Goal: Task Accomplishment & Management: Manage account settings

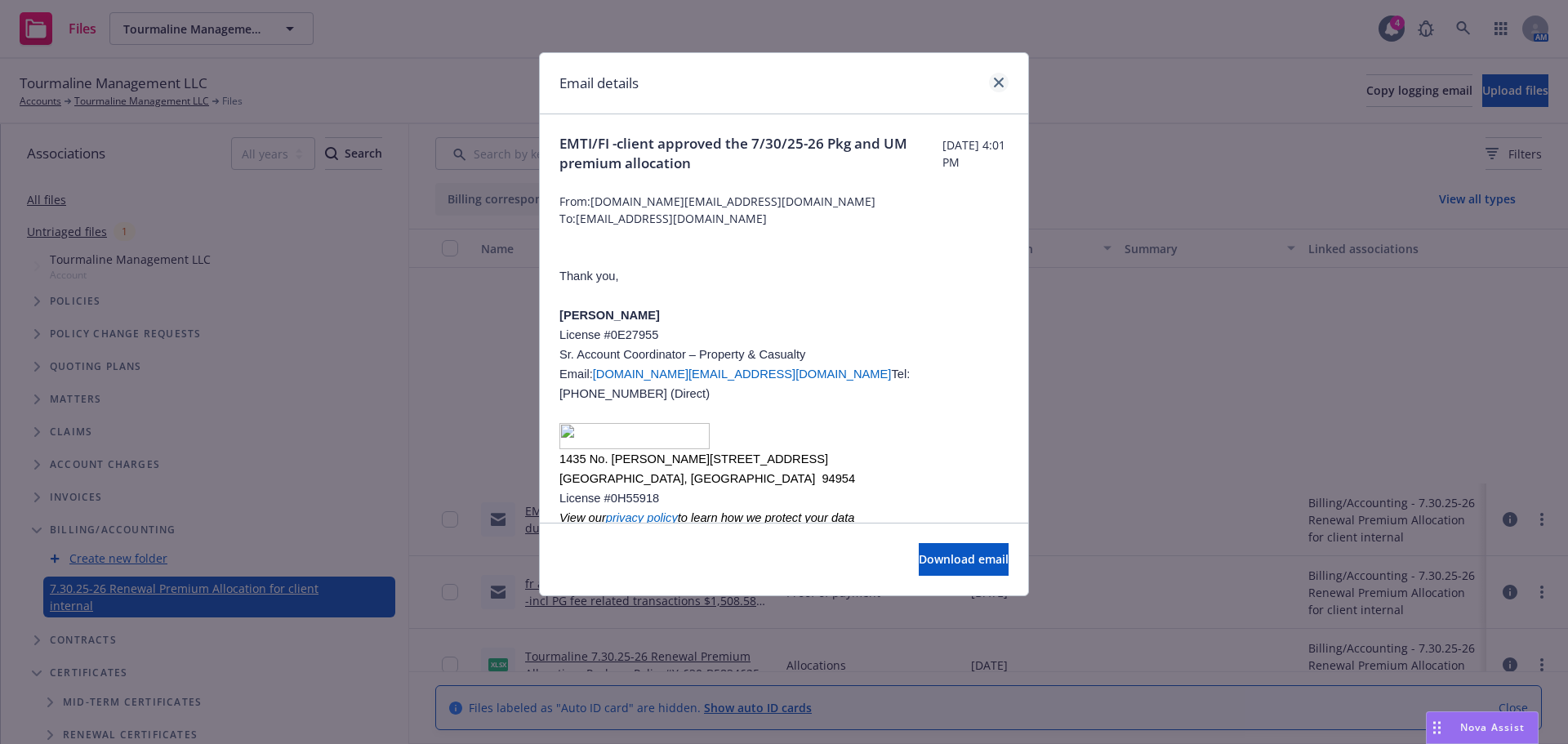
scroll to position [327, 0]
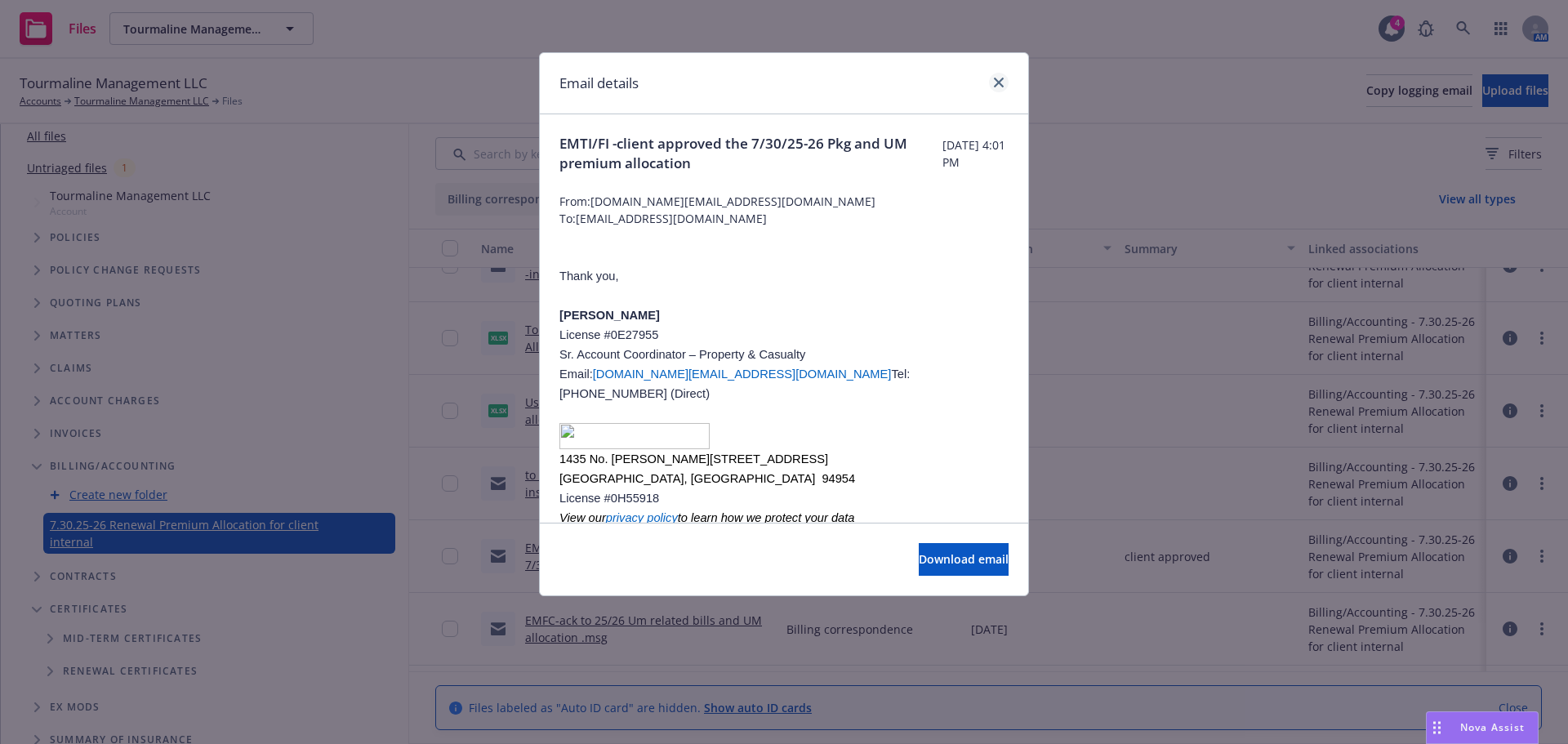
click at [994, 88] on link "close" at bounding box center [999, 83] width 20 height 20
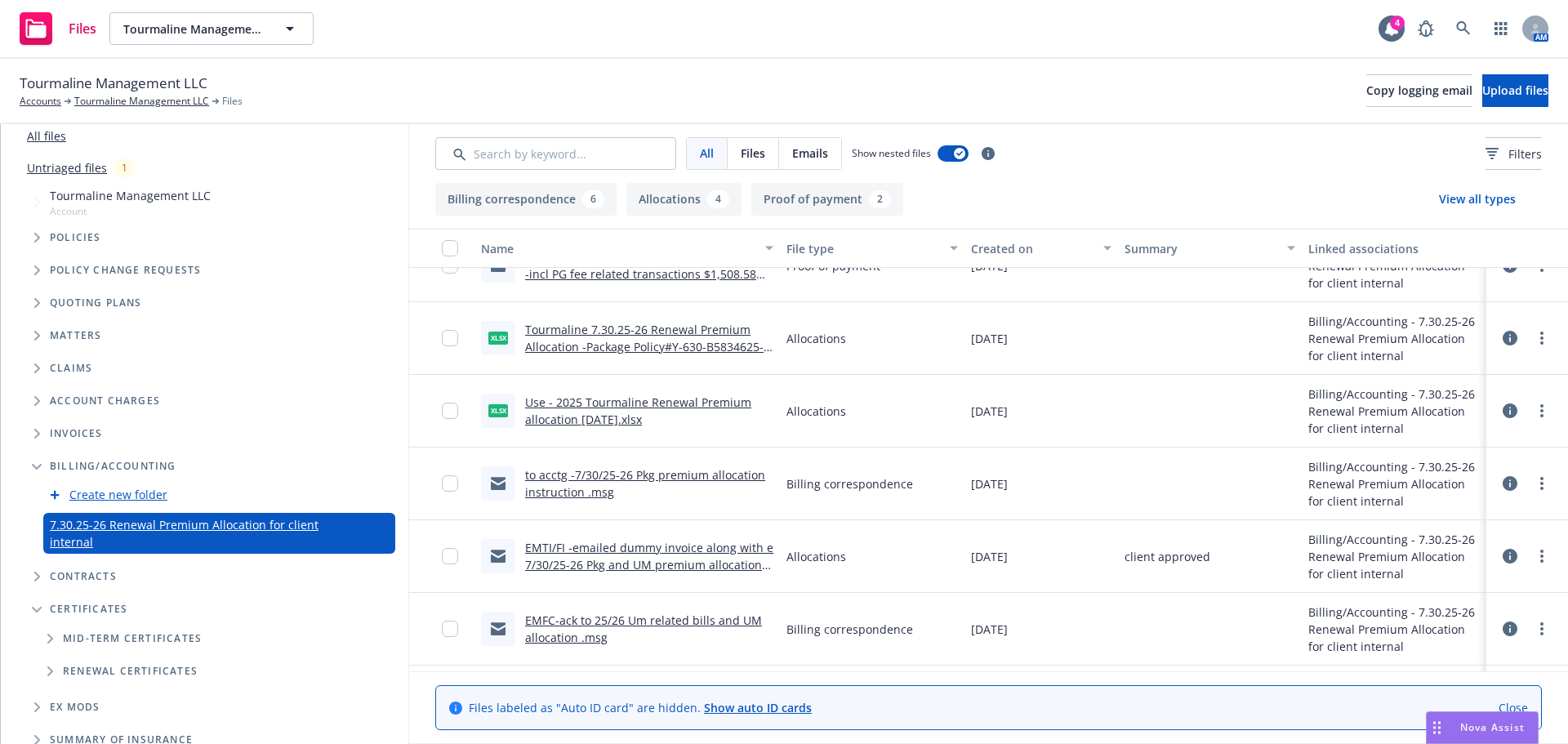
click at [611, 414] on link "Use - 2025 Tourmaline Renewal Premium allocation 7-30-25.xlsx" at bounding box center [638, 410] width 226 height 33
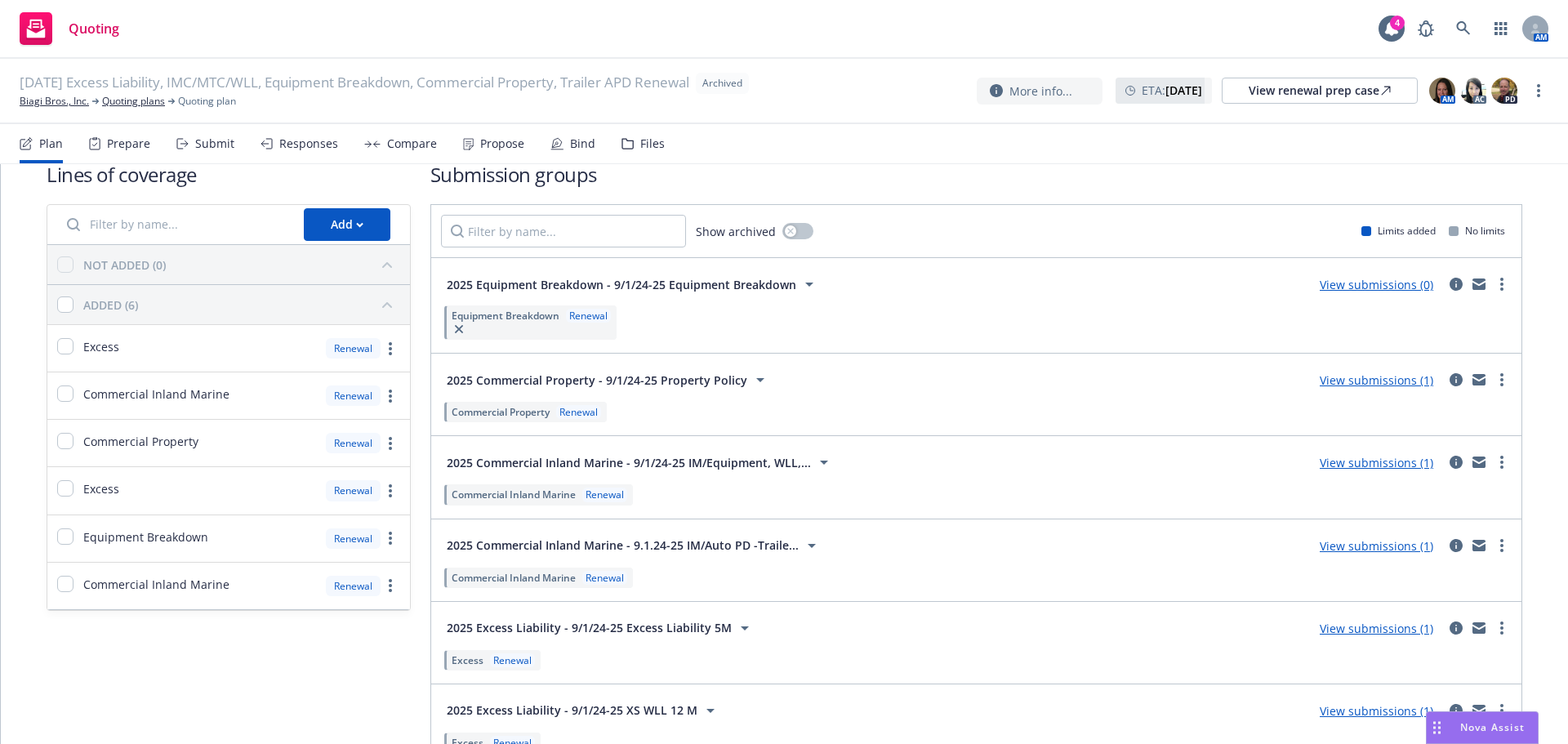
scroll to position [124, 0]
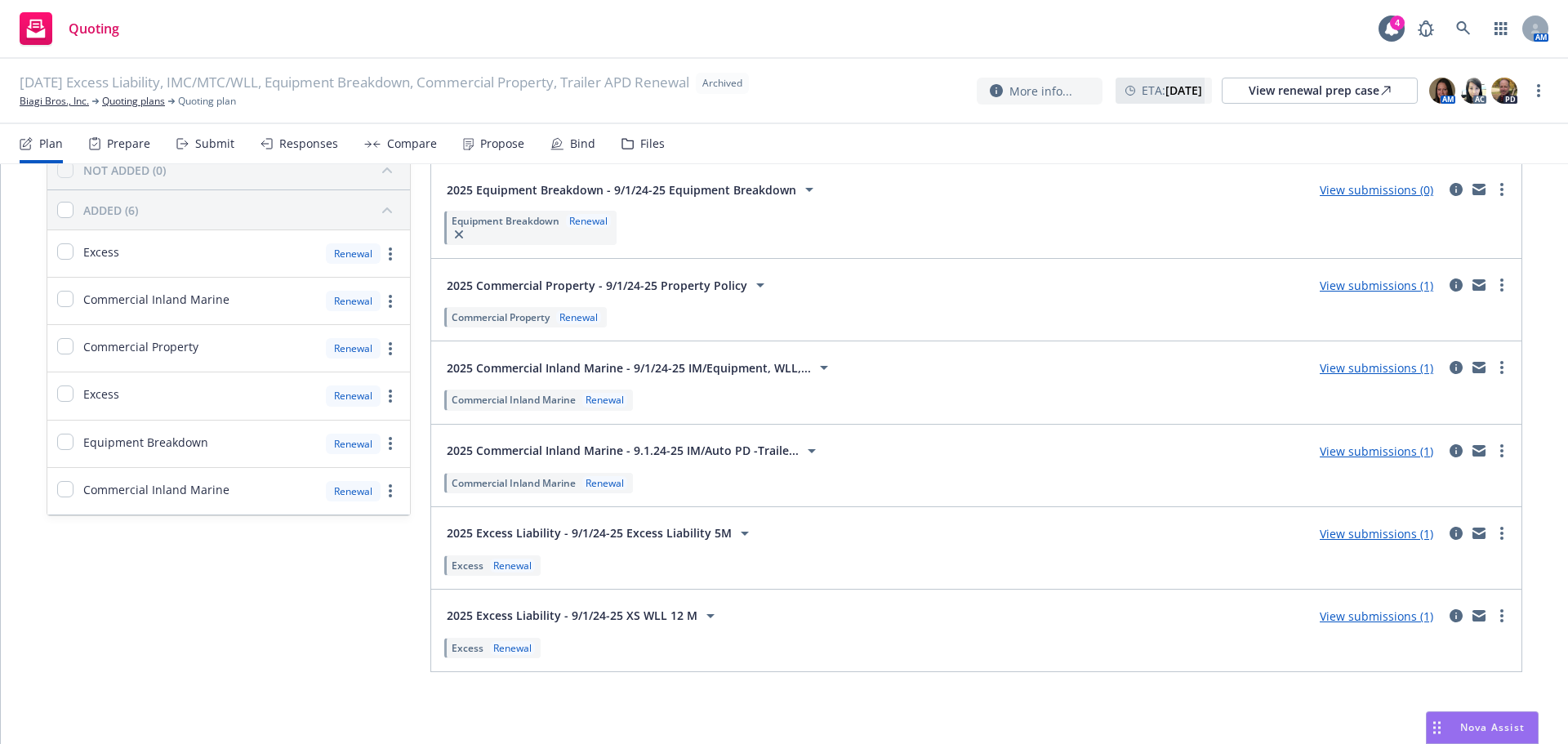
click at [570, 147] on div "Bind" at bounding box center [583, 144] width 25 height 13
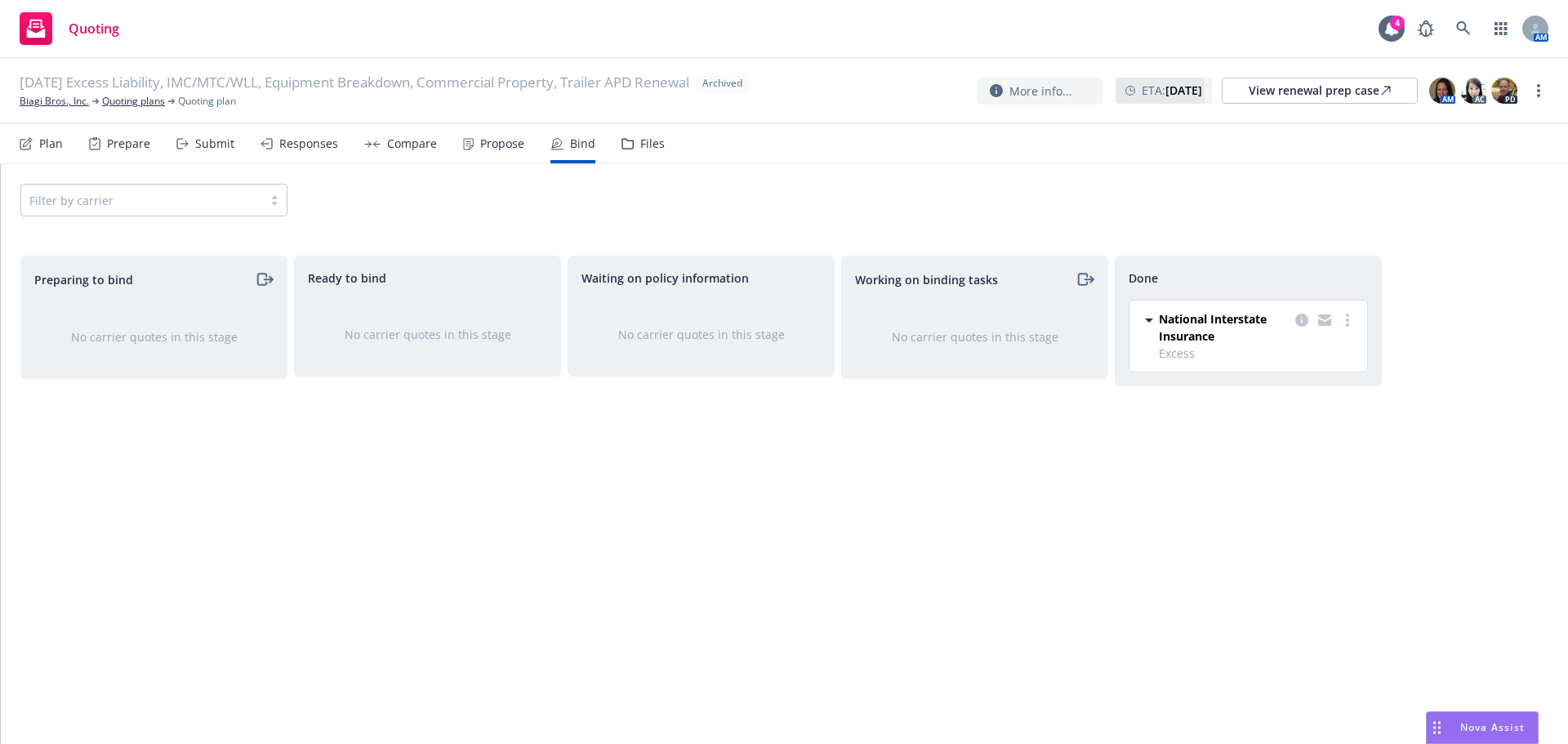
click at [111, 198] on div at bounding box center [141, 200] width 224 height 20
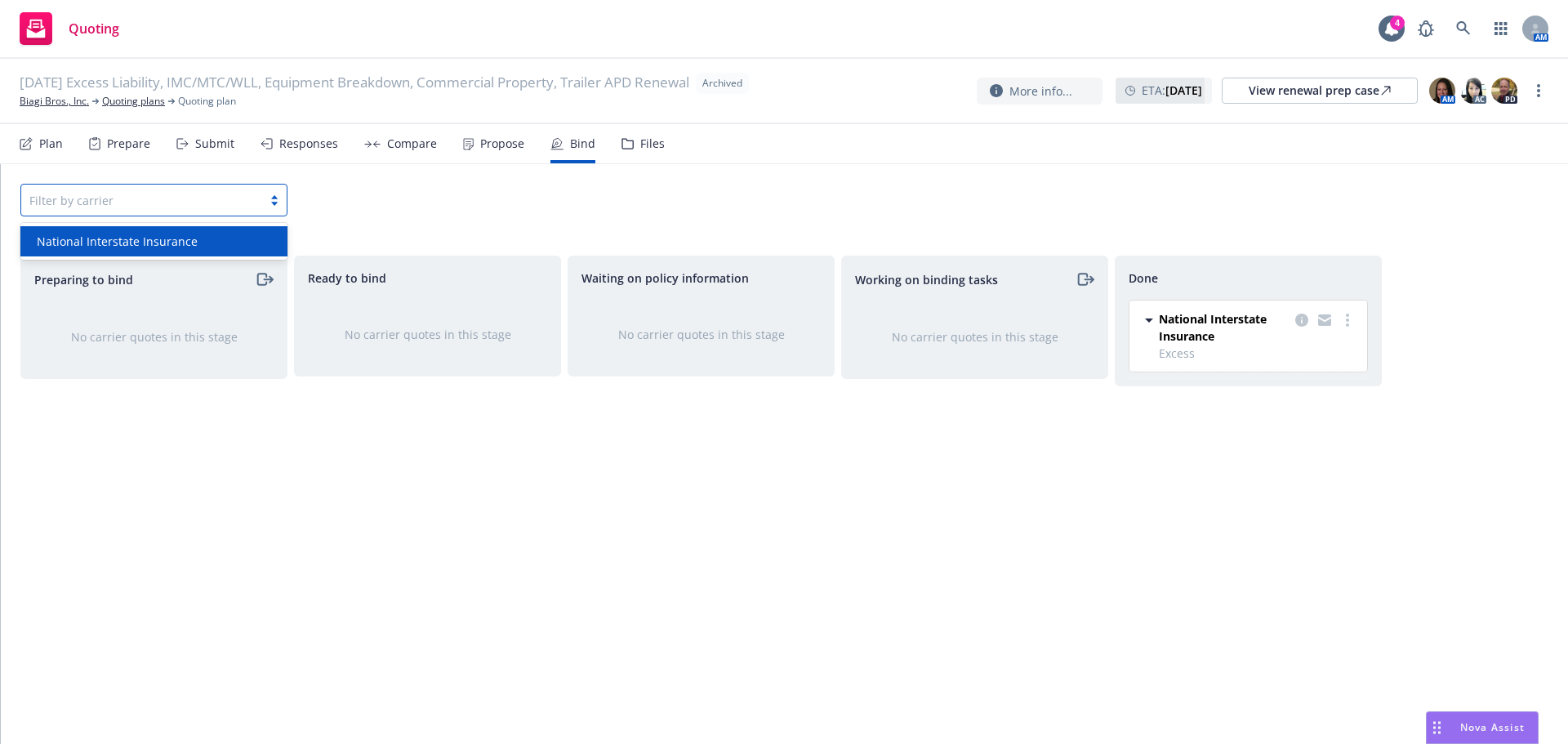
click at [486, 194] on div "option National Interstate Insurance focused, 1 of 1. 1 result available. Use U…" at bounding box center [784, 199] width 1528 height 33
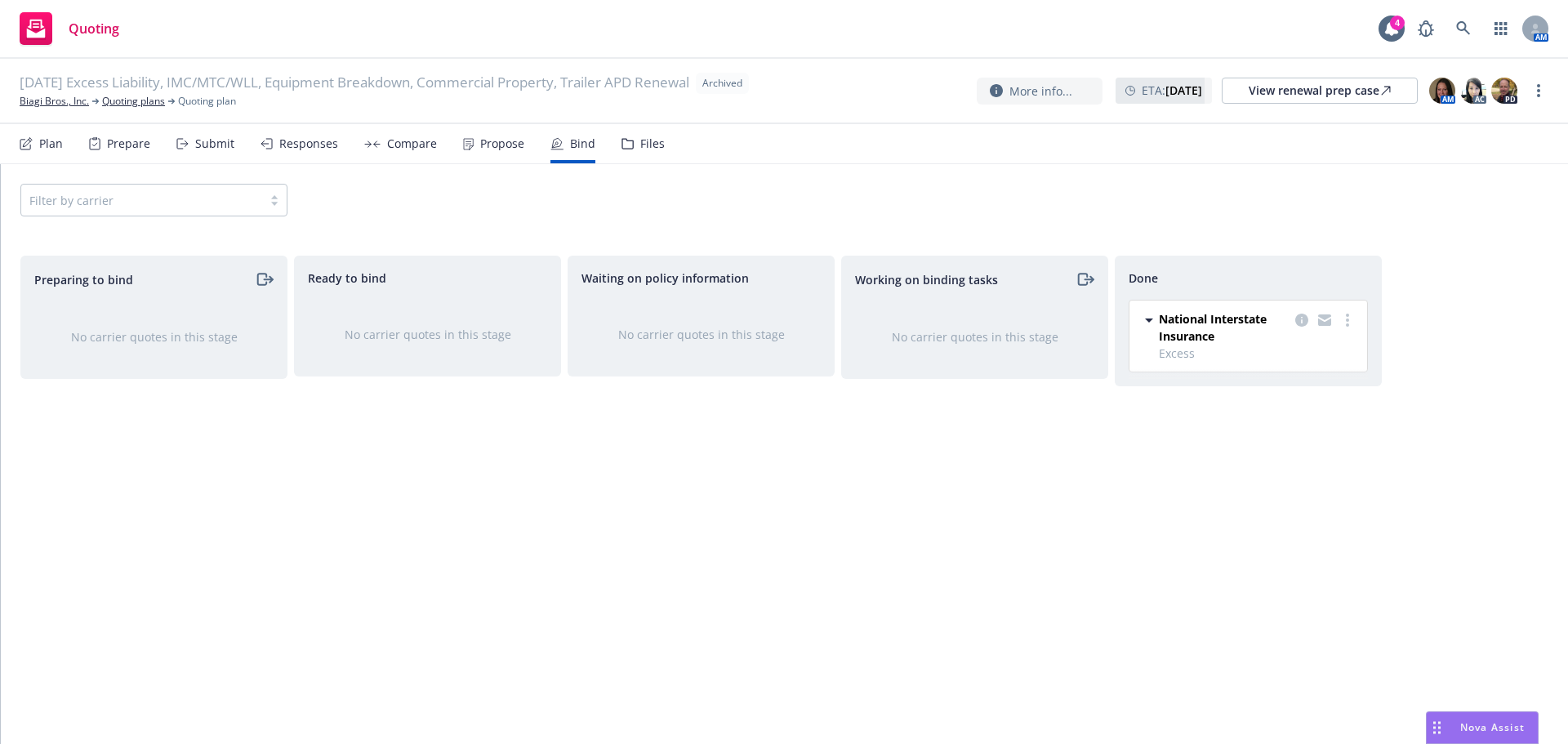
click at [486, 151] on div "Propose" at bounding box center [493, 143] width 61 height 39
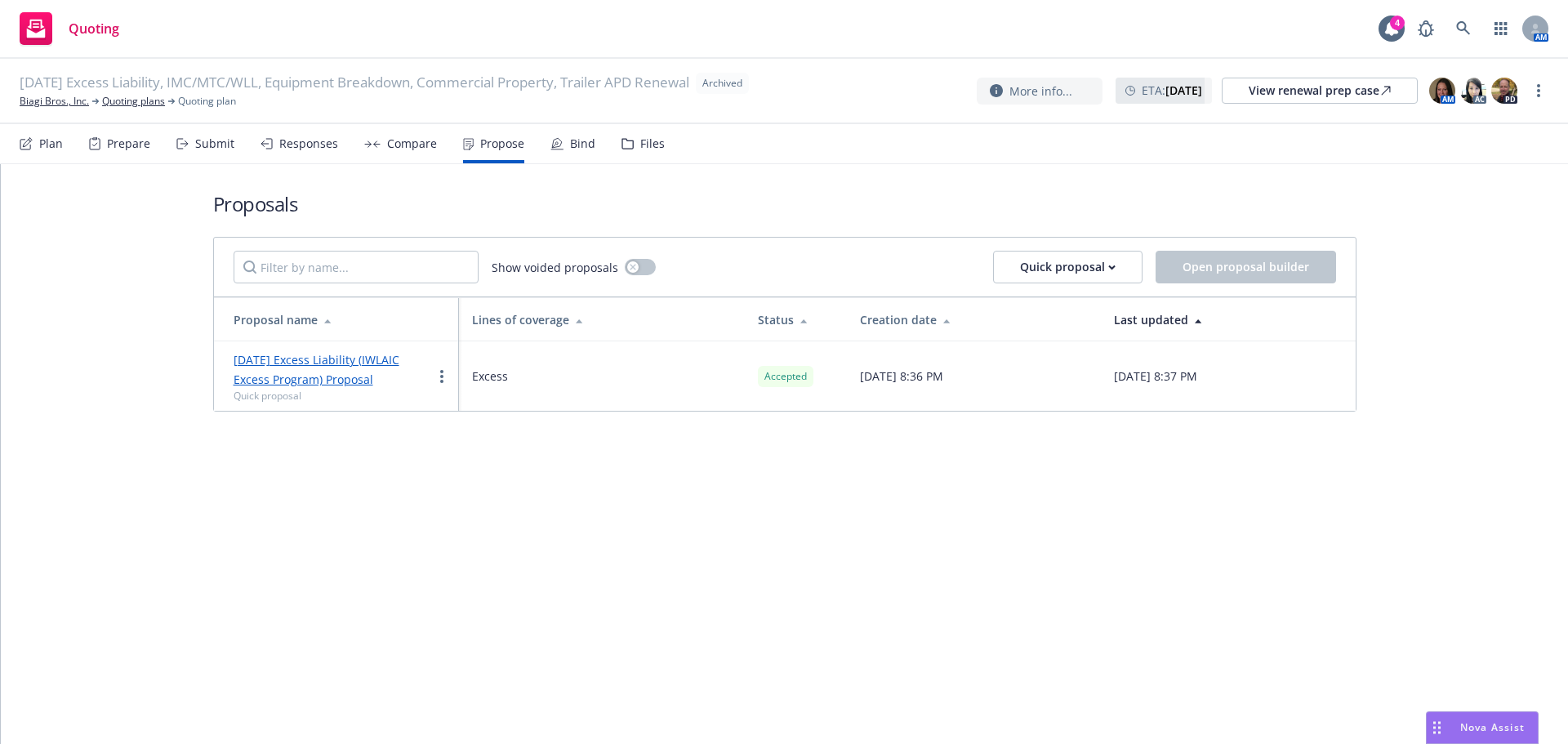
click at [312, 148] on div "Responses" at bounding box center [309, 144] width 59 height 13
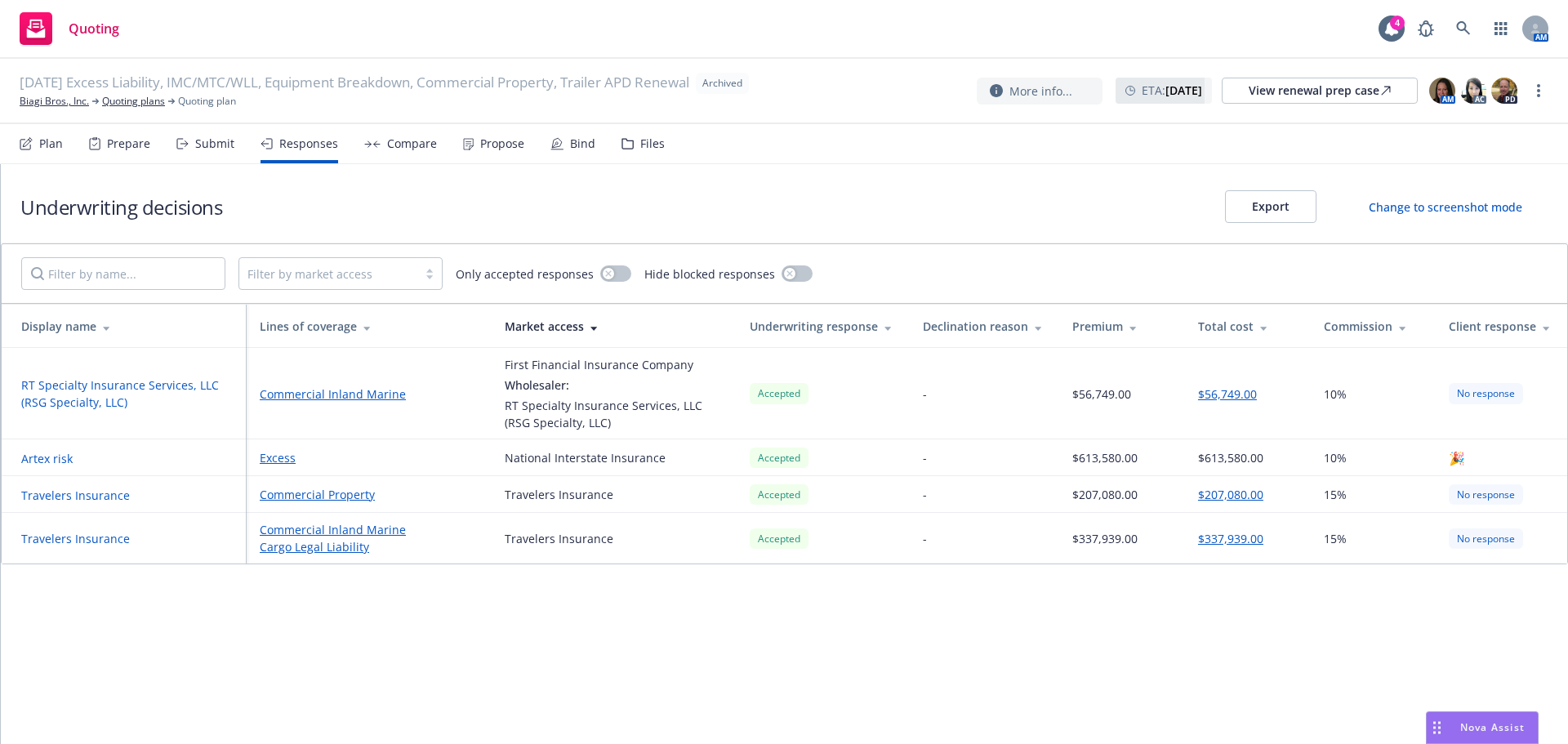
click at [47, 145] on div "Plan" at bounding box center [51, 144] width 23 height 13
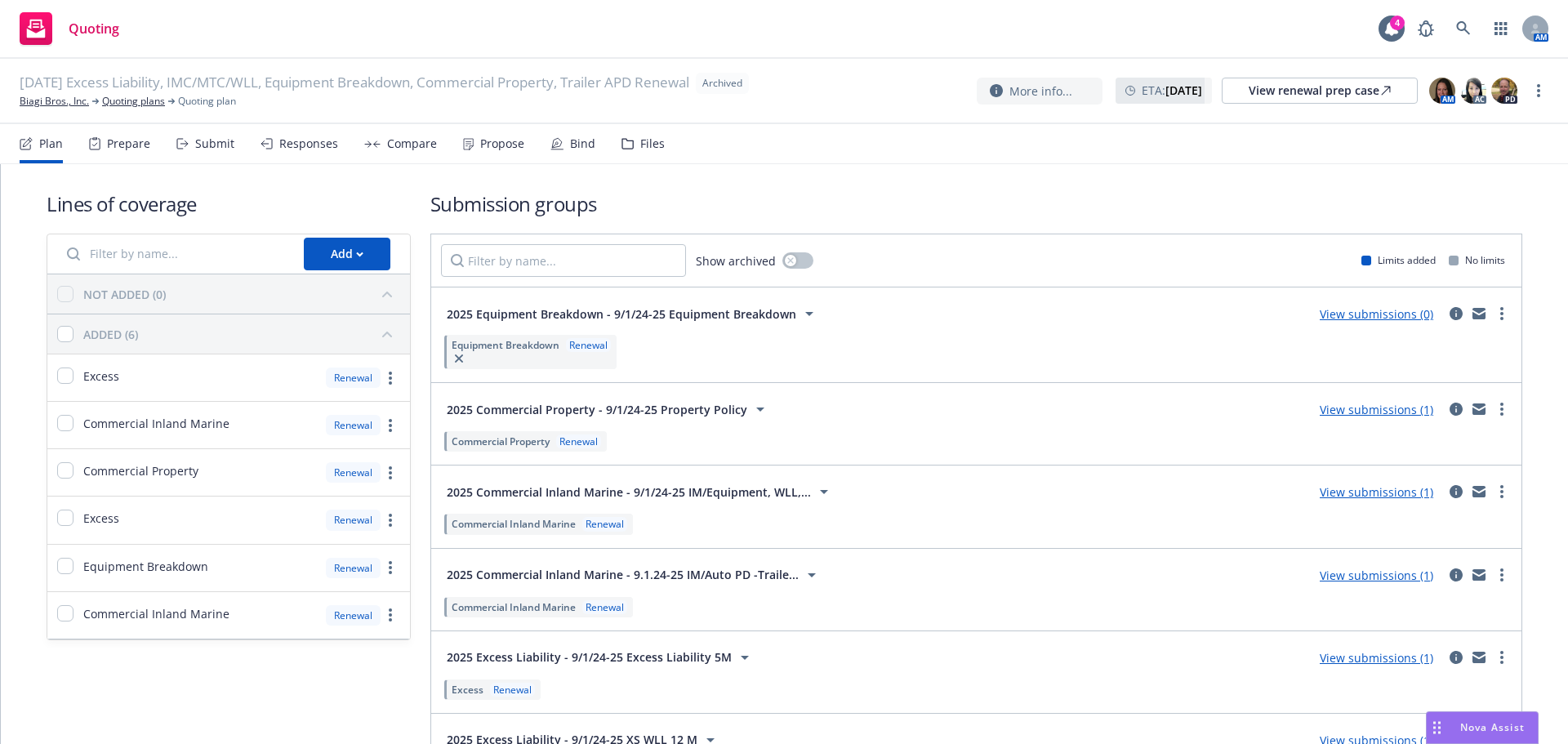
scroll to position [124, 0]
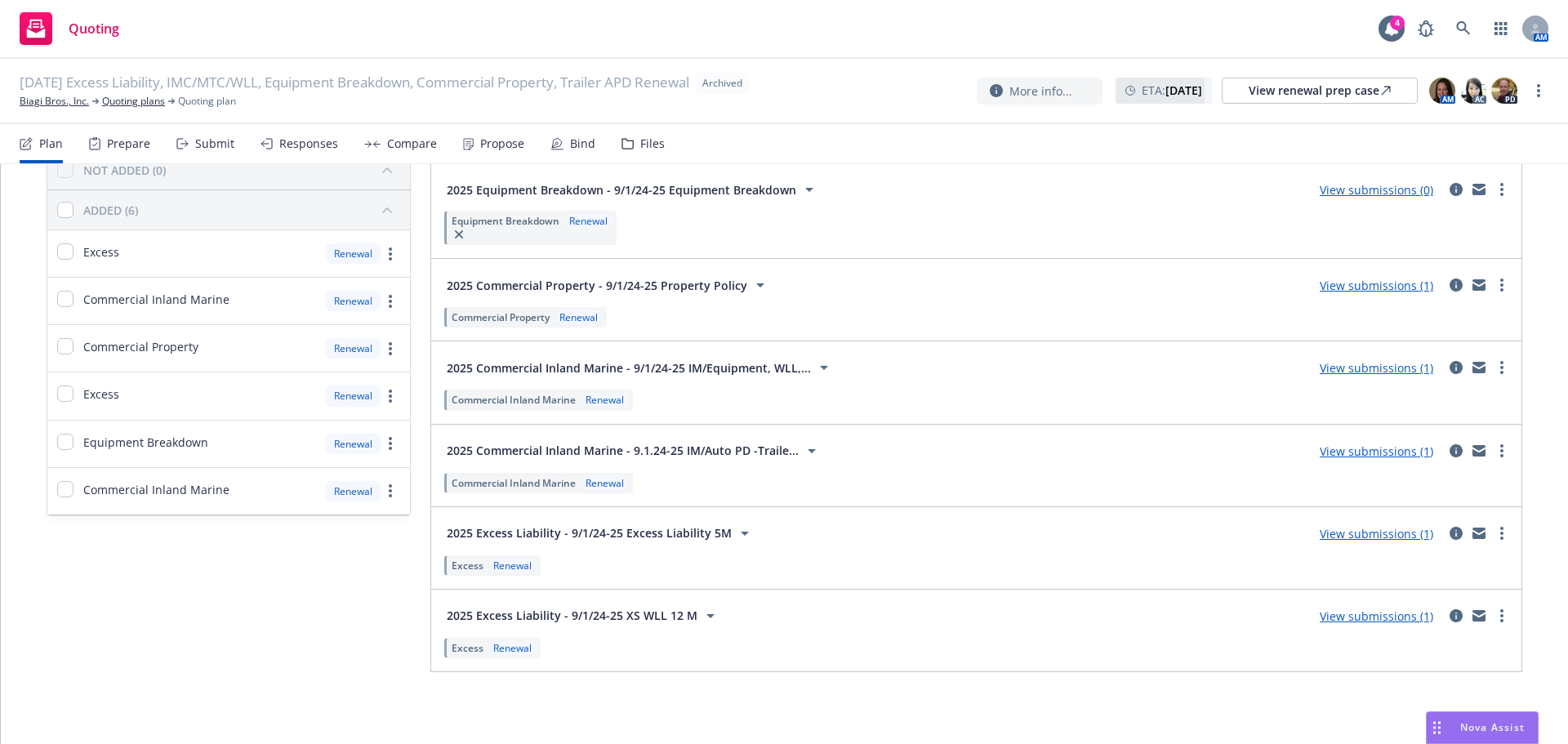
click at [1359, 622] on link "View submissions (1)" at bounding box center [1377, 616] width 113 height 16
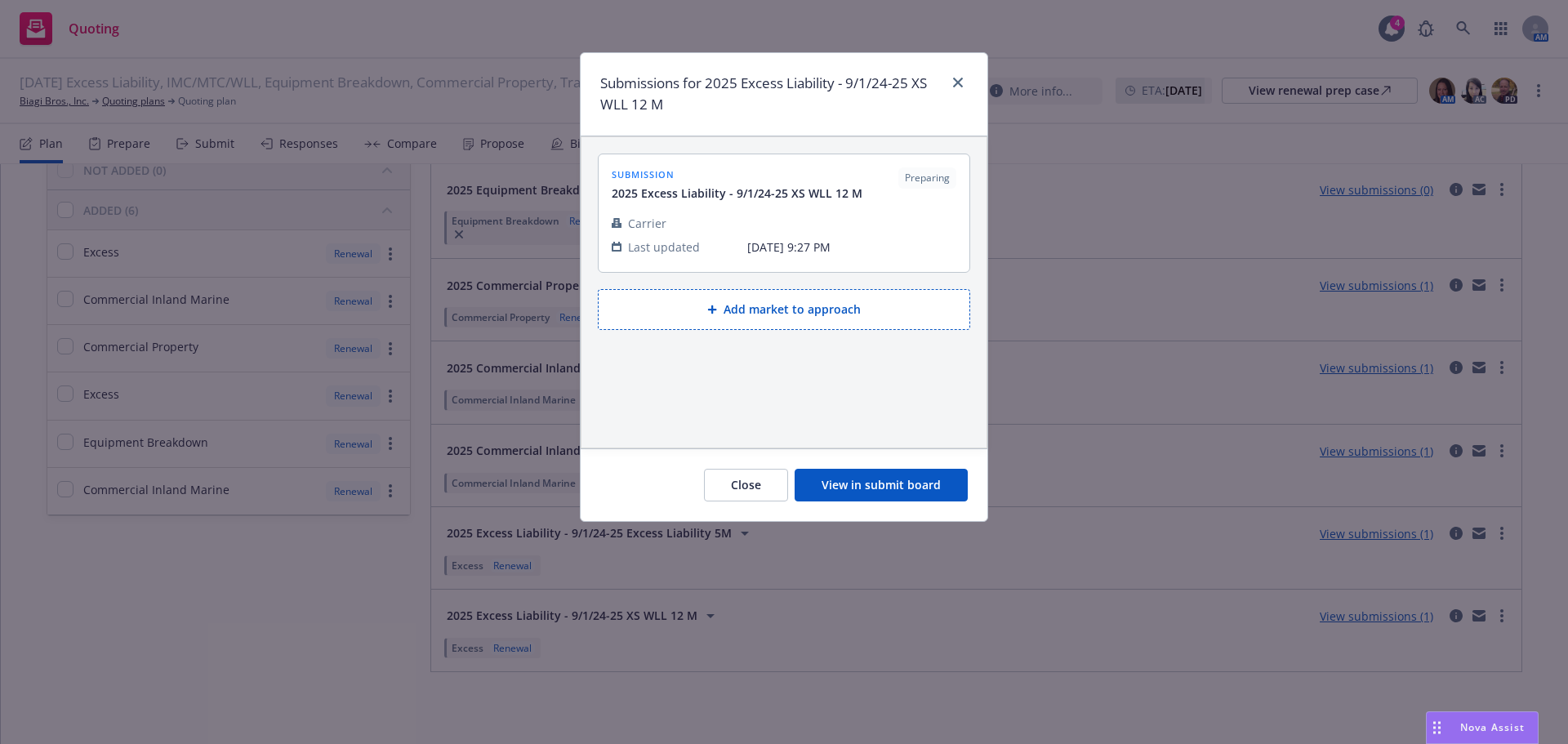
click at [887, 492] on button "View in submit board" at bounding box center [882, 485] width 173 height 33
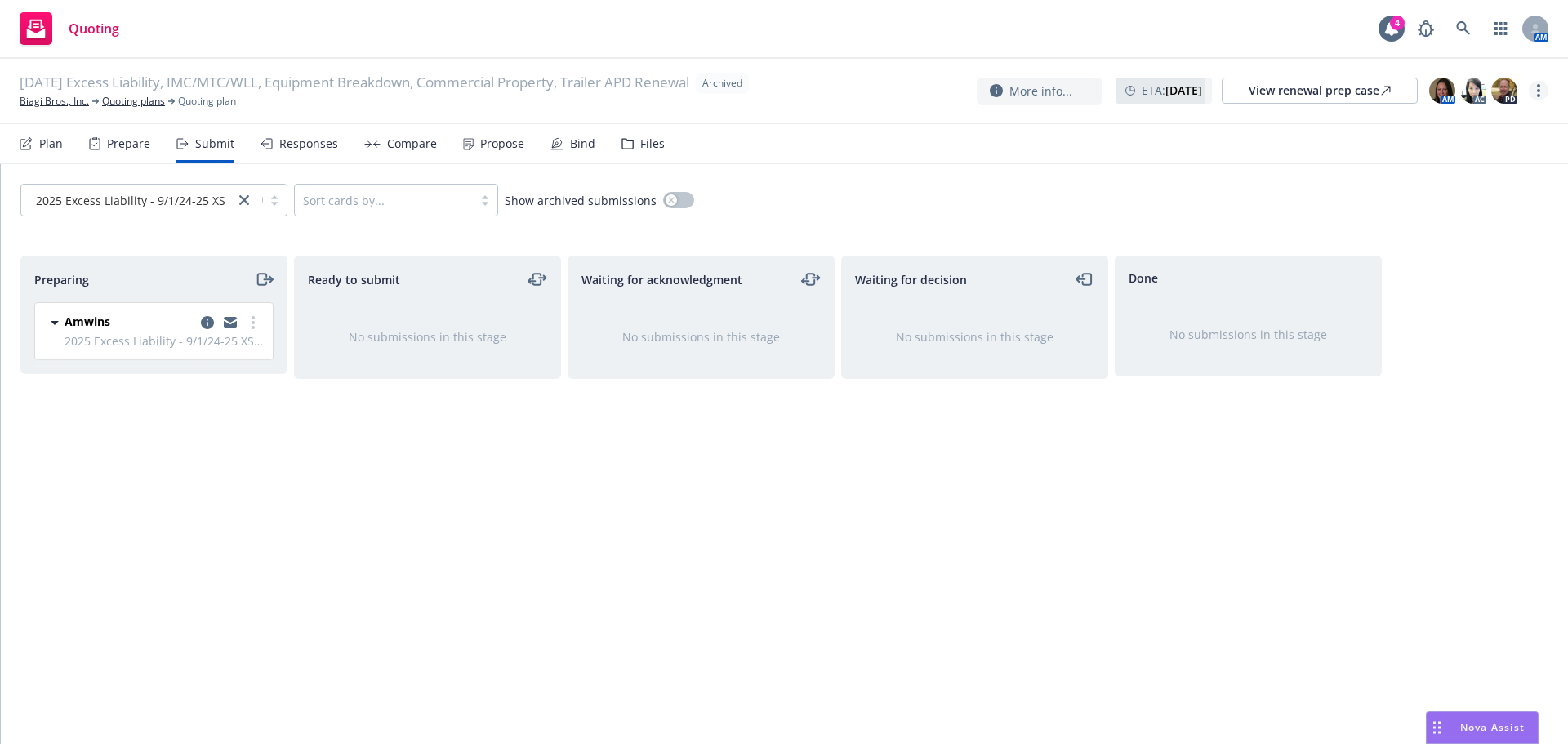
click at [1533, 99] on link "more" at bounding box center [1539, 91] width 20 height 20
click at [1440, 180] on link "Unarchive quoting plan" at bounding box center [1456, 189] width 181 height 33
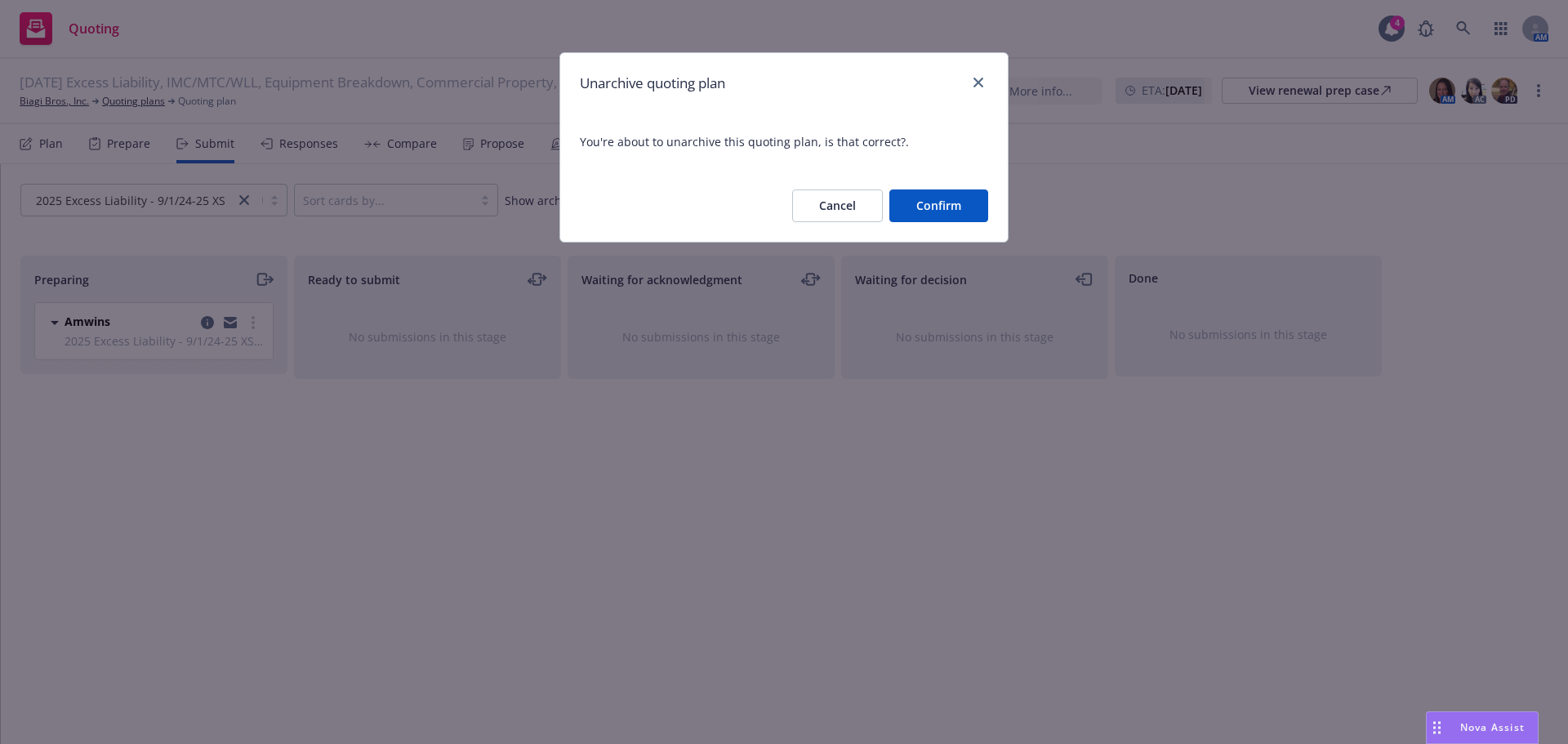
click at [943, 207] on button "Confirm" at bounding box center [939, 205] width 99 height 33
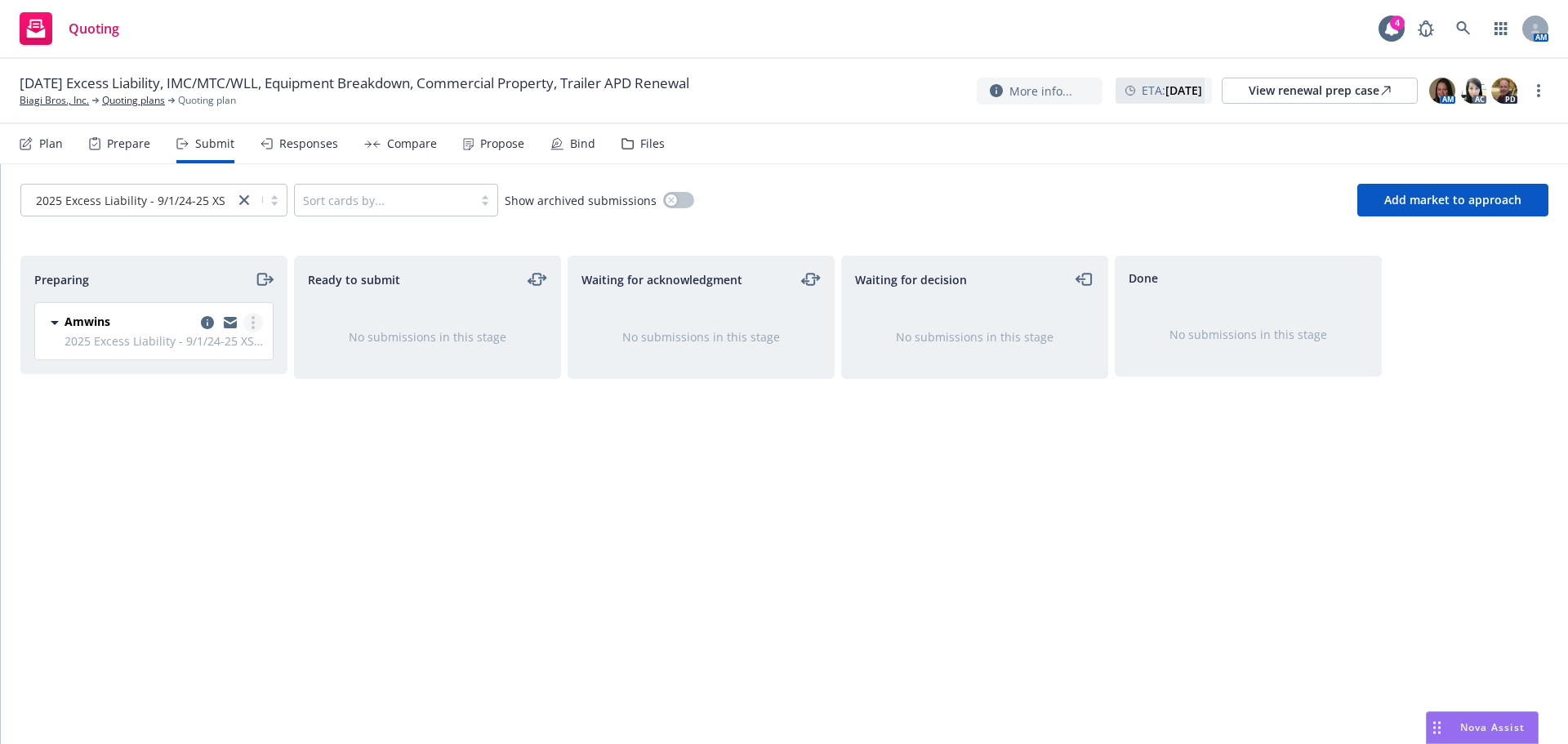
click at [257, 327] on link "more" at bounding box center [254, 323] width 20 height 20
click at [206, 322] on icon "copy logging email" at bounding box center [208, 323] width 13 height 13
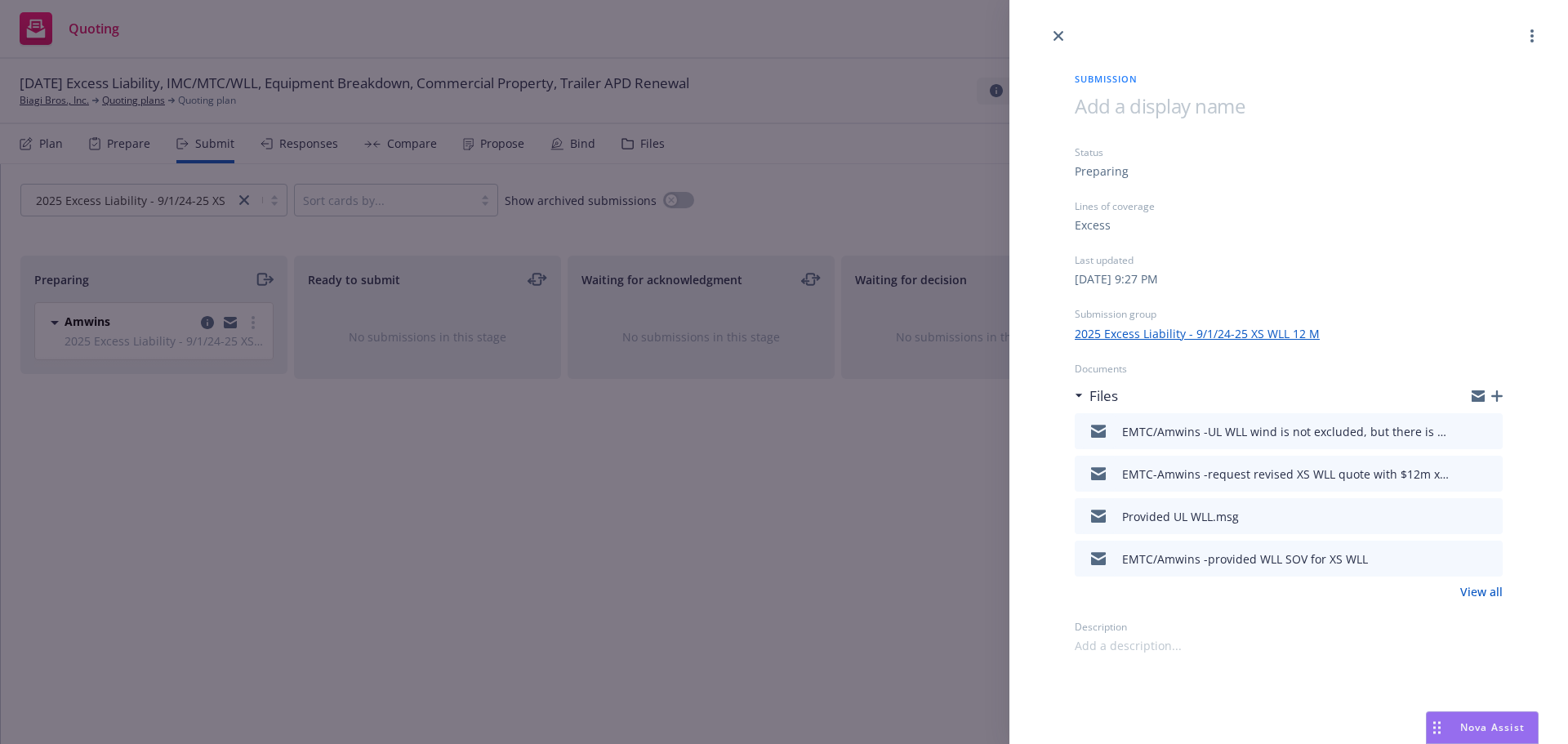
click at [257, 384] on div "Submission Status Preparing Lines of coverage Excess Last updated [DATE] 9:27 P…" at bounding box center [784, 372] width 1568 height 744
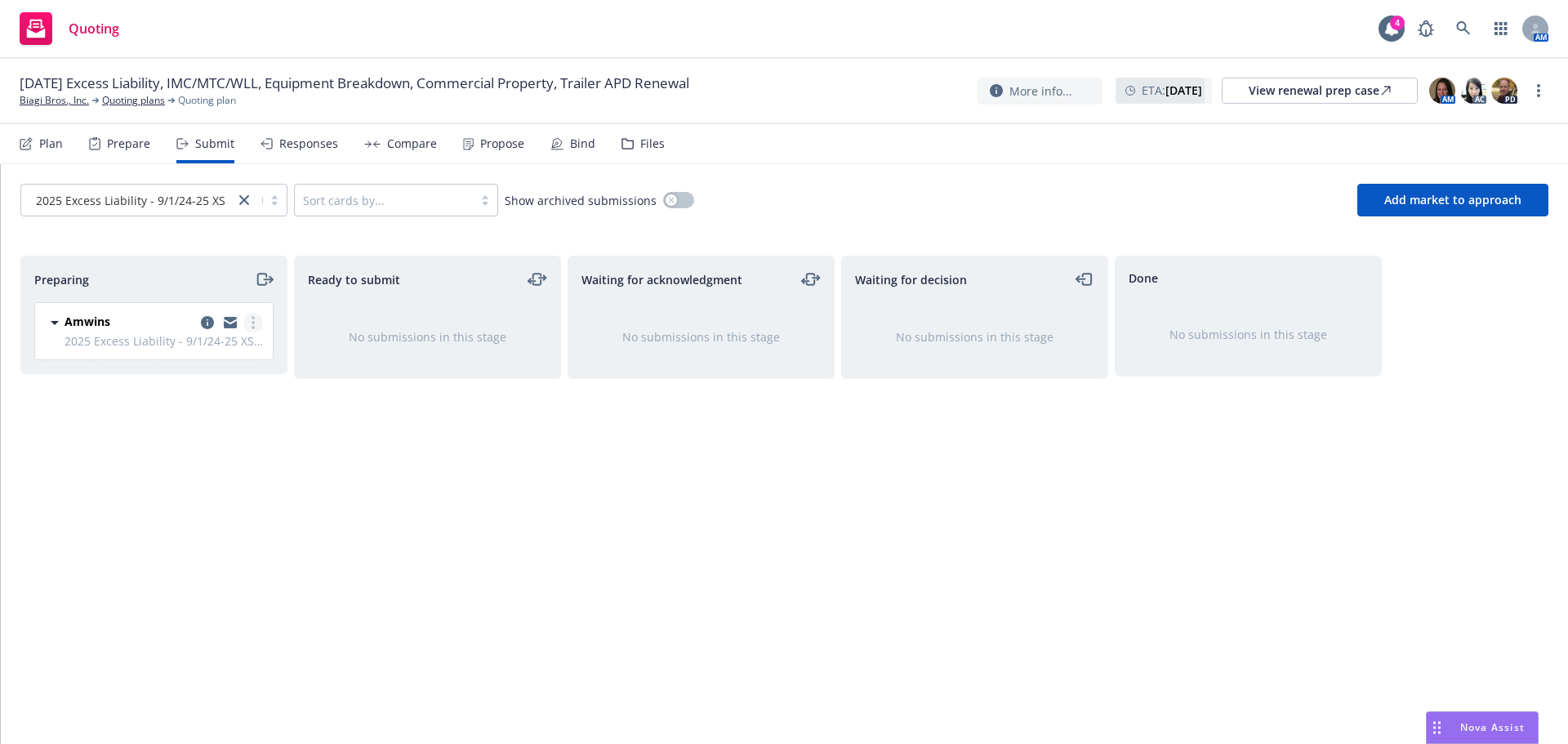
click at [255, 324] on link "more" at bounding box center [254, 323] width 20 height 20
click at [194, 452] on span "Add accepted decision" at bounding box center [181, 454] width 163 height 16
select select "12"
click at [207, 323] on icon "copy logging email" at bounding box center [208, 323] width 13 height 13
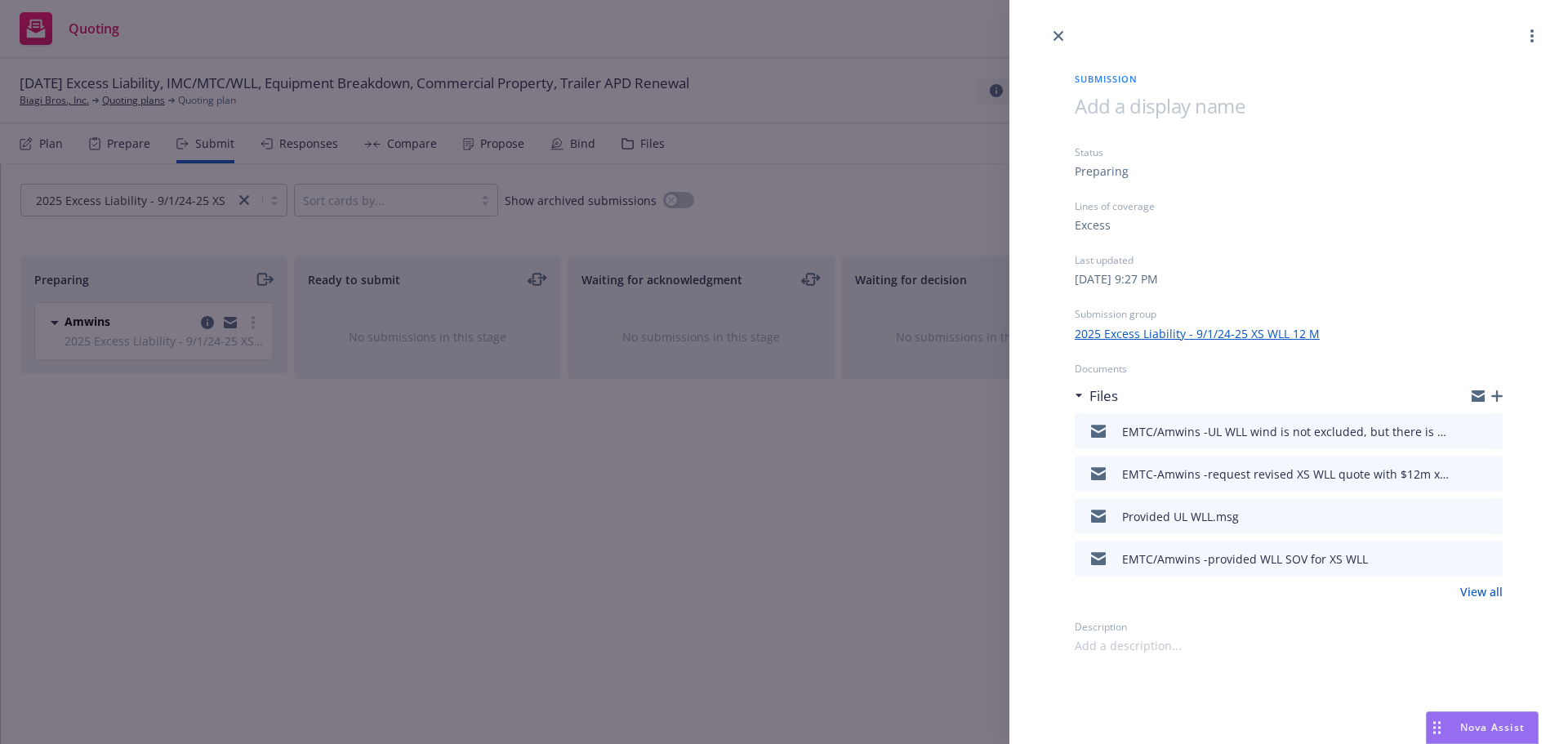
click at [251, 329] on div "Submission Status Preparing Lines of coverage Excess Last updated [DATE] 9:27 P…" at bounding box center [784, 372] width 1568 height 744
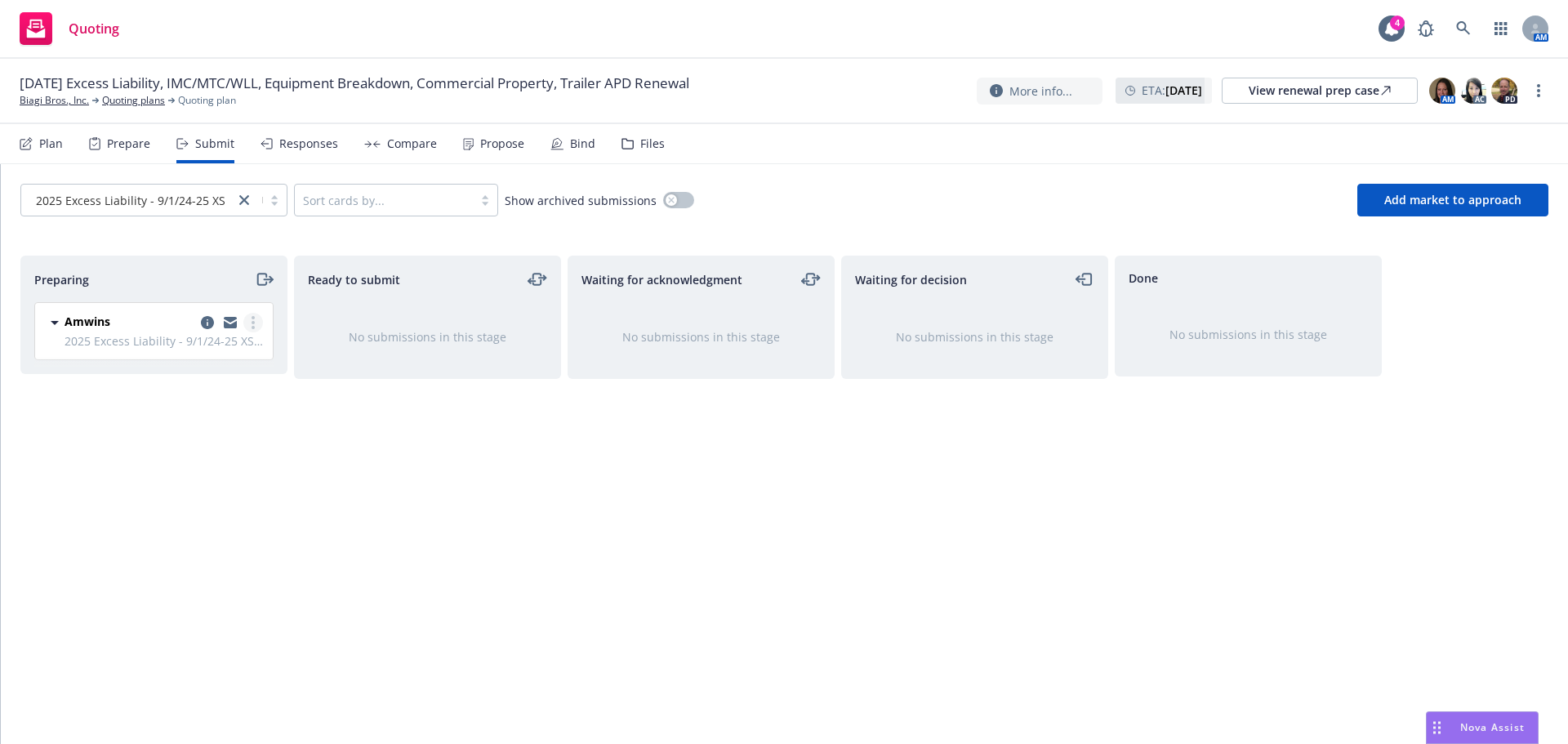
click at [253, 324] on circle "more" at bounding box center [254, 323] width 3 height 3
click at [217, 385] on span "Log acknowledgement" at bounding box center [179, 388] width 161 height 16
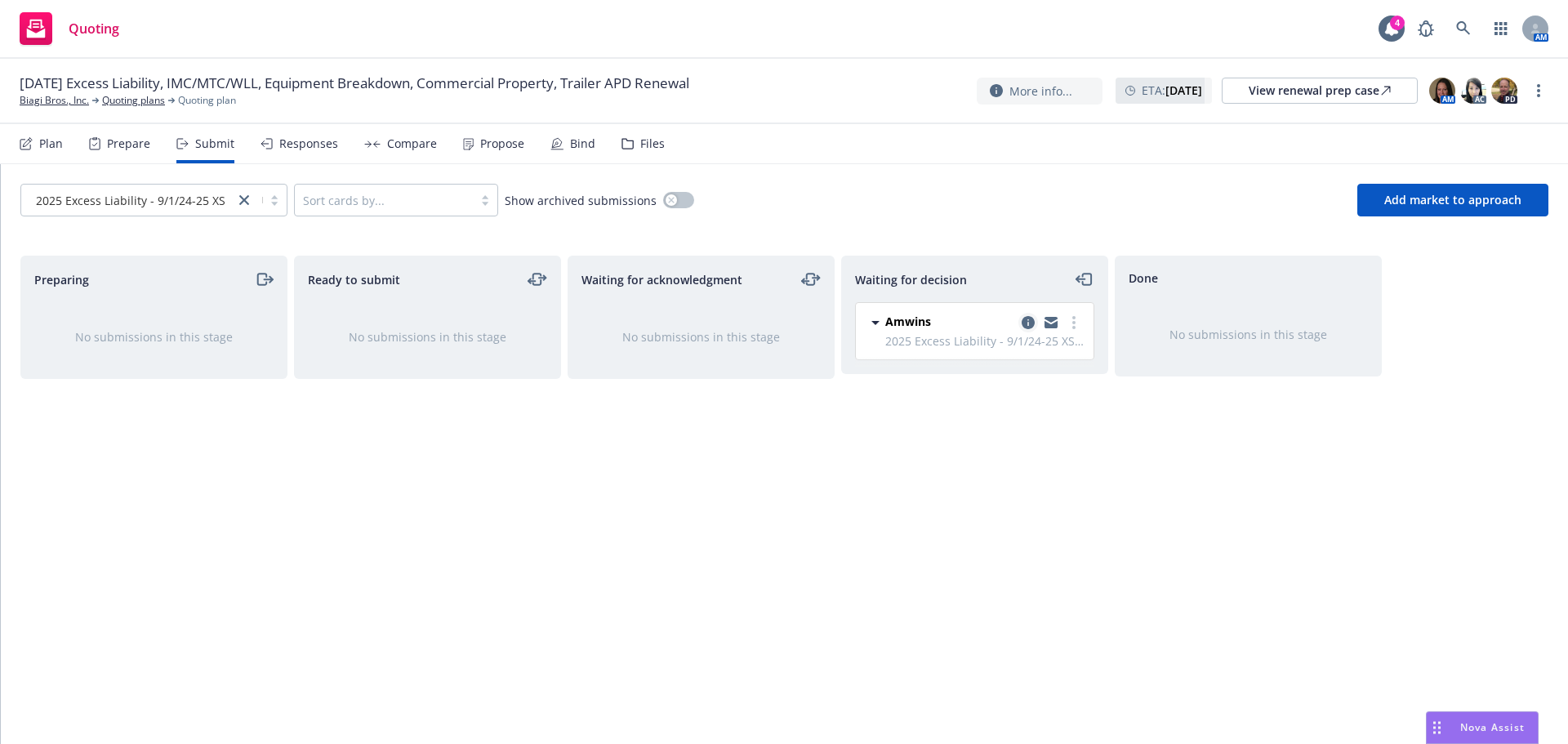
click at [1028, 324] on icon "copy logging email" at bounding box center [1028, 323] width 13 height 13
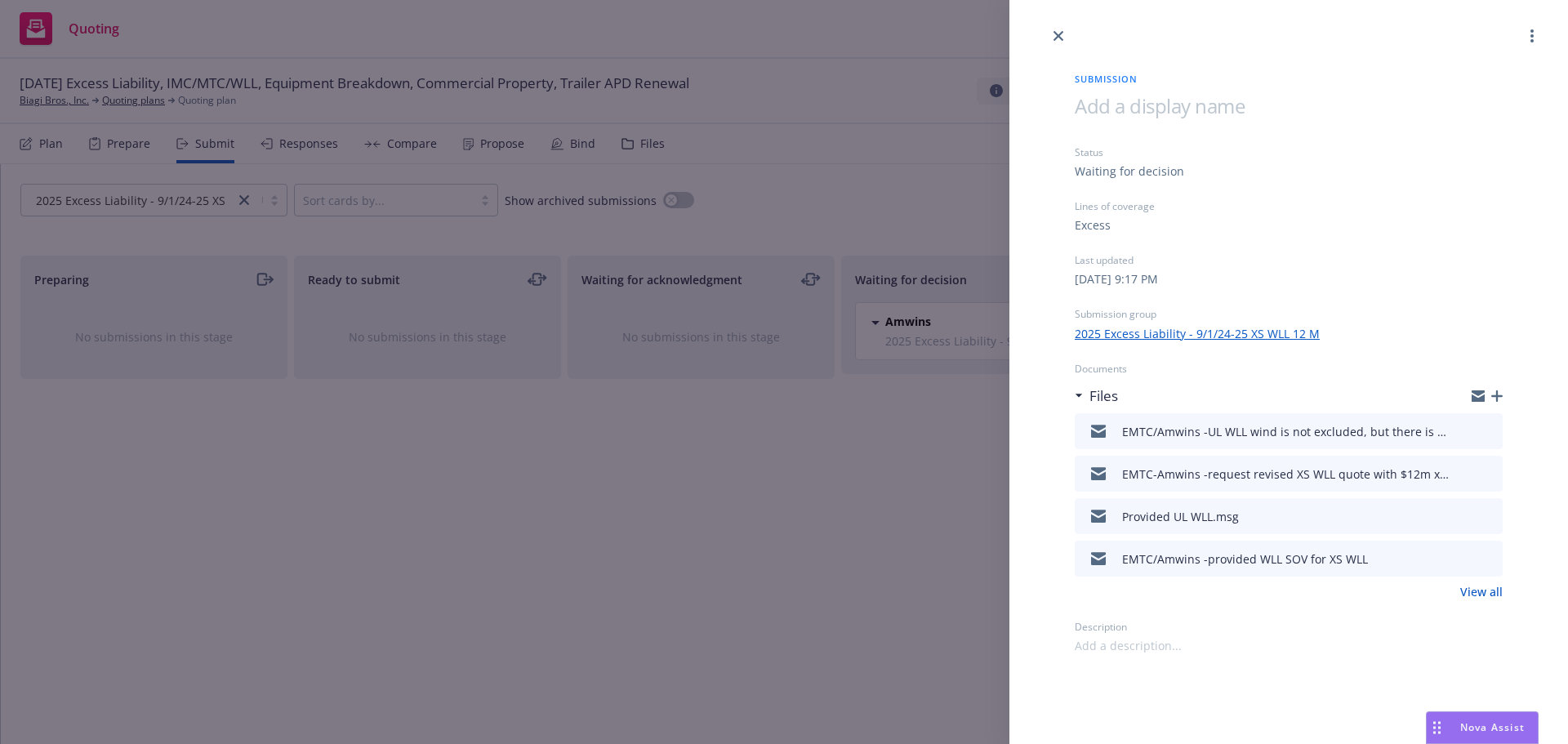
click at [1491, 398] on icon "button" at bounding box center [1497, 396] width 12 height 12
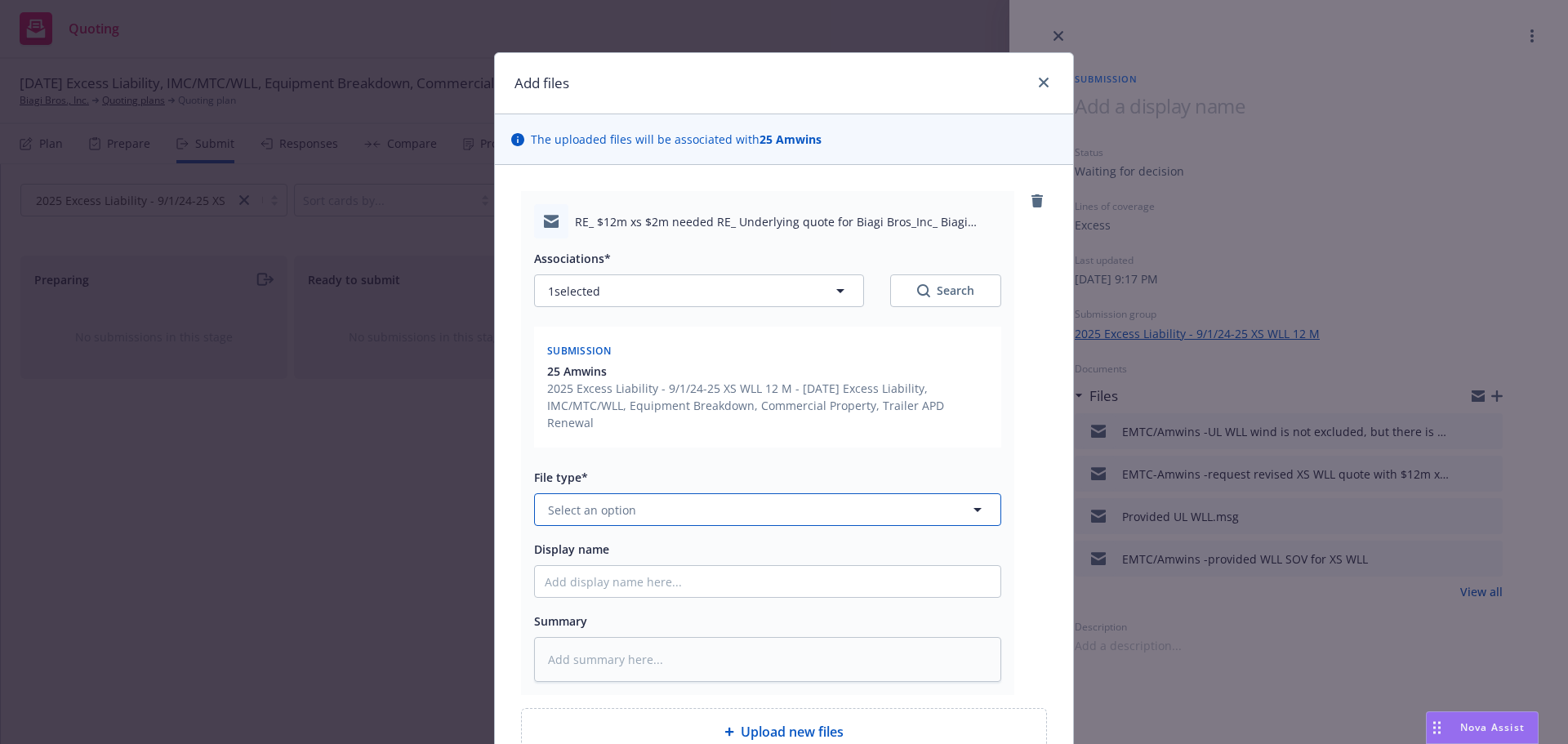
click at [565, 502] on button "Select an option" at bounding box center [768, 510] width 467 height 33
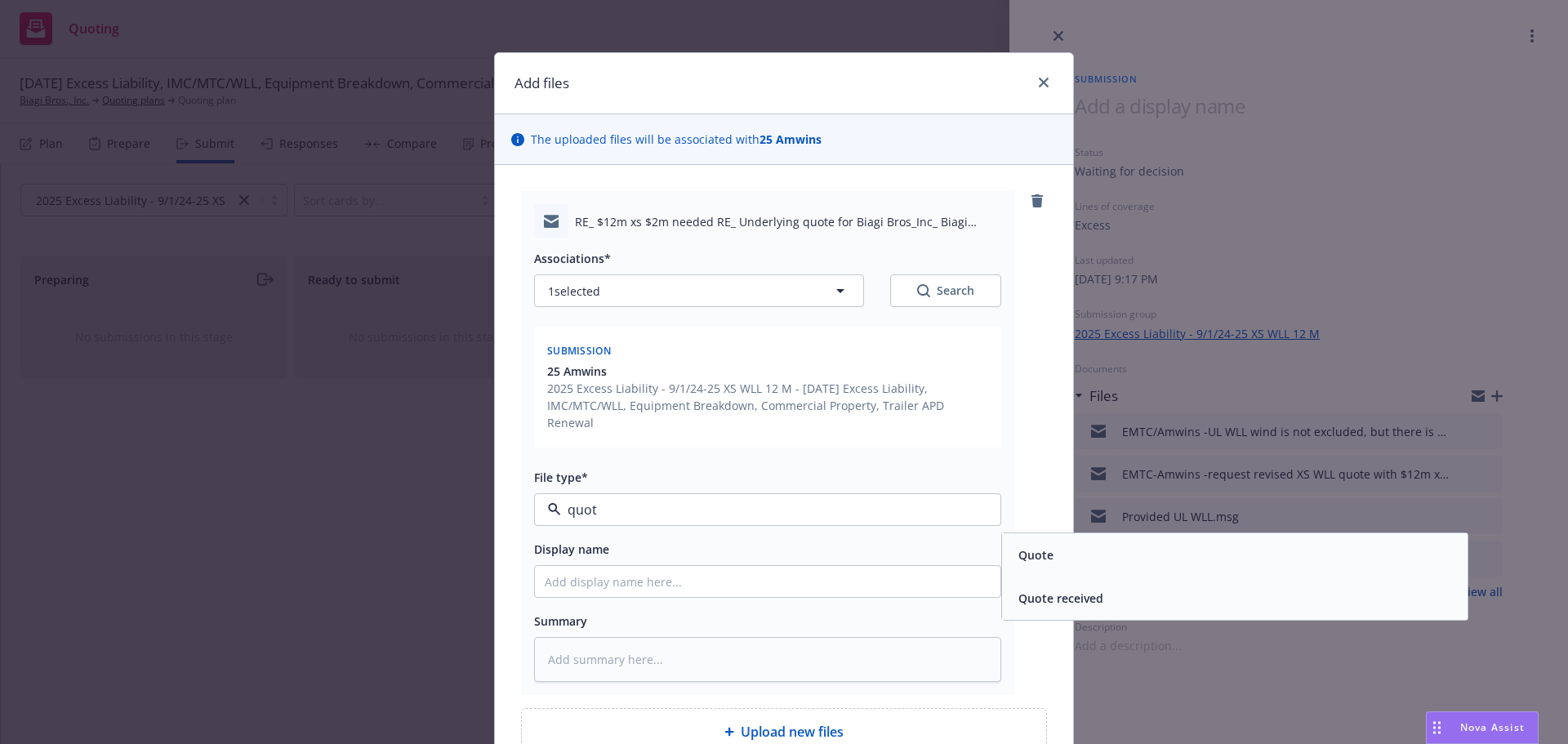
type input "quote"
click at [1131, 587] on div "Quote received" at bounding box center [1234, 598] width 446 height 23
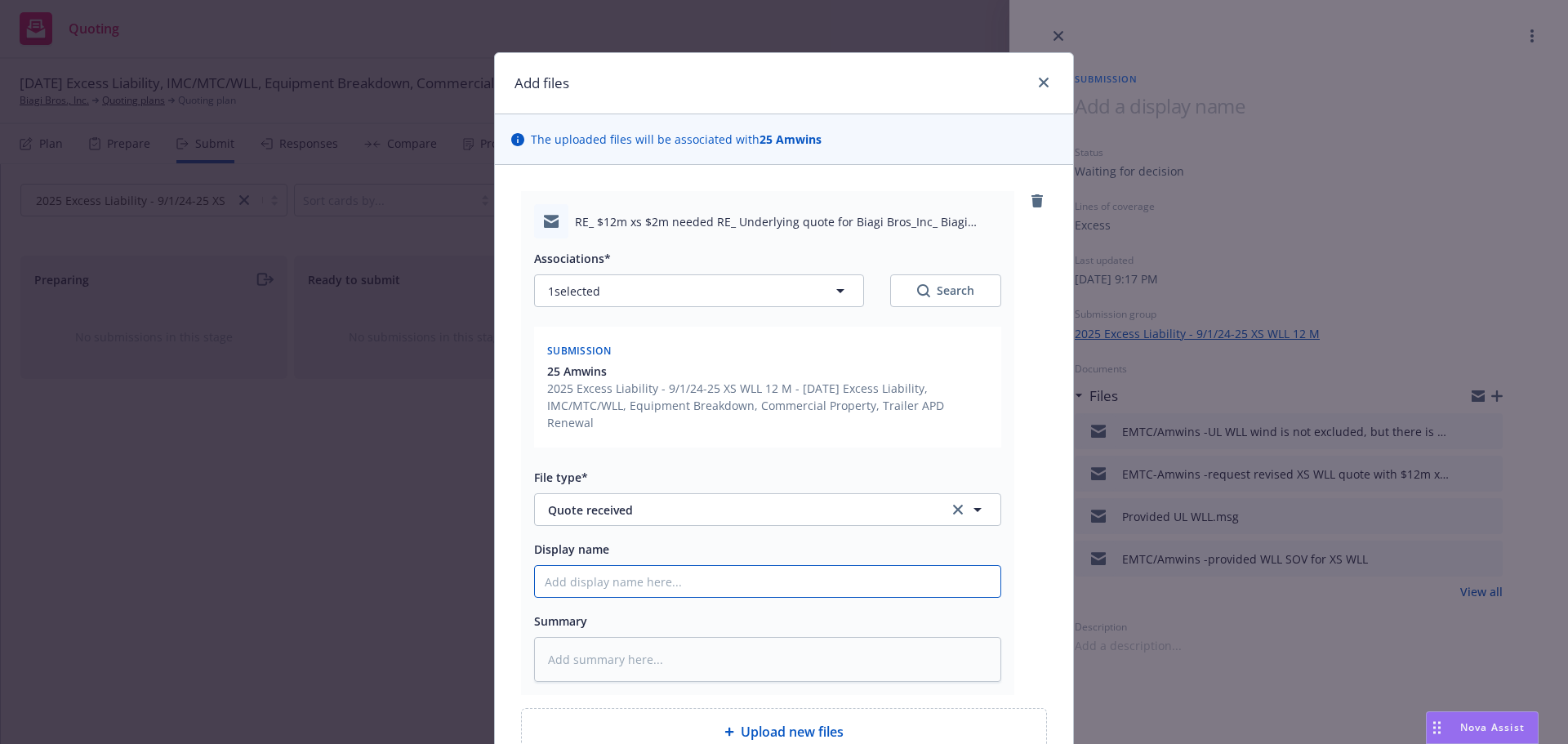
click at [634, 575] on input "Display name" at bounding box center [767, 581] width 465 height 31
type textarea "x"
type input "E"
type textarea "x"
type input "EM"
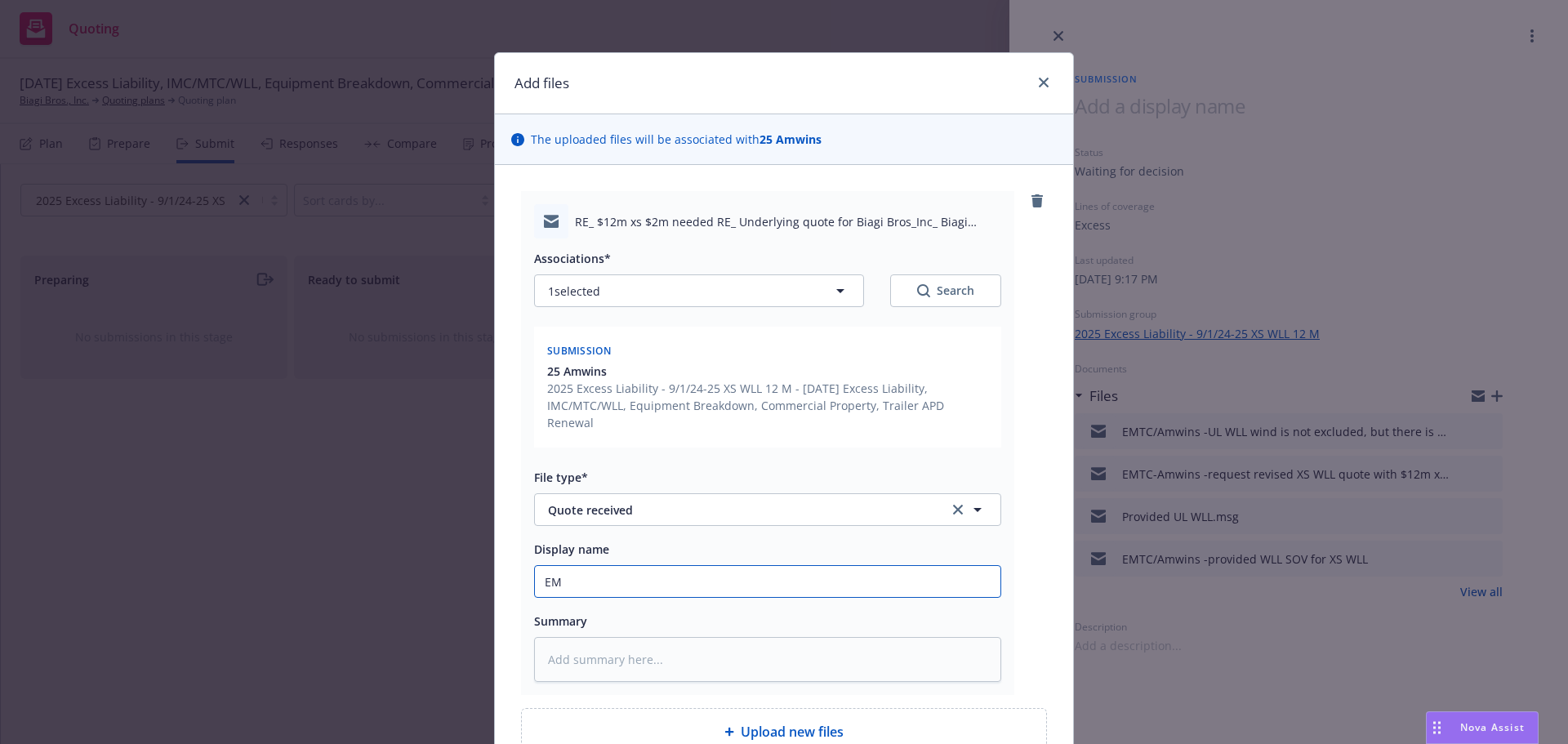
type textarea "x"
type input "EMF"
type textarea "x"
type input "EMFC"
type textarea "x"
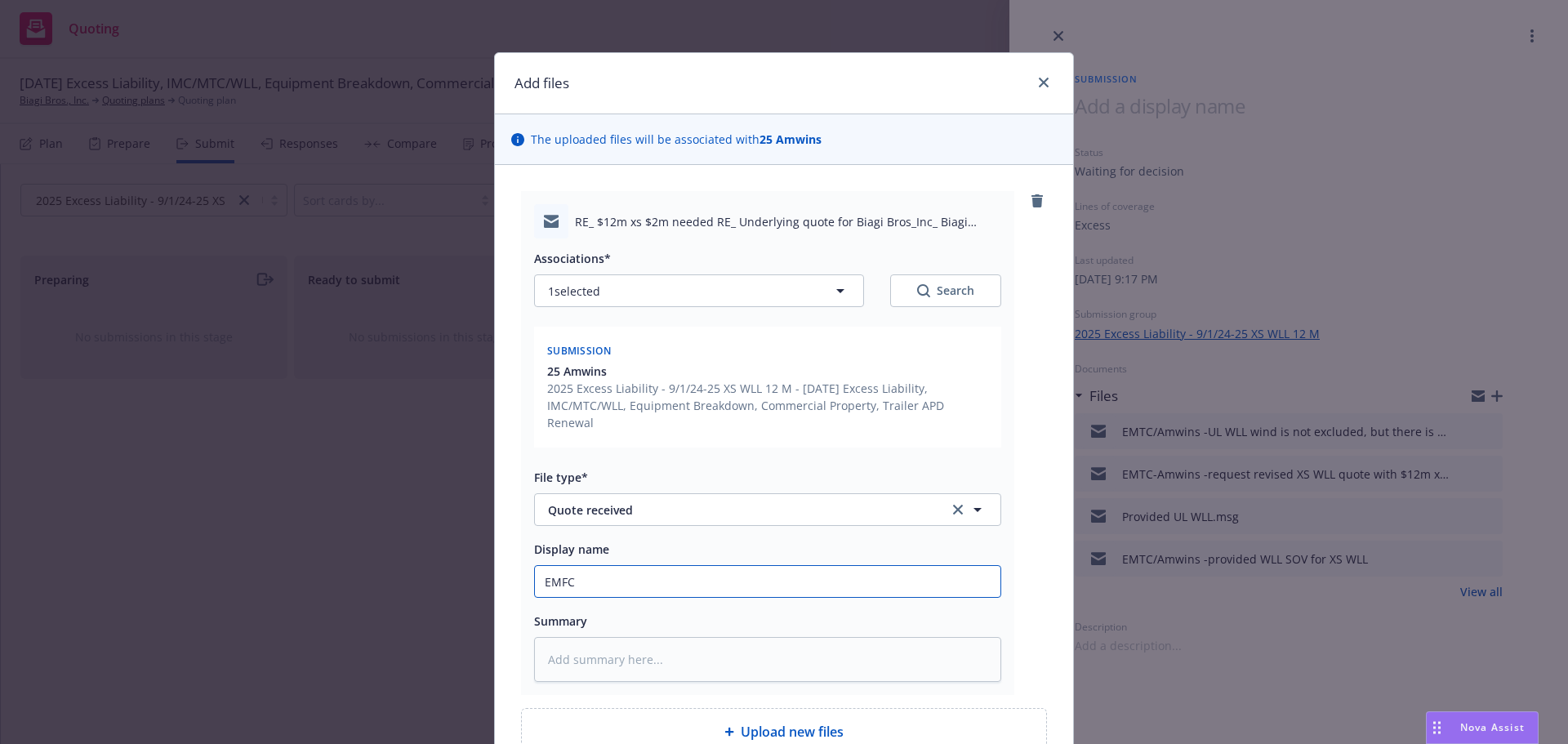
type input "EMFC/"
type textarea "x"
type input "EMFC/A"
type textarea "x"
type input "EMFC/Am"
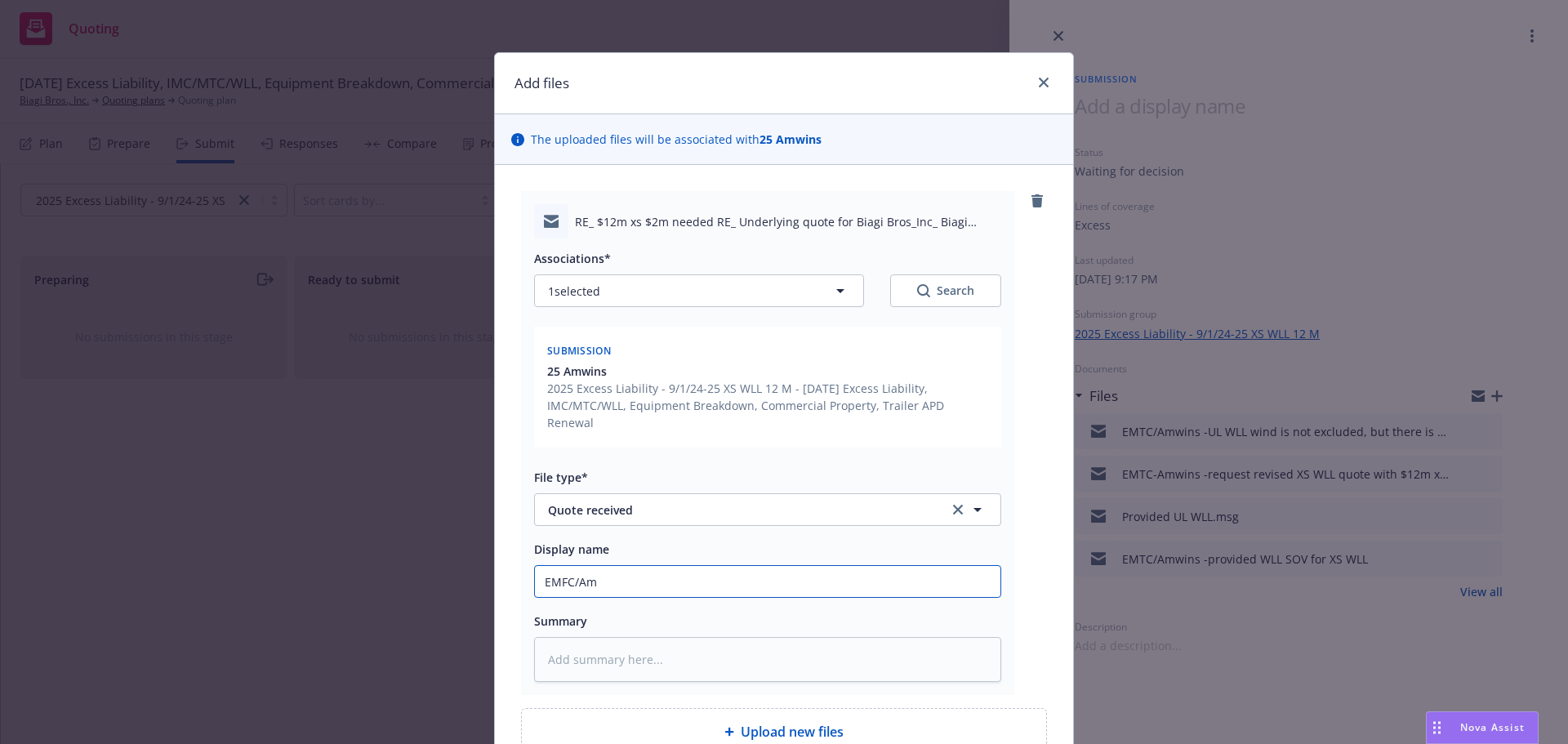
type textarea "x"
type input "EMFC/Amw"
type textarea "x"
type input "EMFC/Amwi"
type textarea "x"
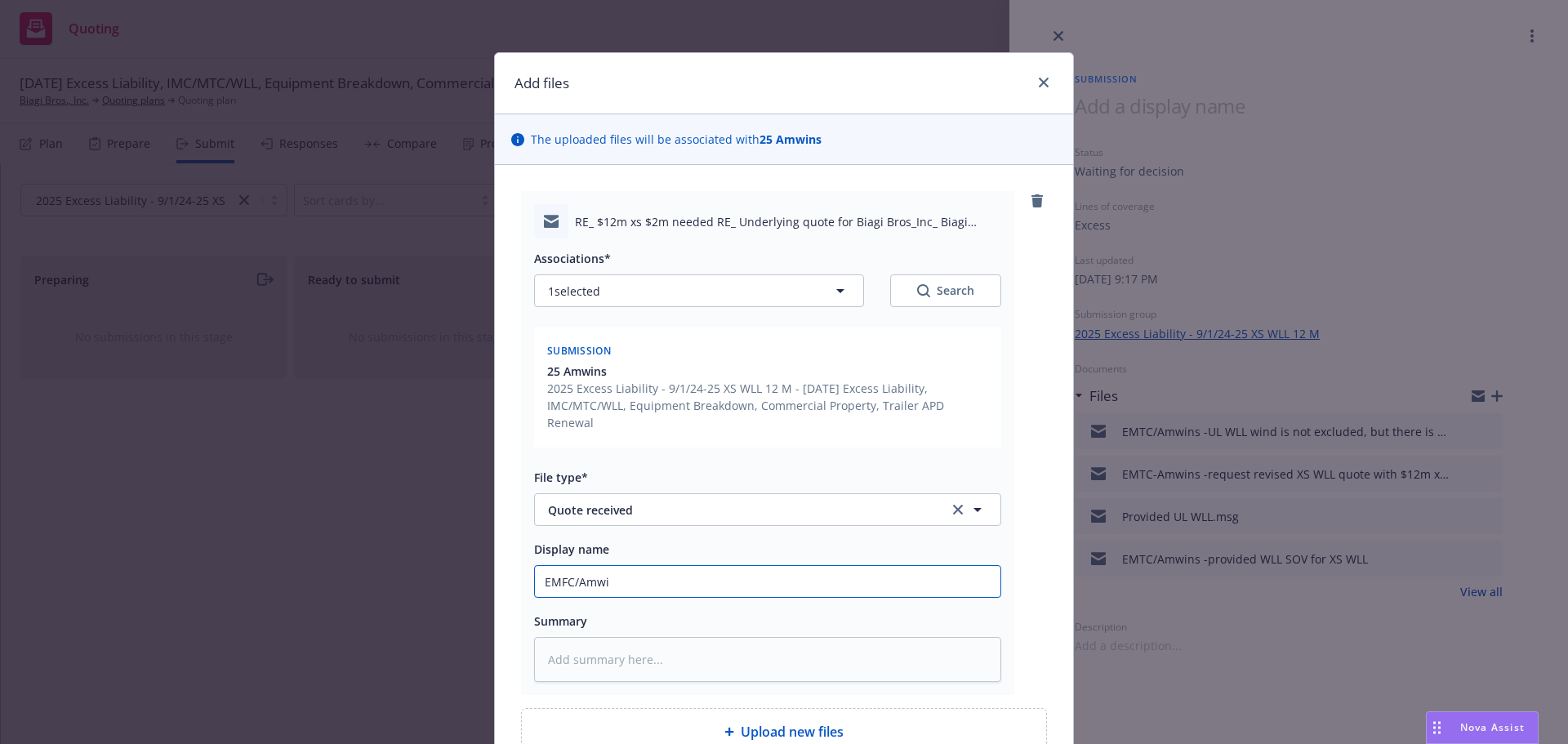
type input "EMFC/Amwin"
type textarea "x"
type input "EMFC/Amwind"
type textarea "x"
type input "EMFC/Amwinds"
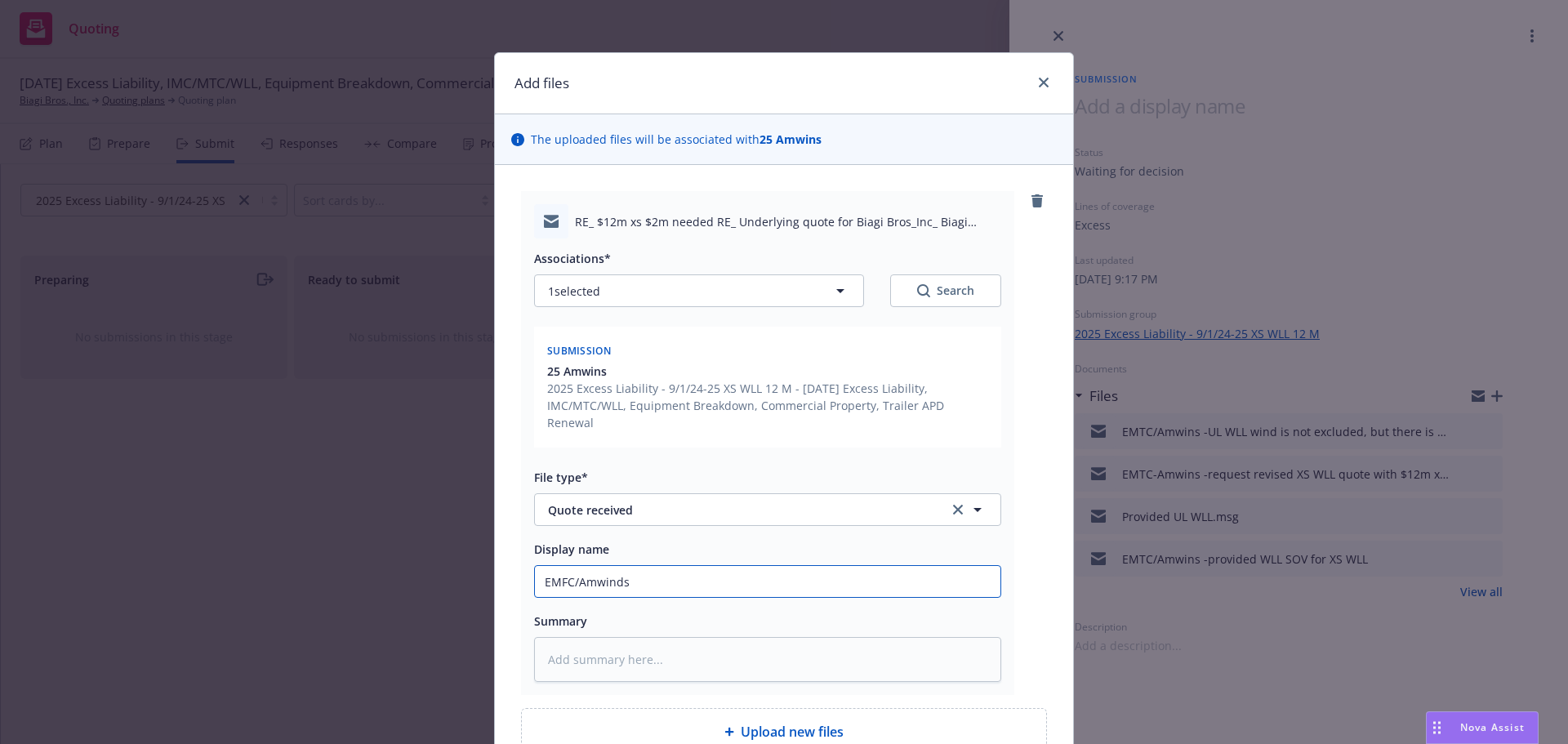
type textarea "x"
type input "EMFC/Amwinds"
type textarea "x"
type input "EMFC/Amwinds"
type textarea "x"
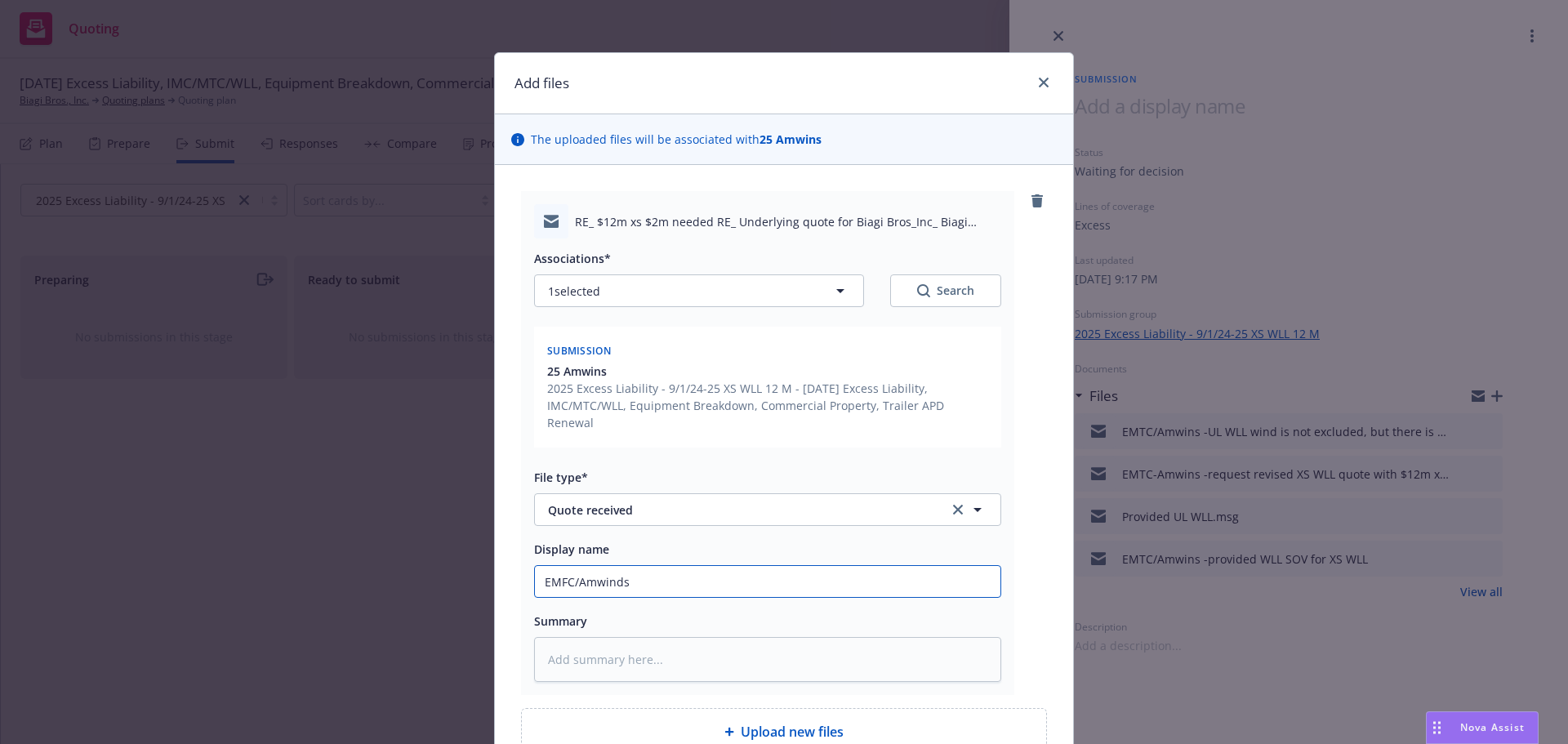
type input "EMFC/Amwind"
type textarea "x"
type input "EMFC/Amwin"
type textarea "x"
type input "EMFC/Amwins"
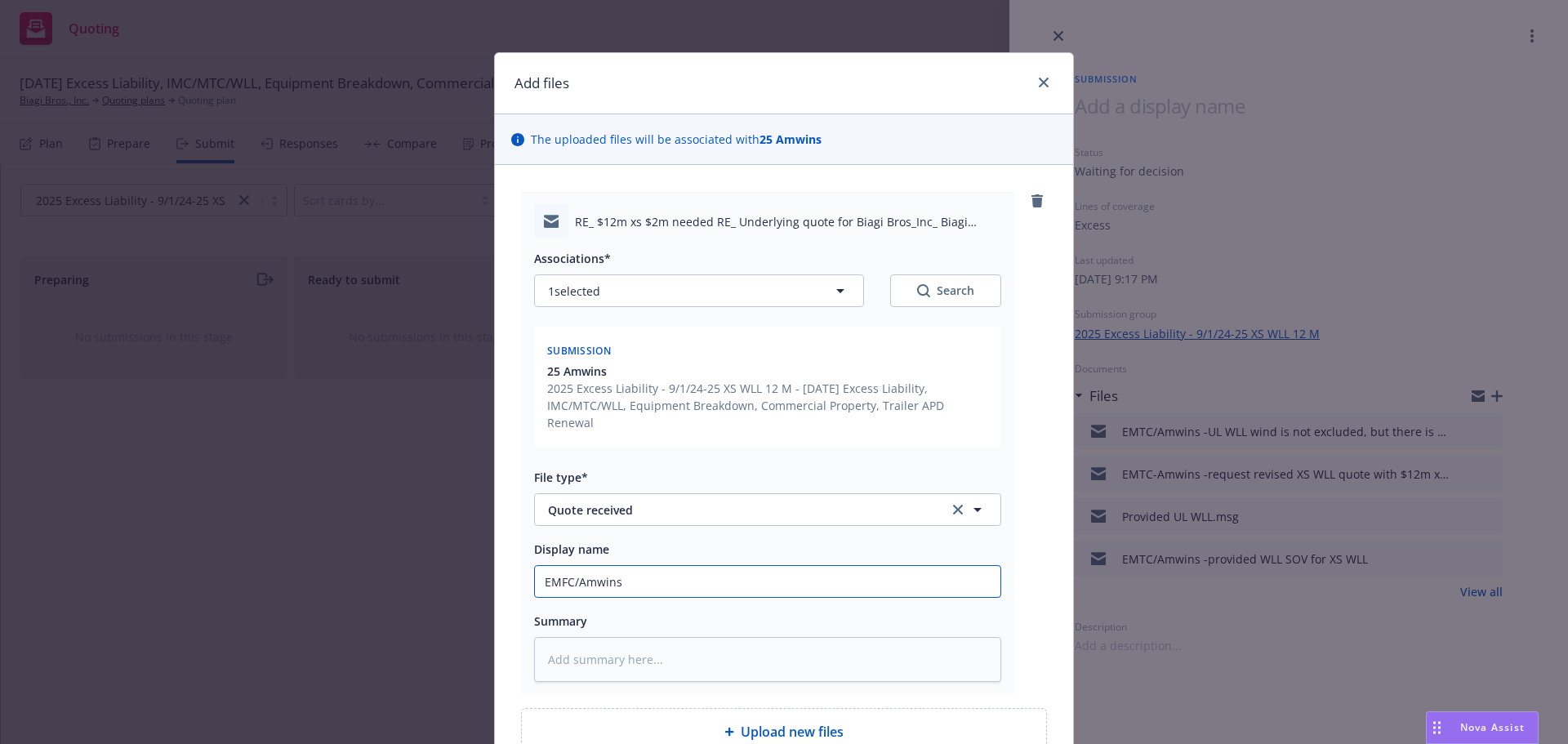
type textarea "x"
type input "EMFC/Amwins"
type textarea "x"
type input "EMFC/Amwins r"
type textarea "x"
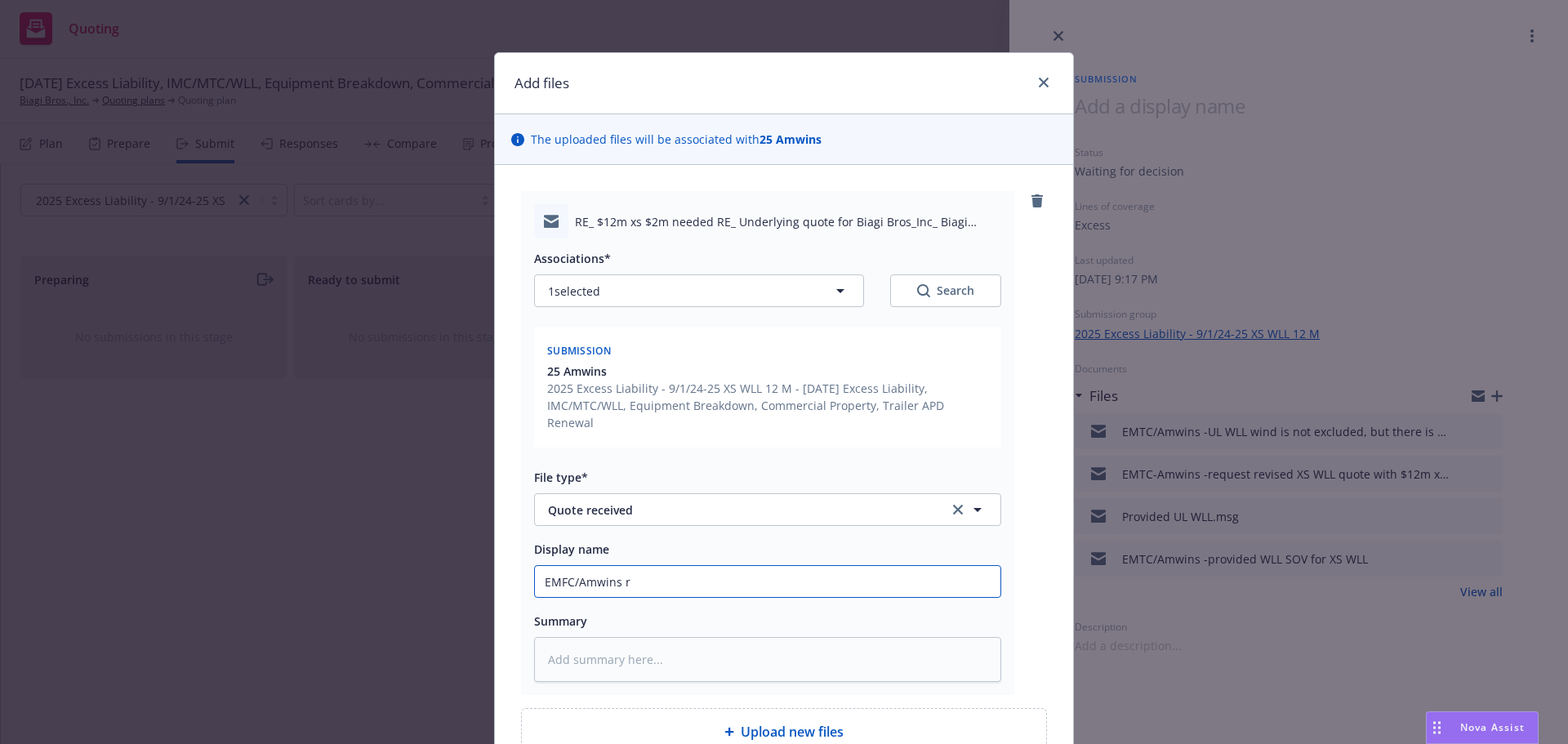
type input "EMFC/Amwins"
type textarea "x"
type input "EMFC/Amwins -"
type textarea "x"
type input "EMFC/Amwins -r"
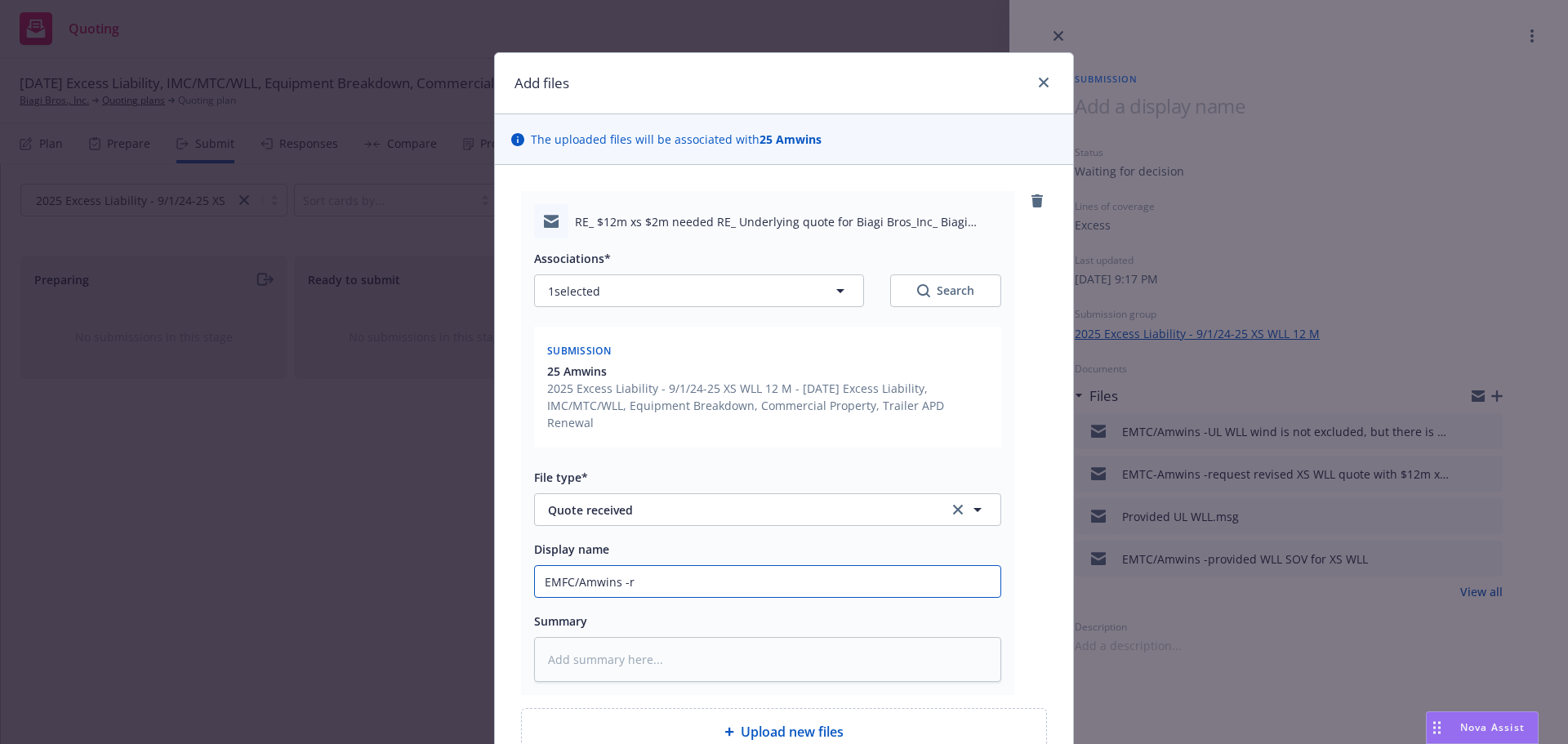
type textarea "x"
type input "EMFC/Amwins -re"
type textarea "x"
type input "EMFC/Amwins -rec"
type textarea "x"
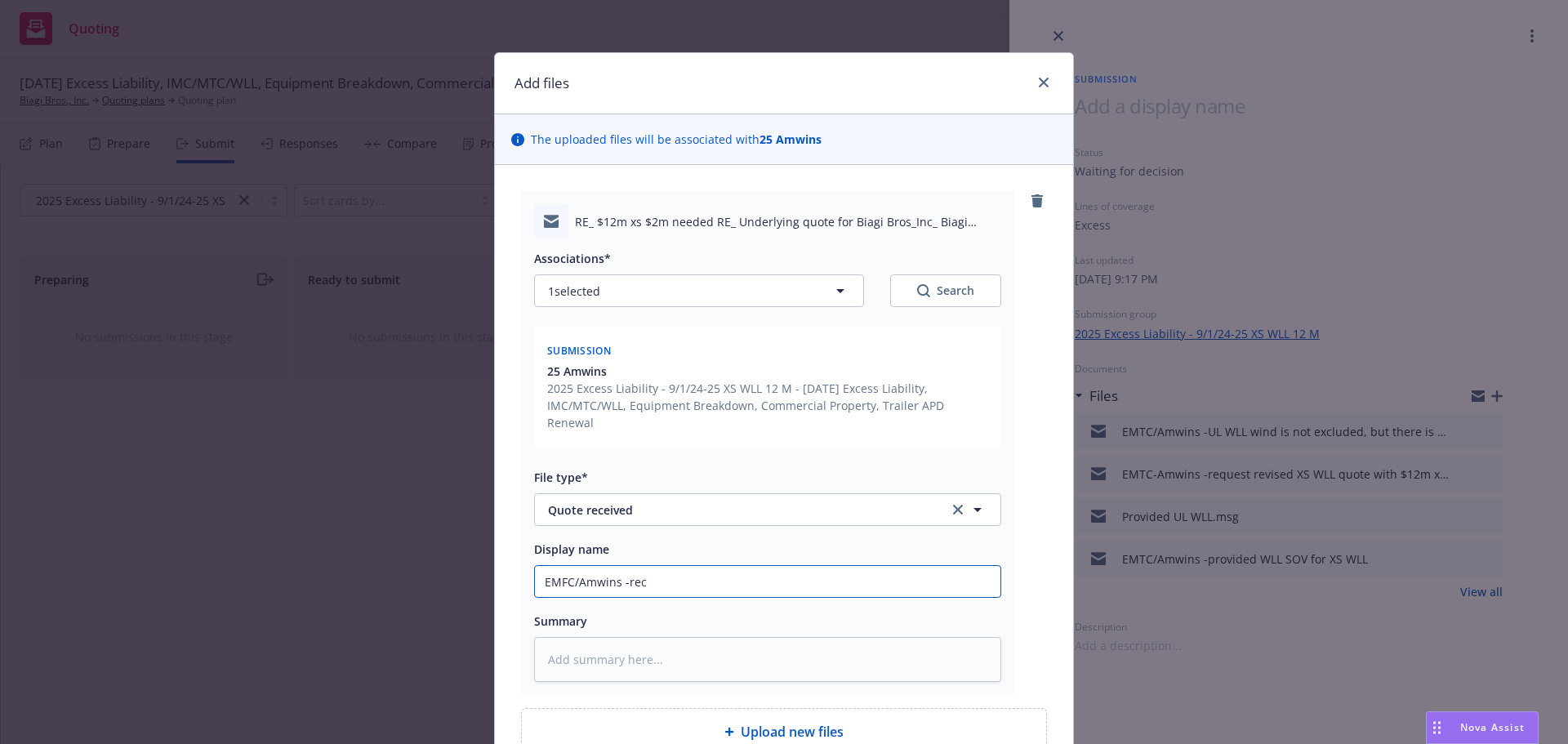
type input "EMFC/Amwins -rece"
type textarea "x"
type input "EMFC/Amwins -receiv"
type textarea "x"
type input "EMFC/Amwins -receive"
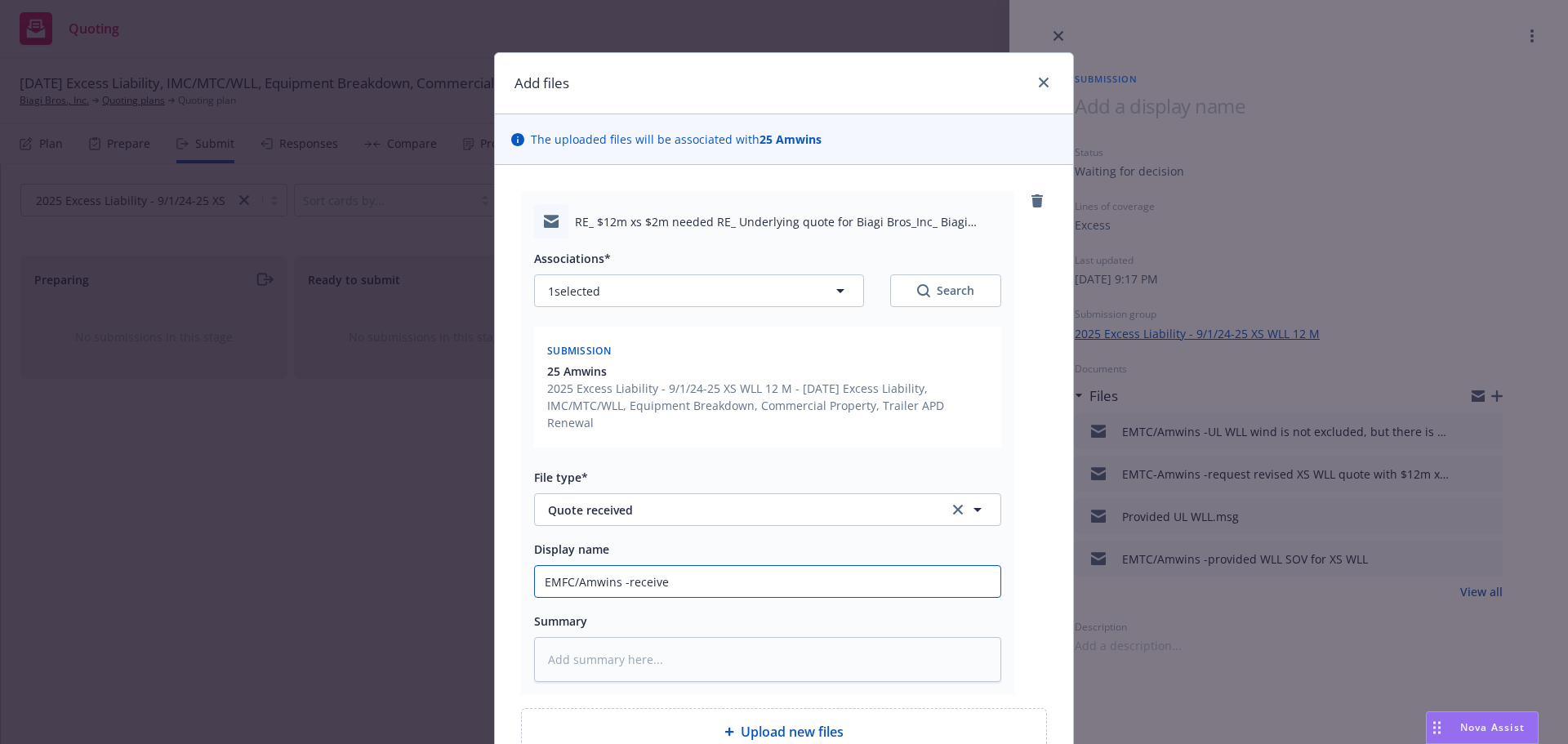
type textarea "x"
type input "EMFC/Amwins -received"
type textarea "x"
type input "EMFC/Amwins -received"
type textarea "x"
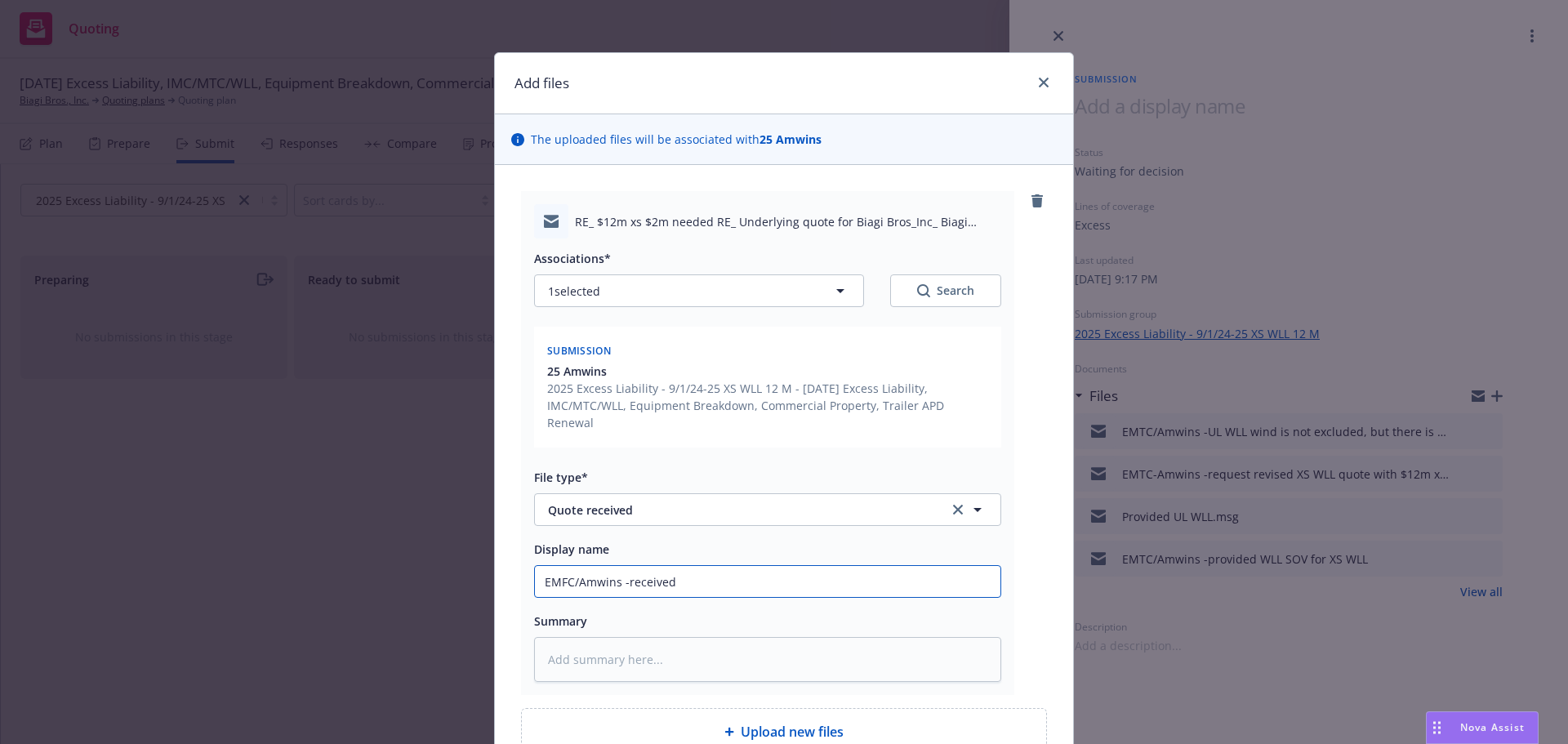
type input "EMFC/Amwins -received X"
type textarea "x"
type input "EMFC/Amwins -received XS"
type textarea "x"
type input "EMFC/Amwins -received XS"
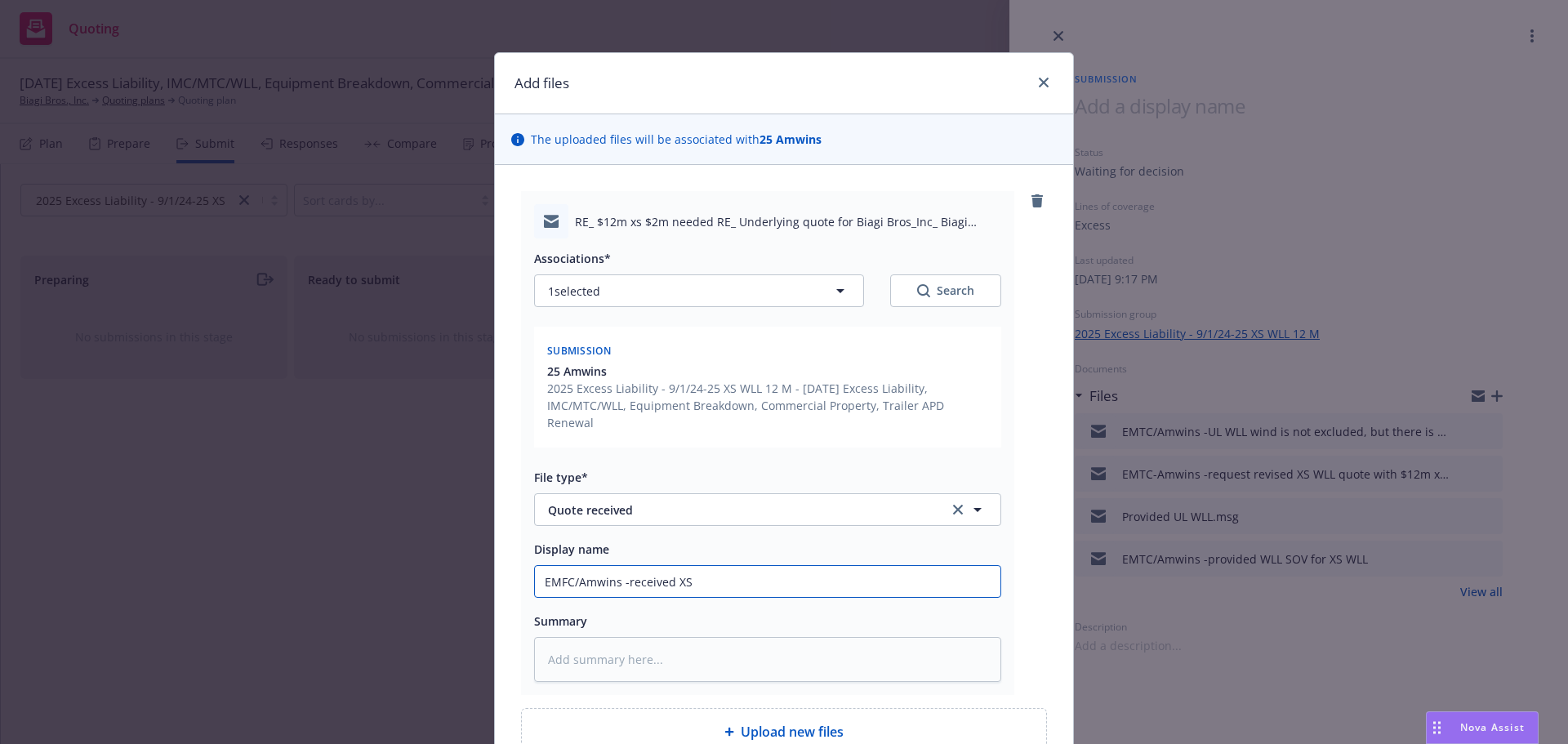
type textarea "x"
type input "EMFC/Amwins -received XS W"
type textarea "x"
type input "EMFC/Amwins -received XS WL"
type textarea "x"
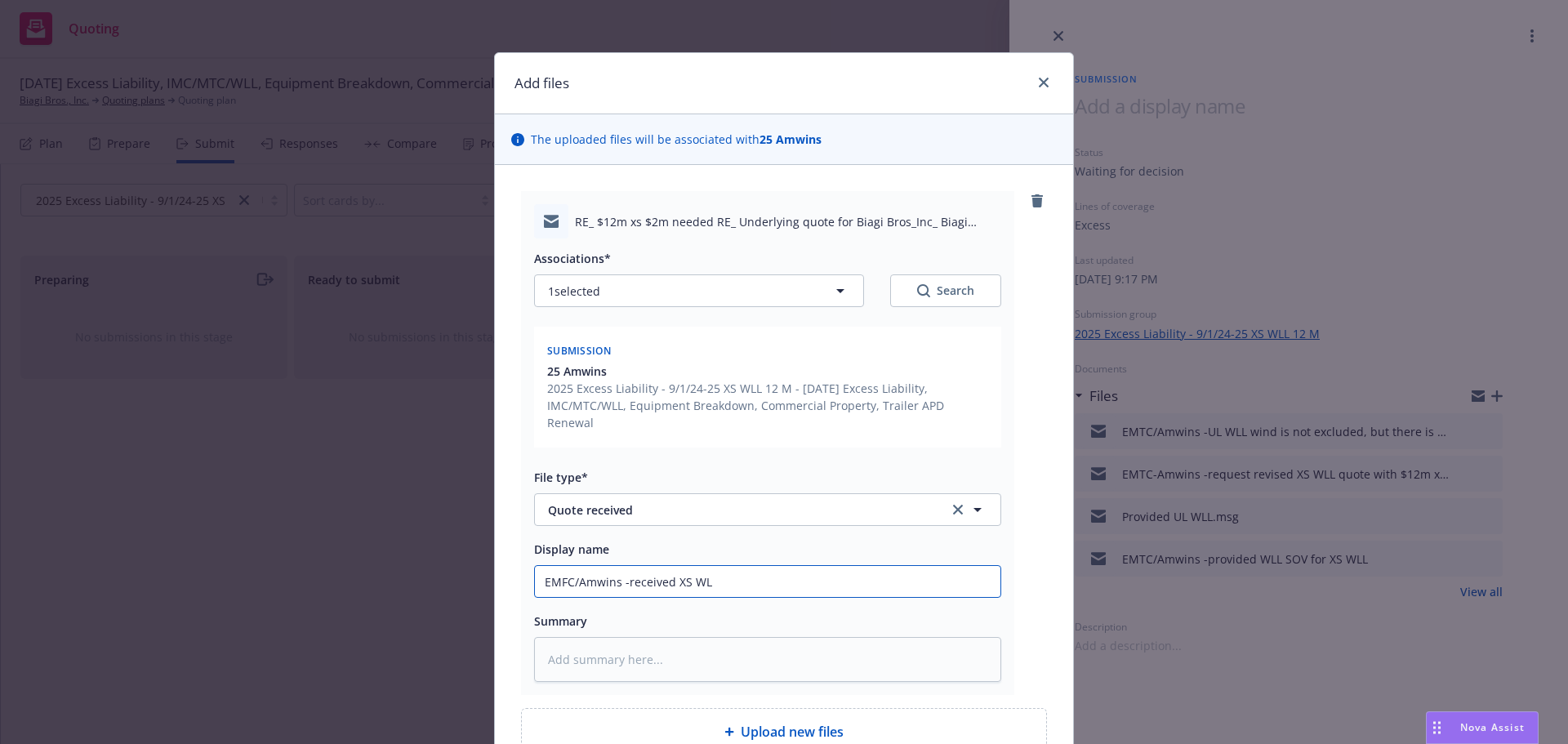
type input "EMFC/Amwins -received XS WLL"
type textarea "x"
type input "EMFC/Amwins -received XS WLL"
type textarea "x"
type input "EMFC/Amwins -received XS WLL 1"
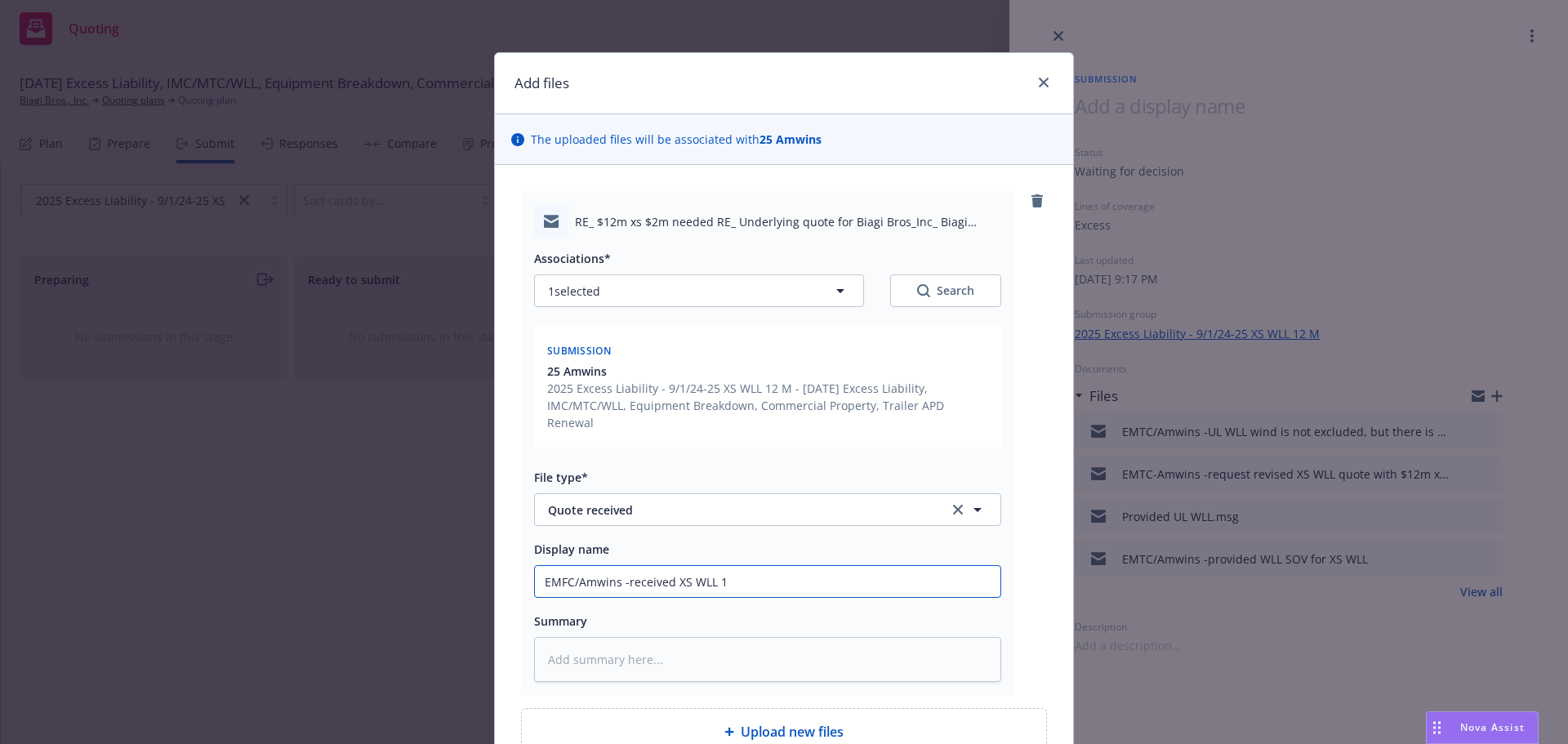
type textarea "x"
type input "EMFC/Amwins -received XS WLL 12"
type textarea "x"
type input "EMFC/Amwins -received XS WLL 12M"
type textarea "x"
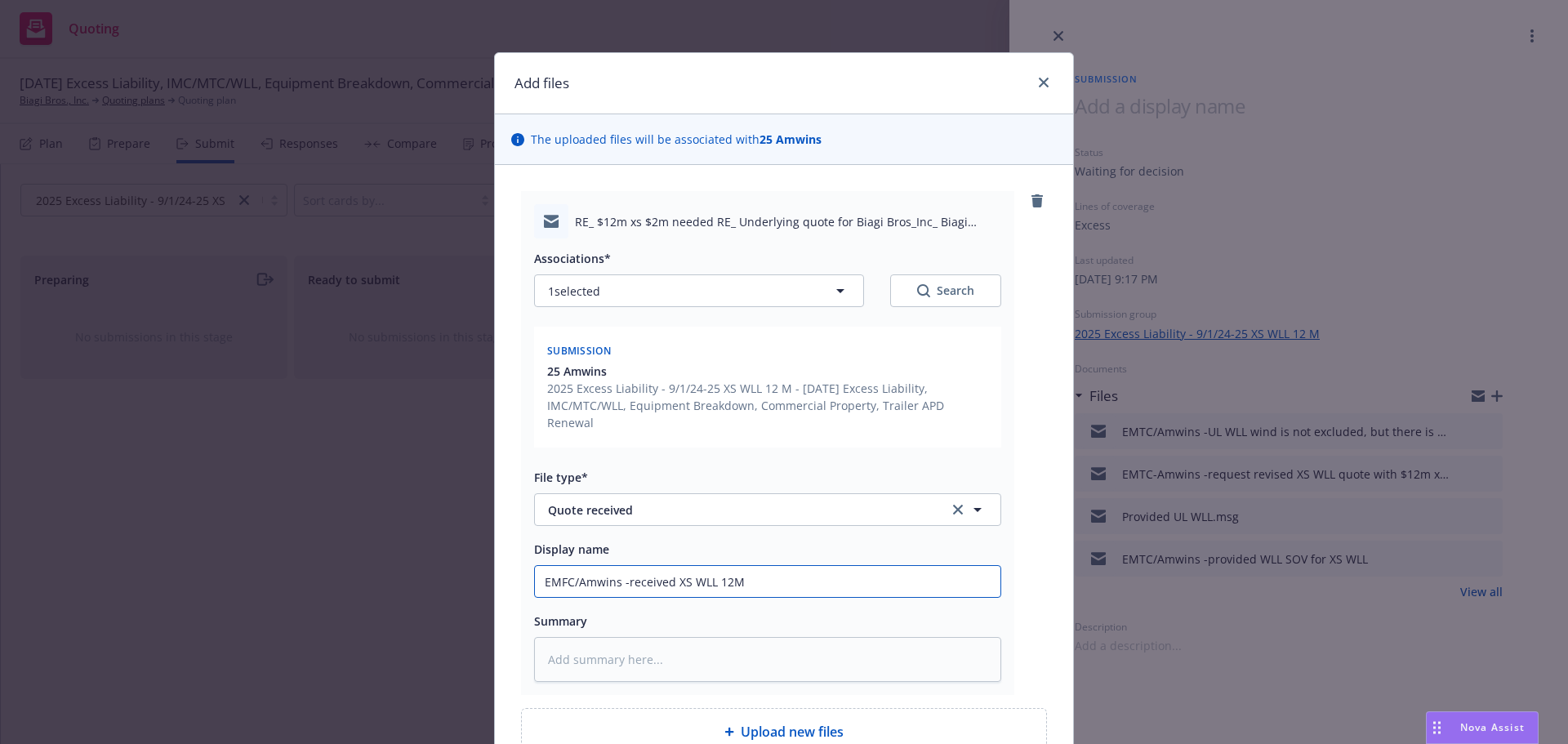
type input "EMFC/Amwins -received XS WLL 12M"
type textarea "x"
type input "EMFC/Amwins -received XS WLL 12M q"
type textarea "x"
type input "EMFC/Amwins -received XS WLL 12M qu"
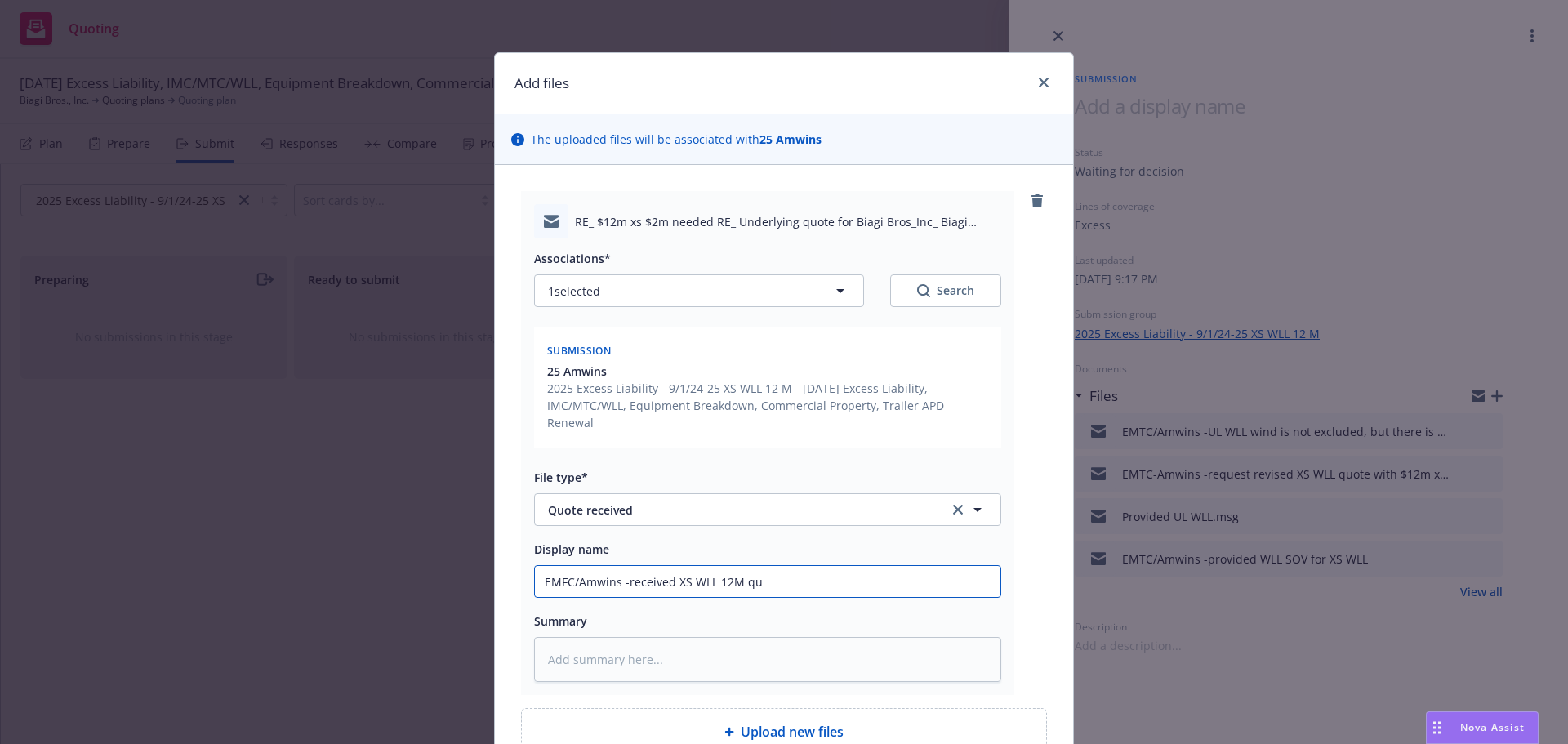
type textarea "x"
type input "EMFC/Amwins -received XS WLL 12M quo"
type textarea "x"
type input "EMFC/Amwins -received XS WLL 12M quot"
type textarea "x"
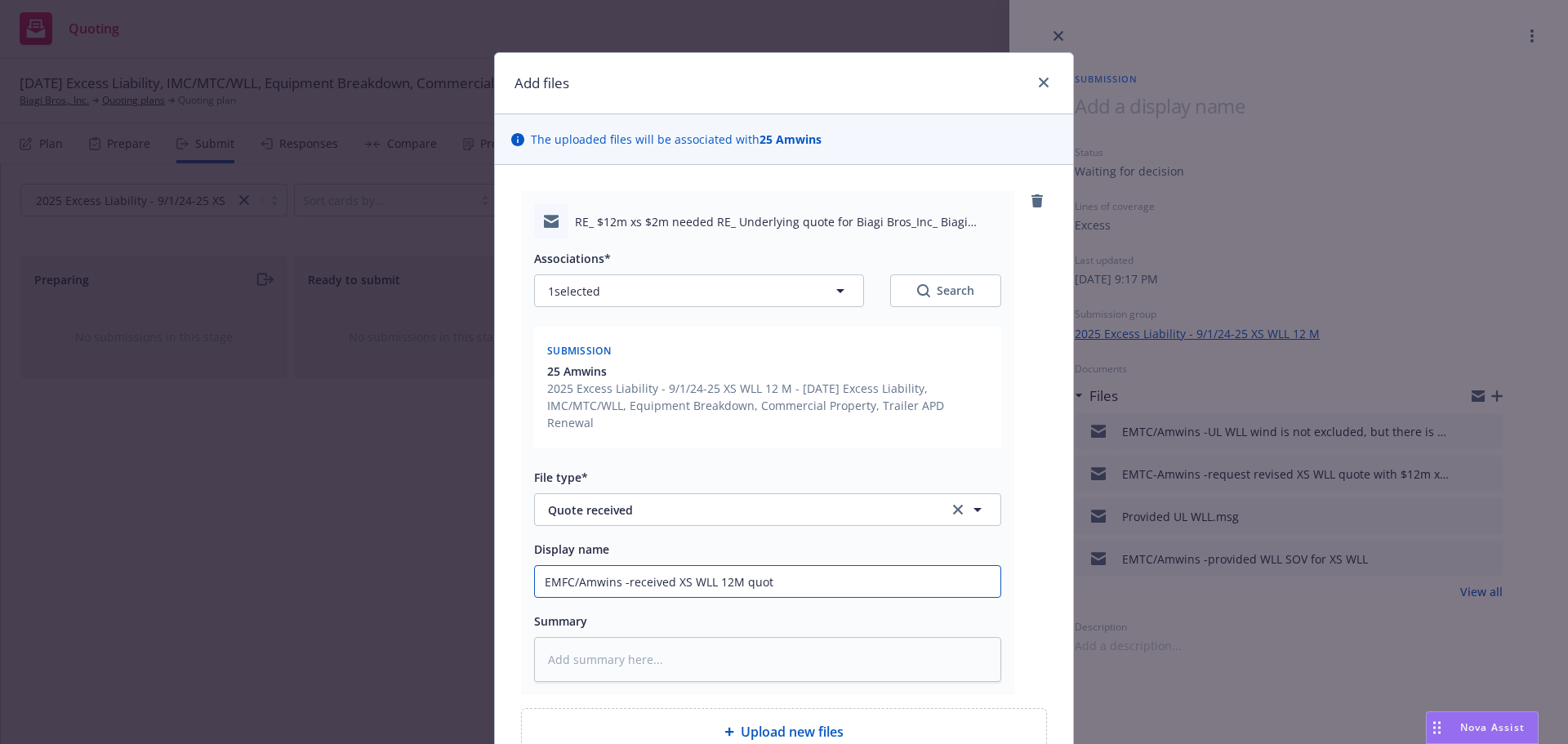
type input "EMFC/Amwins -received XS WLL 12M quote"
type textarea "x"
type input "EMFC/Amwins -received XS WLL 12M quote"
type textarea "x"
type input "EMFC/Amwins -received XS WLL 12M quote a"
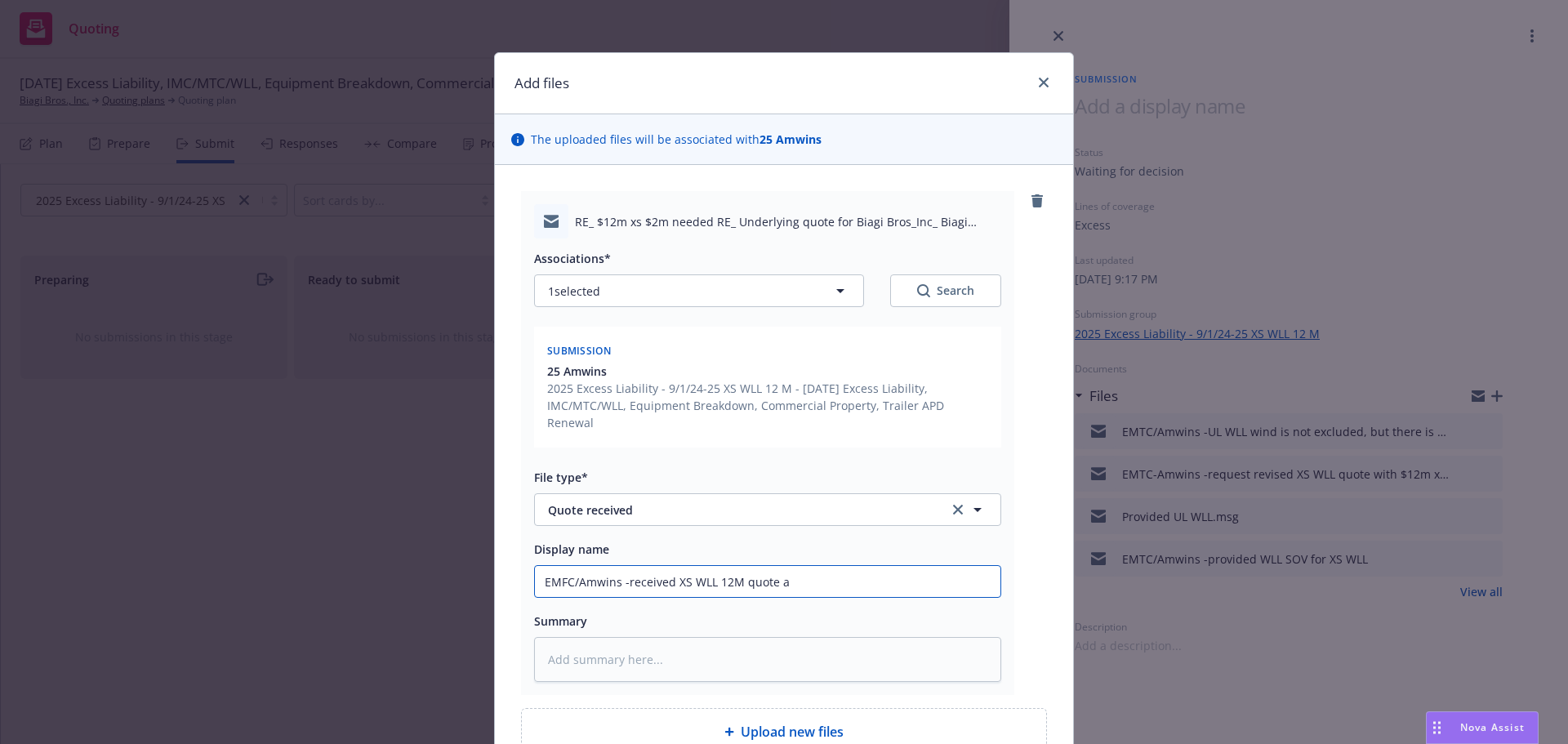
type textarea "x"
type input "EMFC/Amwins -received XS WLL 12M quote at"
type textarea "x"
type input "EMFC/Amwins -received XS WLL 12M quote at"
click at [905, 566] on input "EMFC/Amwins -received XS WLL 12M quote at" at bounding box center [767, 581] width 465 height 31
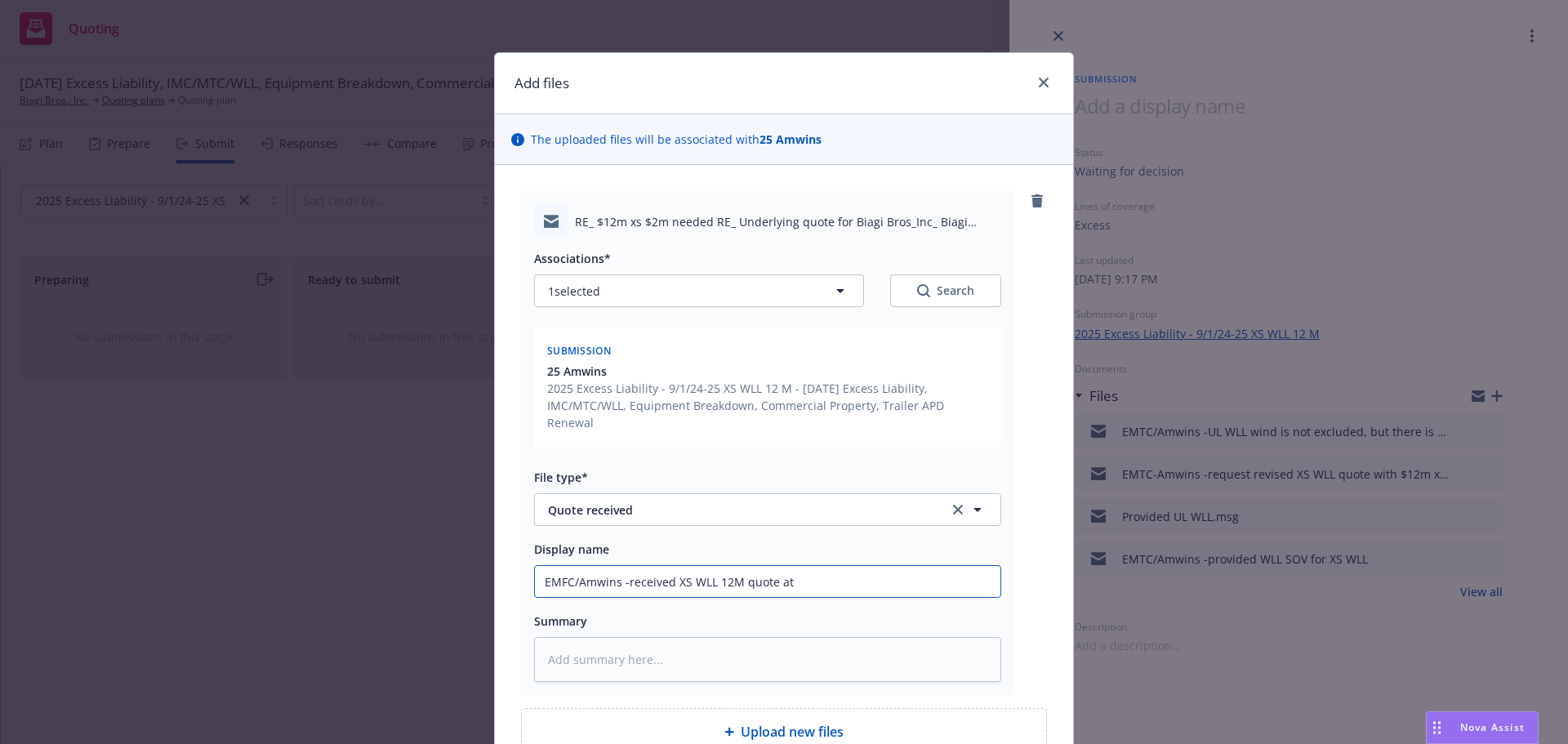
paste input "$91,432.95"
type textarea "x"
drag, startPoint x: 671, startPoint y: 563, endPoint x: 871, endPoint y: 569, distance: 200.1
click at [871, 569] on input "EMFC/Amwins -received XS WLL 12M quote at $91,432.95" at bounding box center [767, 581] width 465 height 31
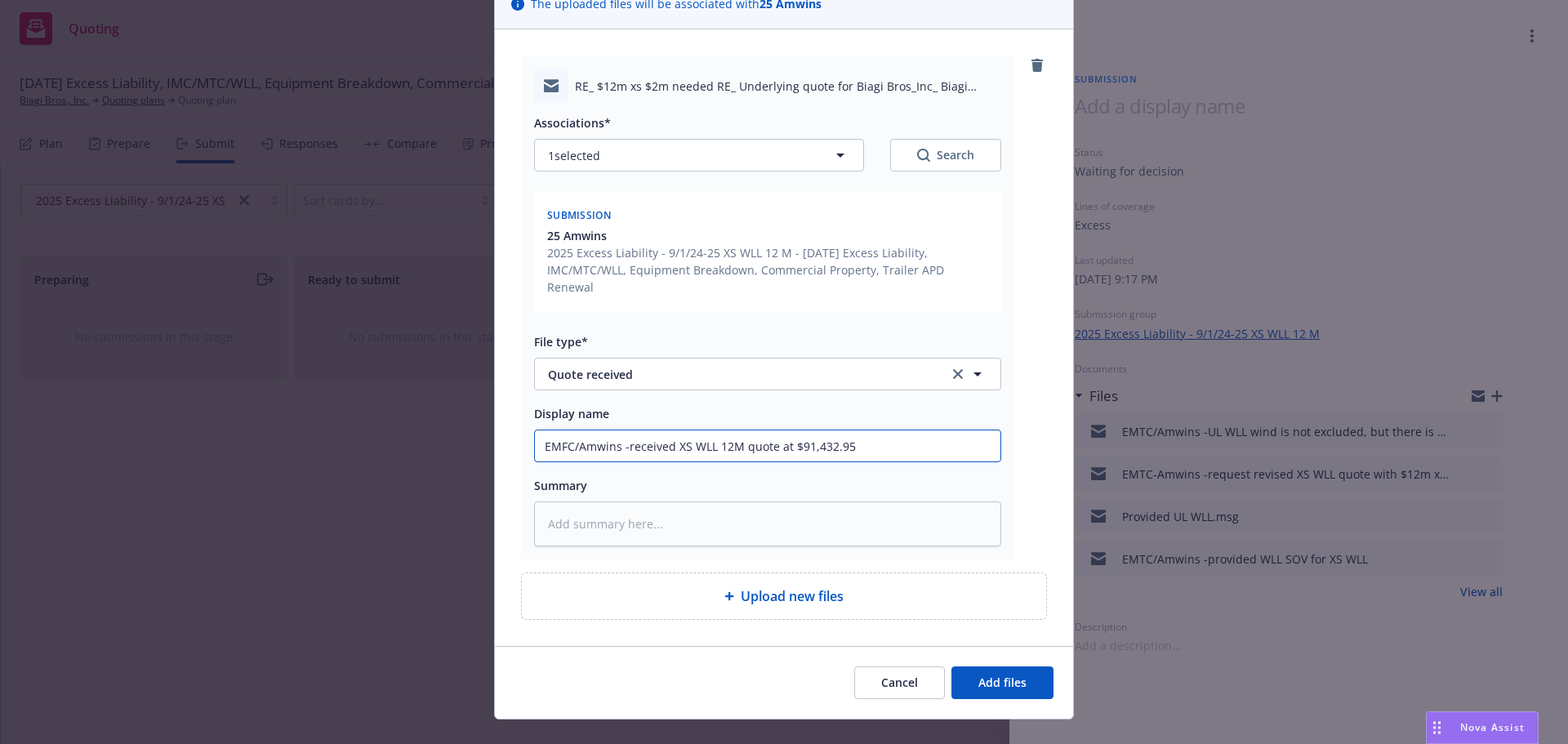
scroll to position [146, 0]
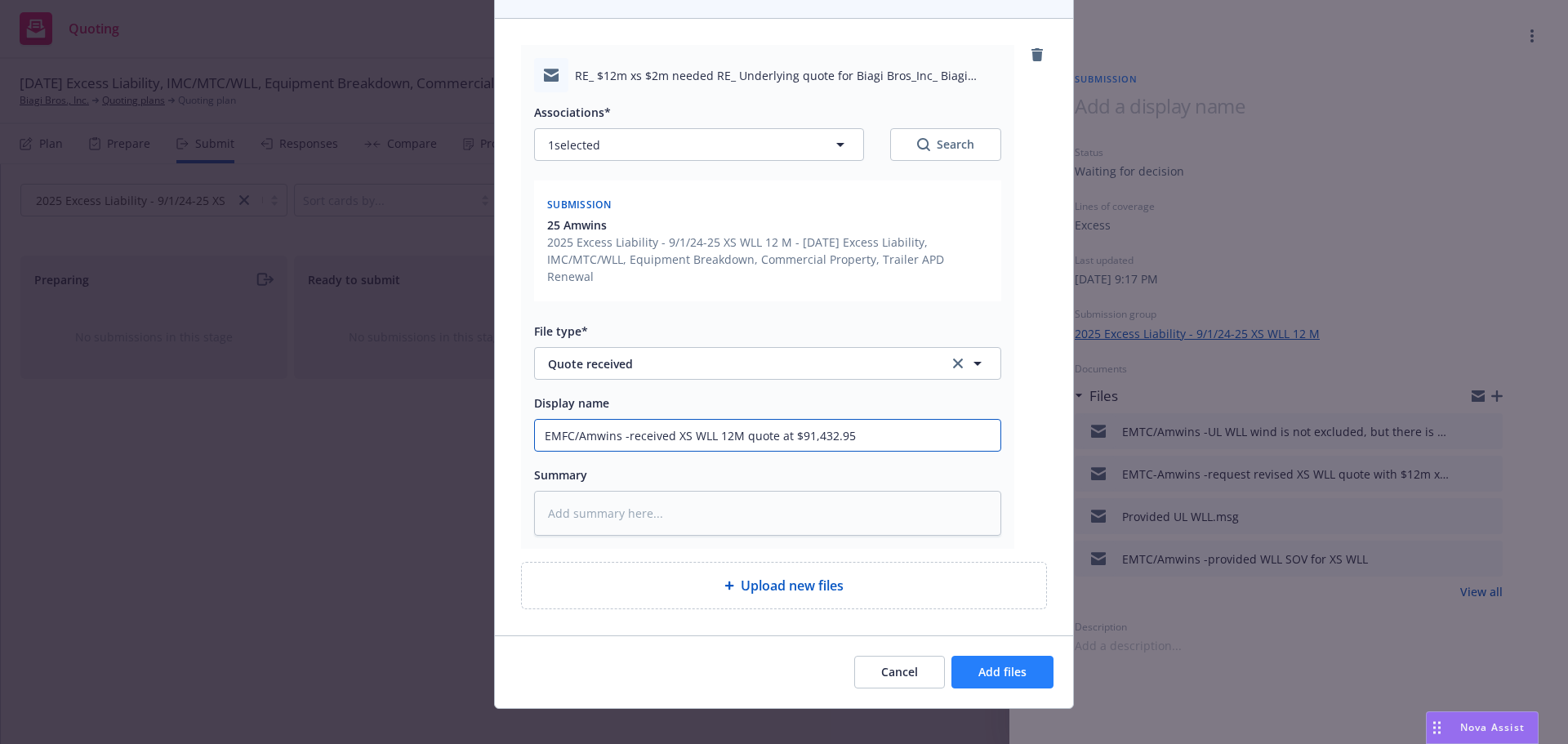
type input "EMFC/Amwins -received XS WLL 12M quote at $91,432.95"
click at [981, 664] on span "Add files" at bounding box center [1003, 671] width 48 height 16
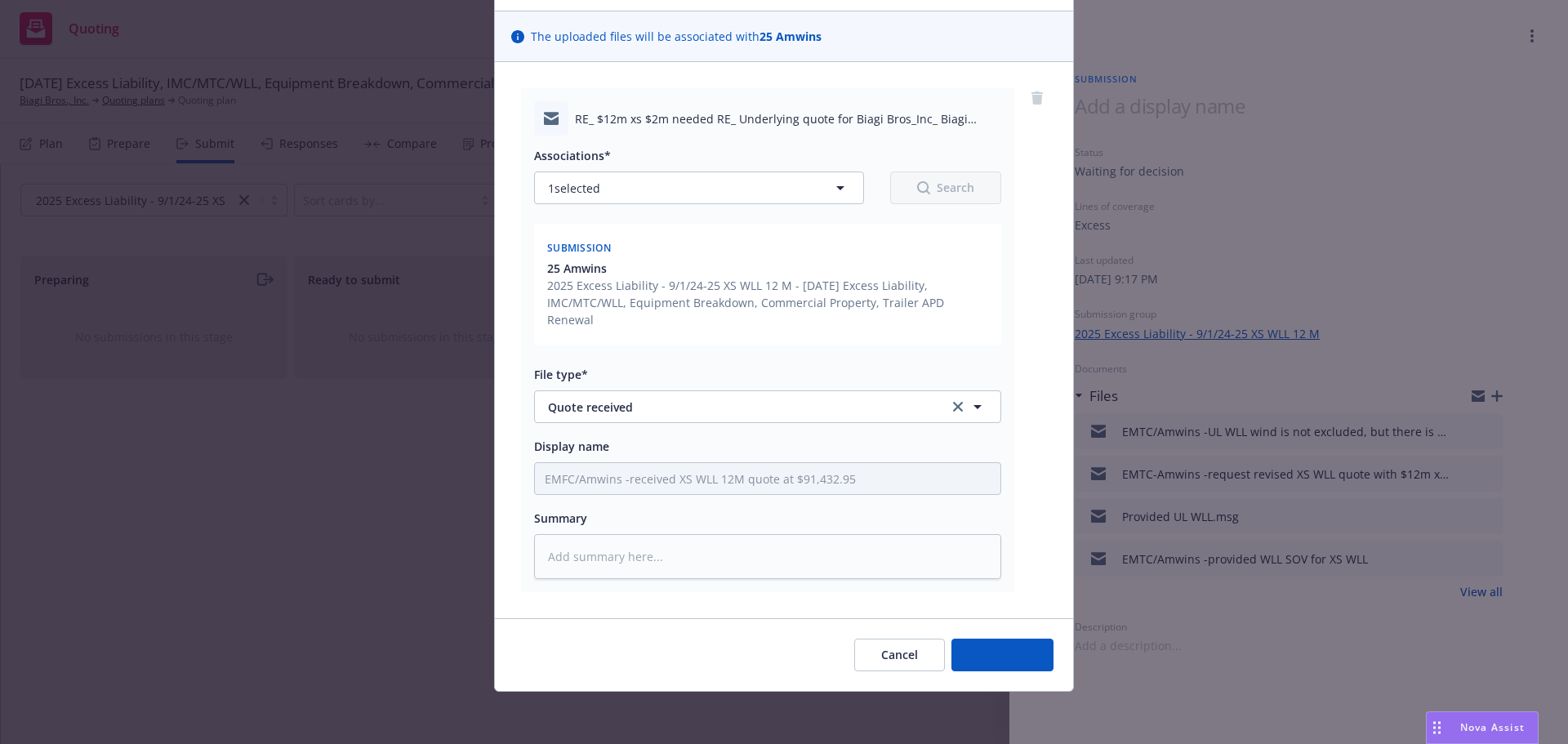
scroll to position [86, 0]
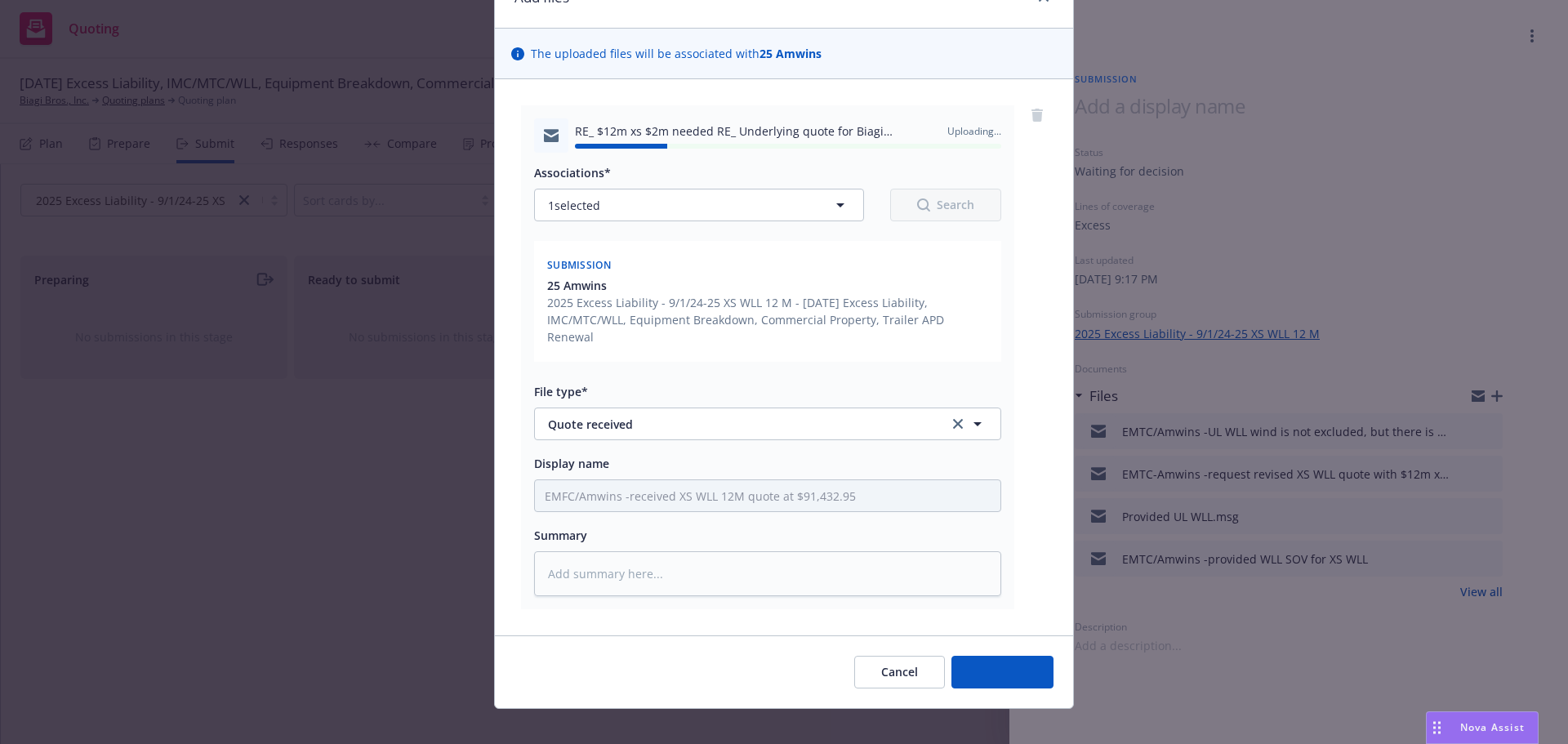
type textarea "x"
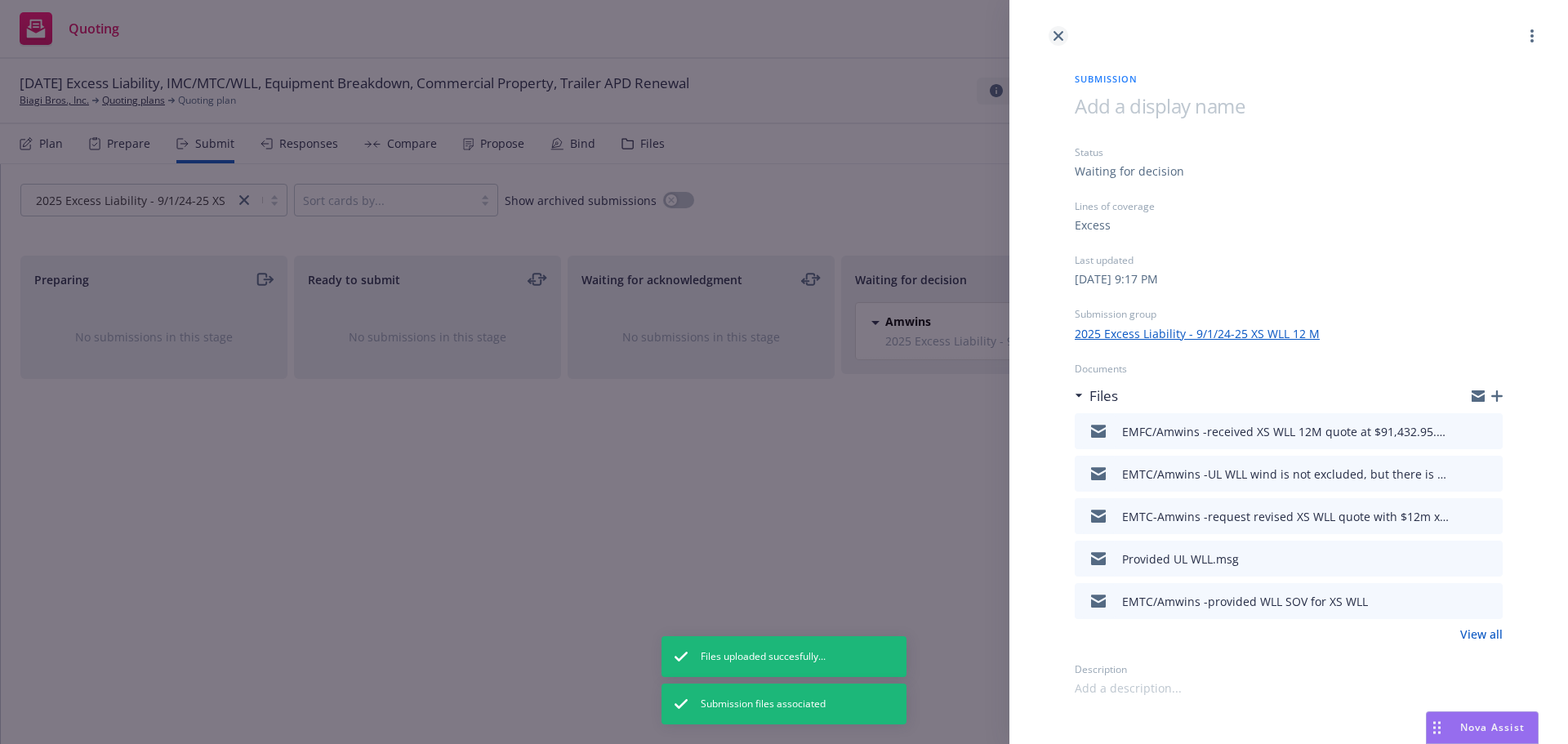
click at [1055, 33] on icon "close" at bounding box center [1058, 36] width 10 height 10
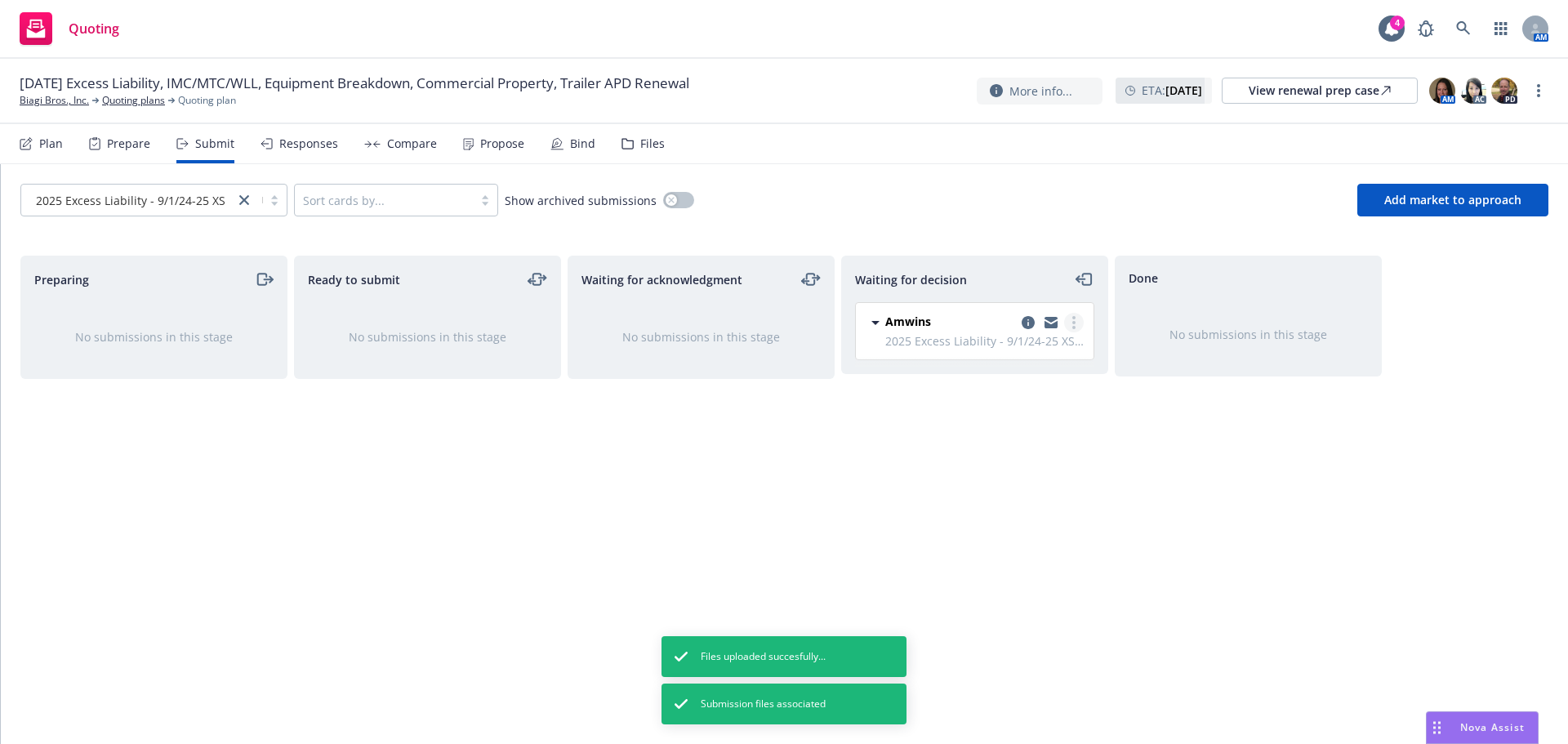
click at [1073, 329] on link "more" at bounding box center [1074, 323] width 20 height 20
click at [1013, 425] on span "Add accepted decision" at bounding box center [1002, 421] width 163 height 16
select select "12"
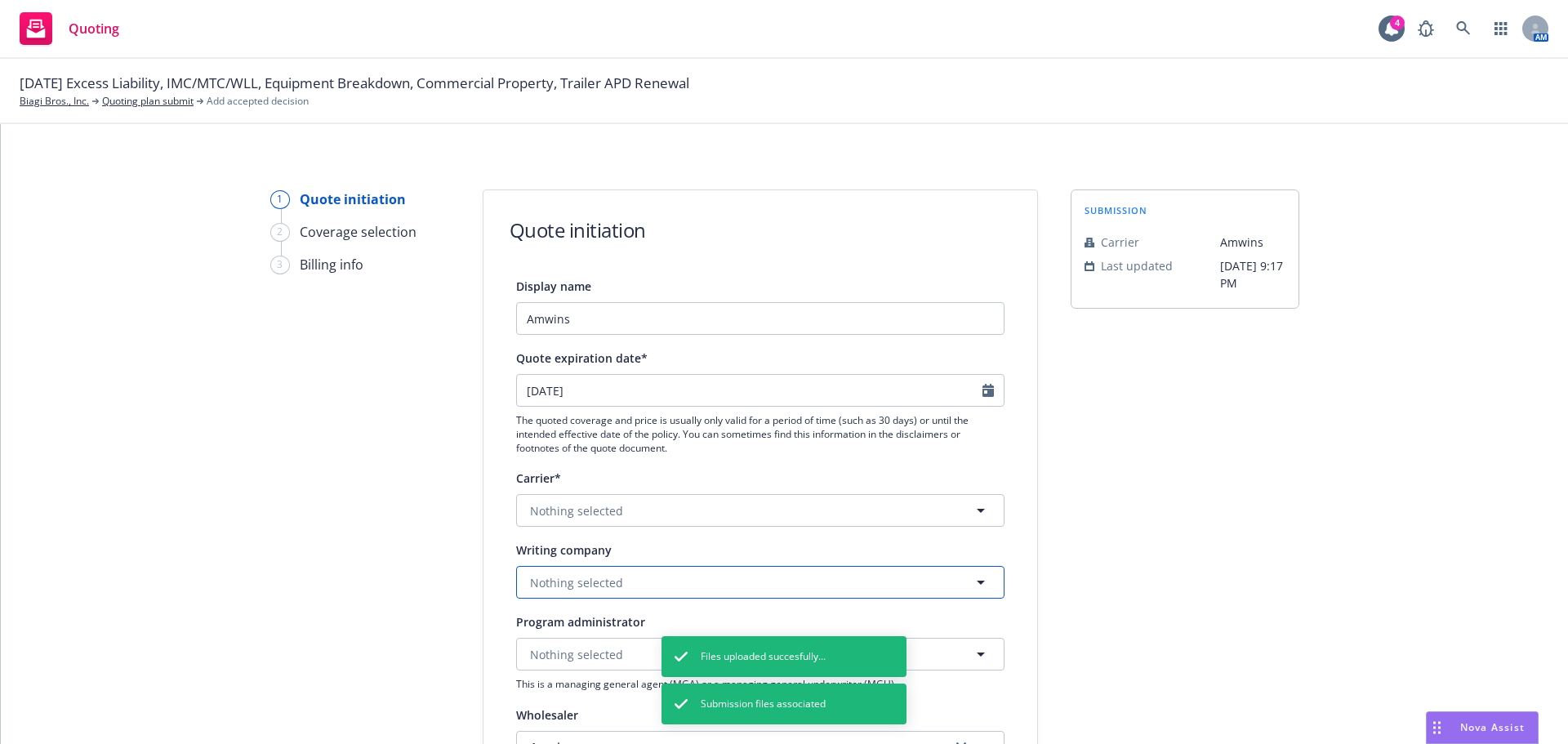
click at [626, 578] on button "Nothing selected" at bounding box center [761, 582] width 489 height 33
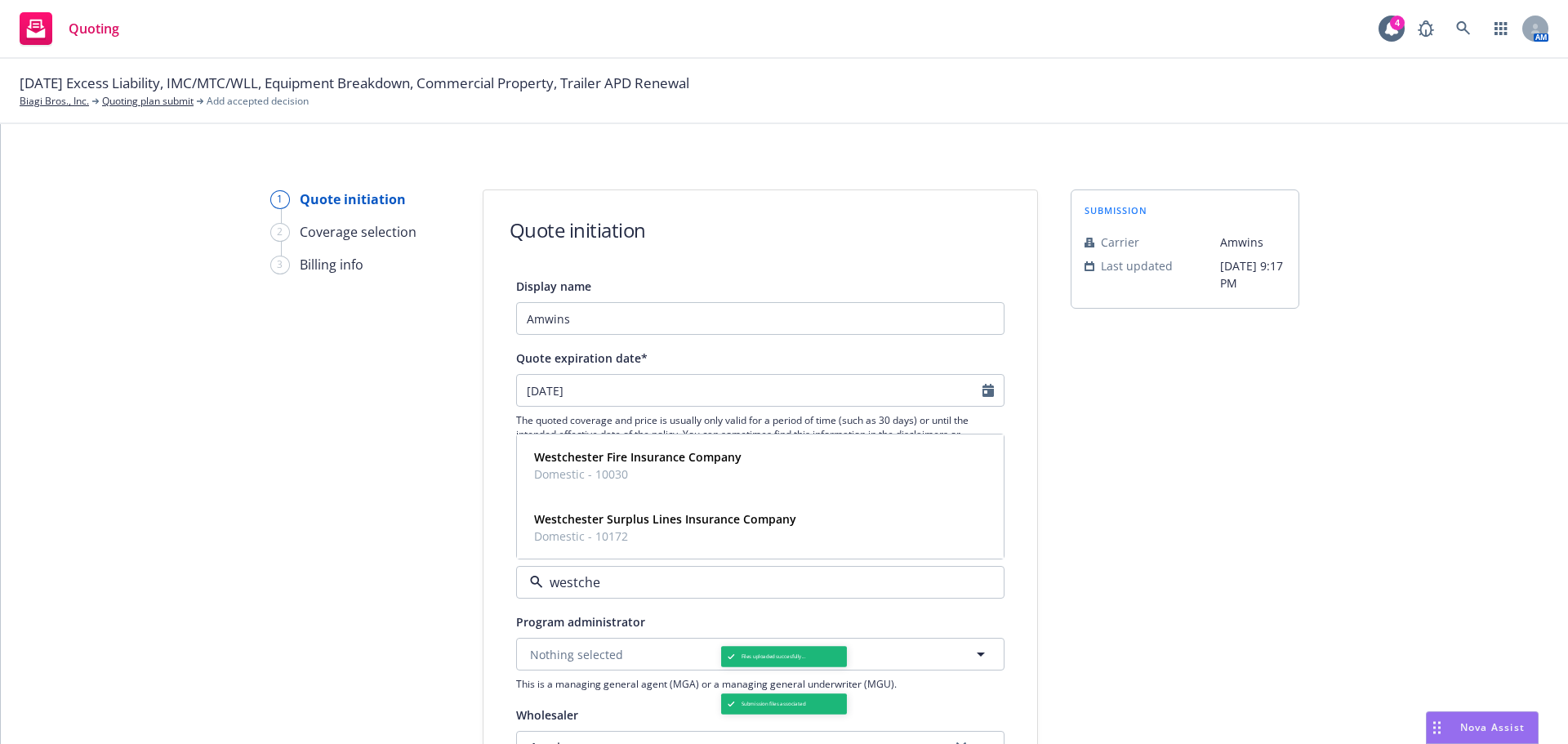
type input "westches"
click at [650, 522] on strong "Westchester Surplus Lines Insurance Company" at bounding box center [666, 519] width 262 height 16
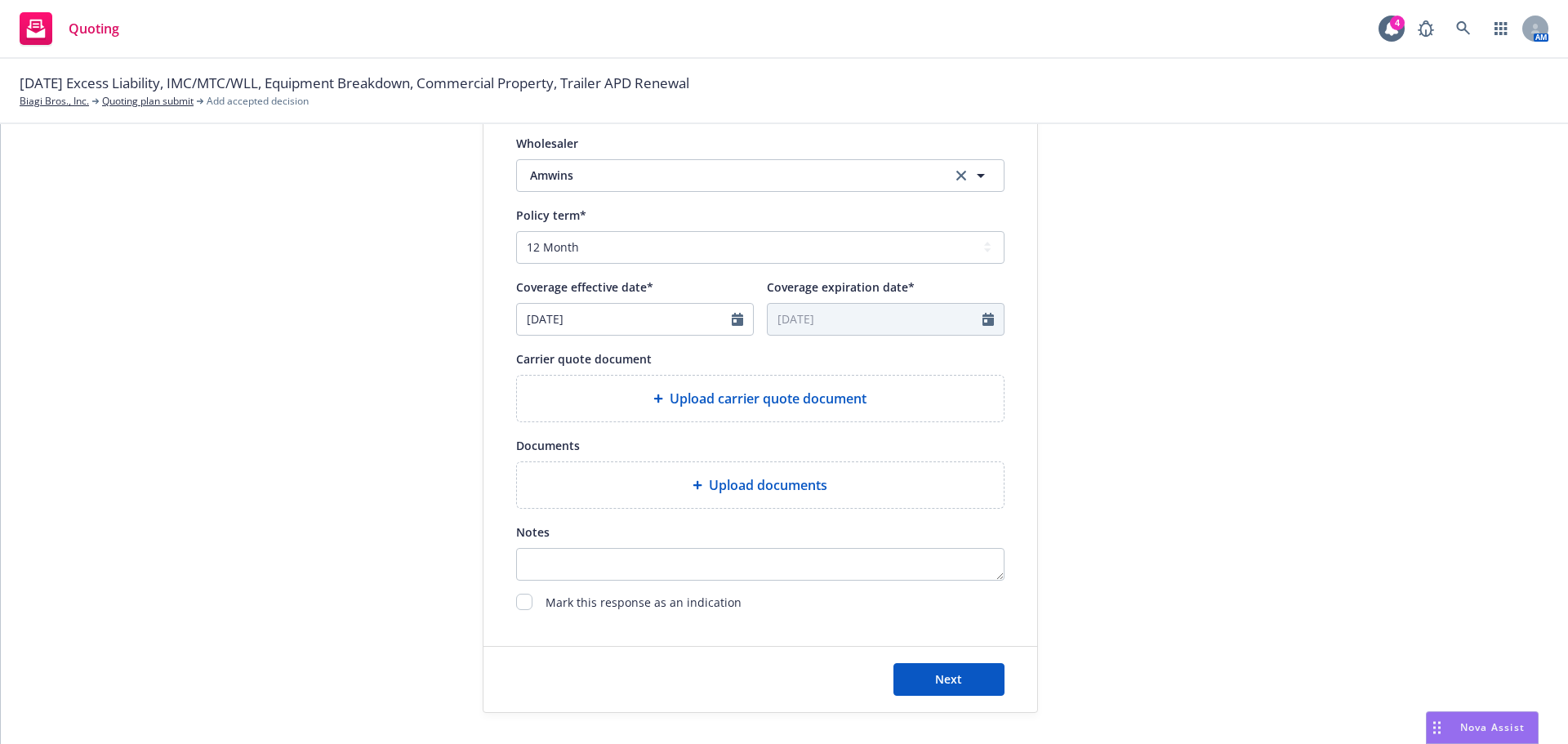
scroll to position [606, 0]
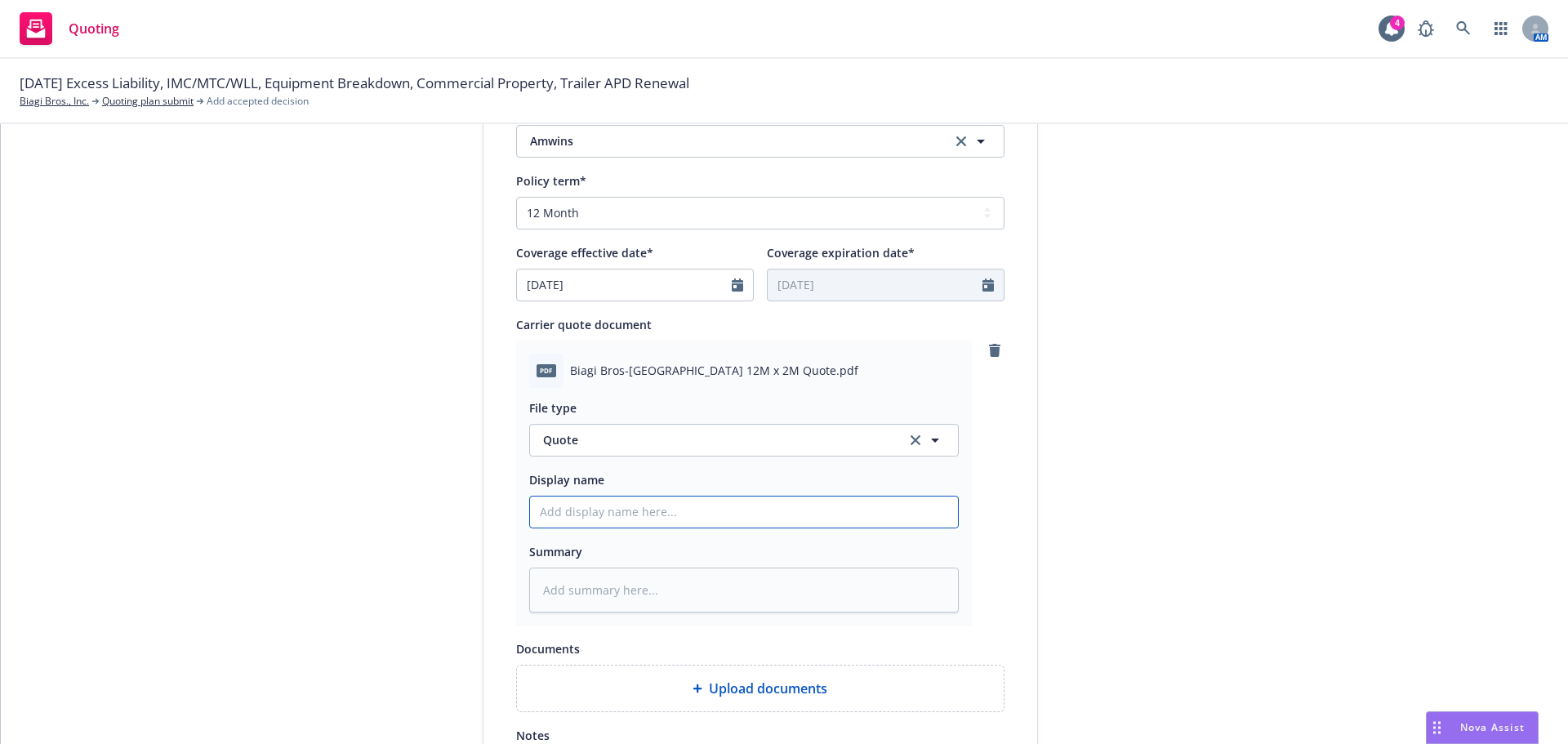
click at [587, 508] on input "Display name" at bounding box center [744, 511] width 428 height 31
paste input "XS WLL 12M quote at $91,432.95"
type textarea "x"
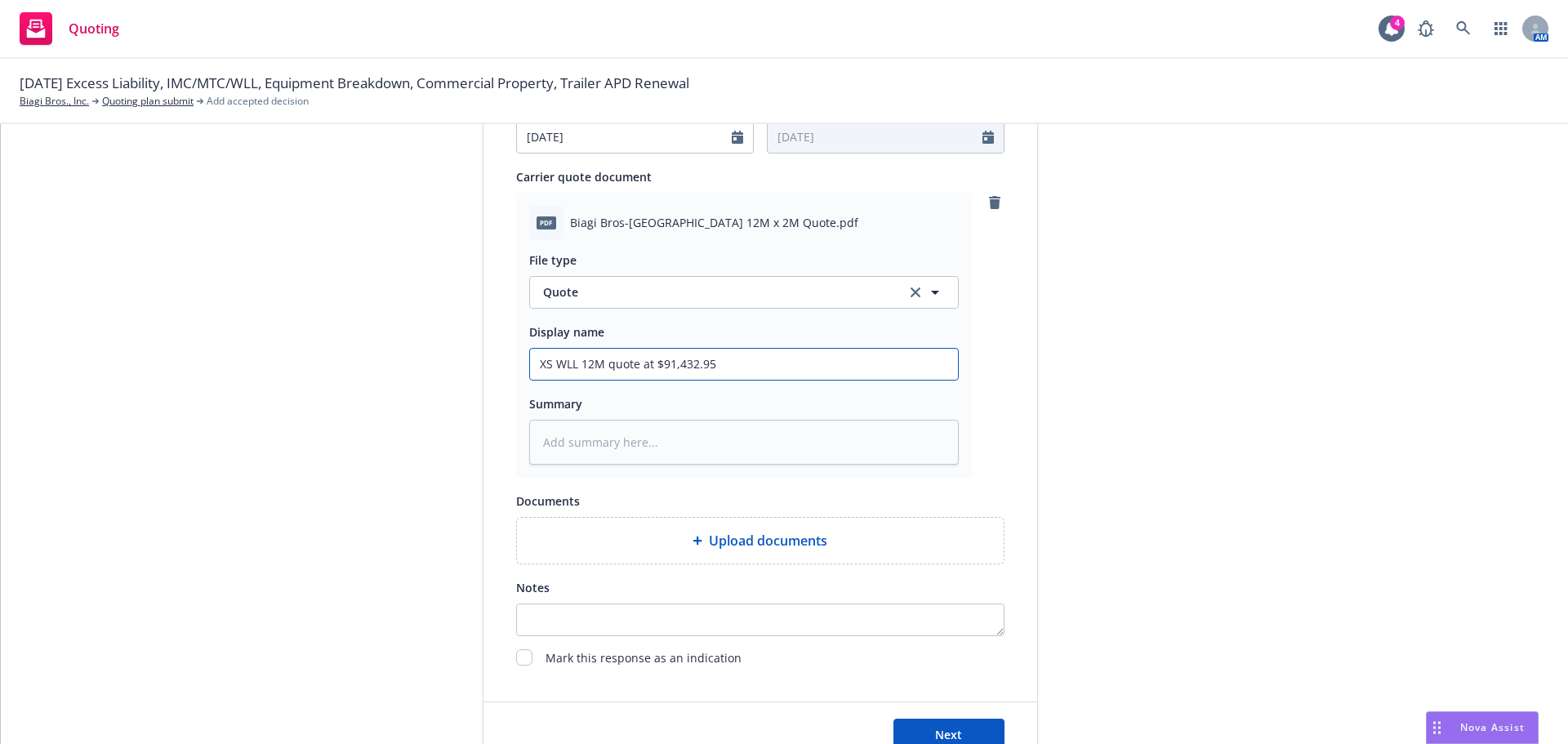
scroll to position [844, 0]
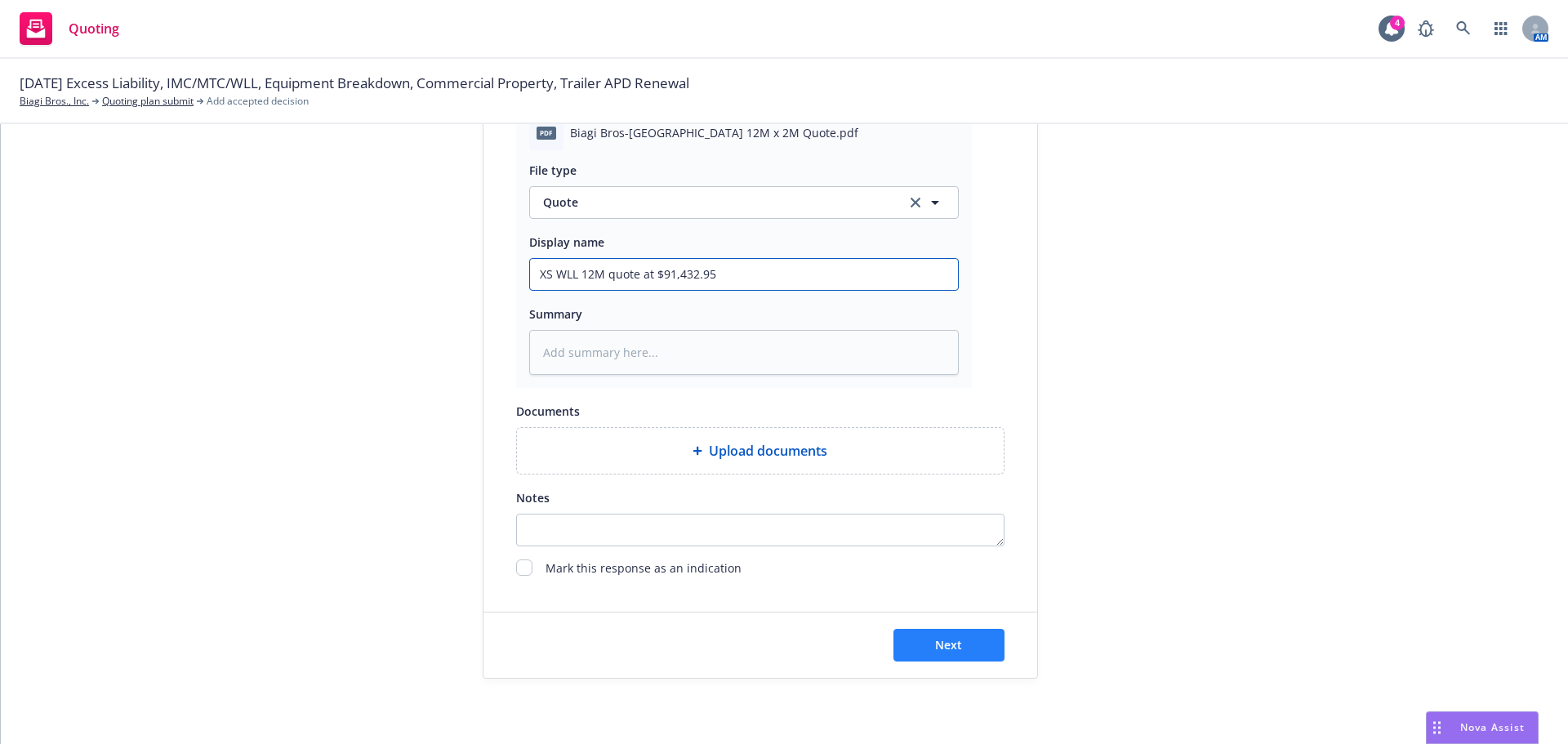
type input "XS WLL 12M quote at $91,432.95"
click at [942, 651] on span "Next" at bounding box center [948, 645] width 27 height 16
type textarea "x"
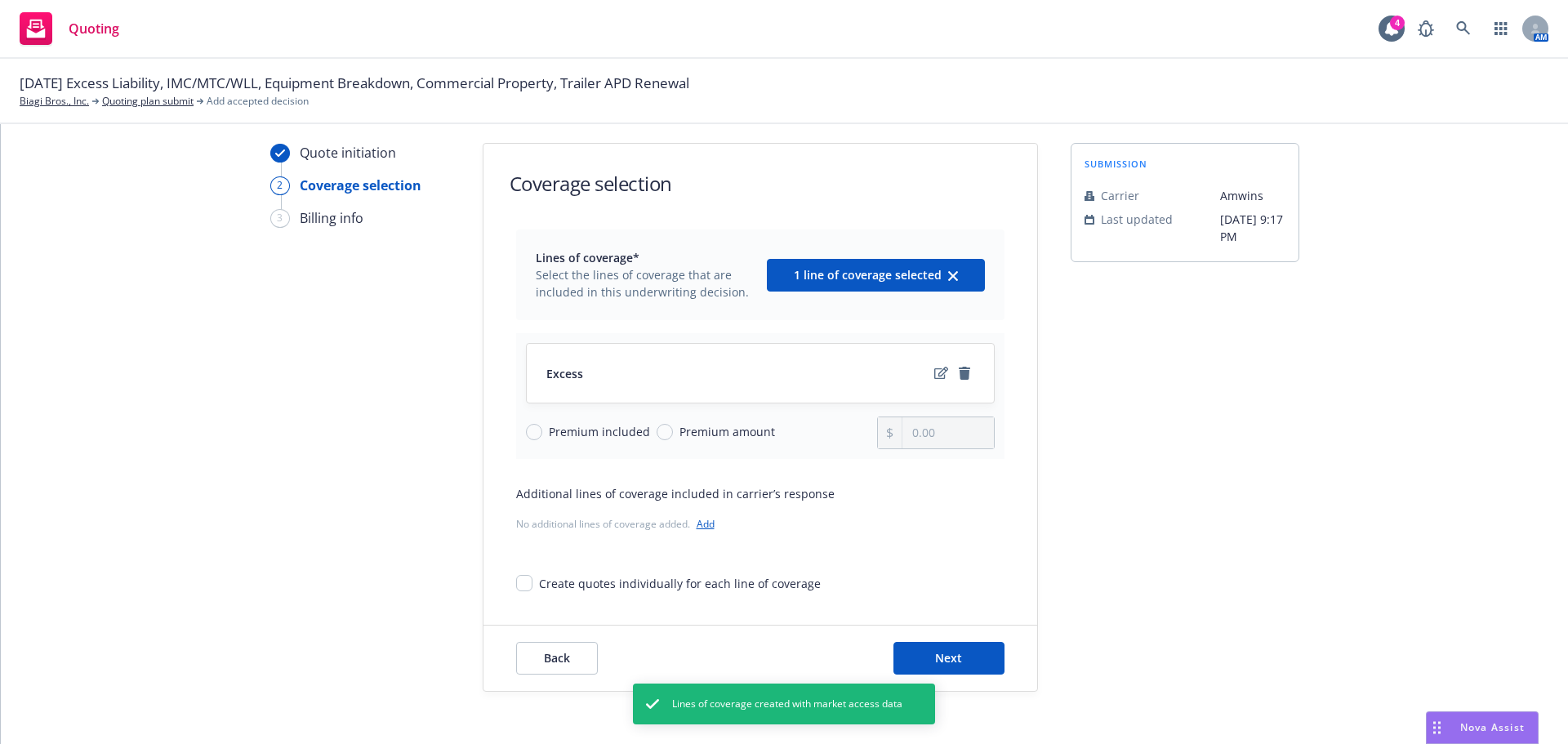
scroll to position [59, 0]
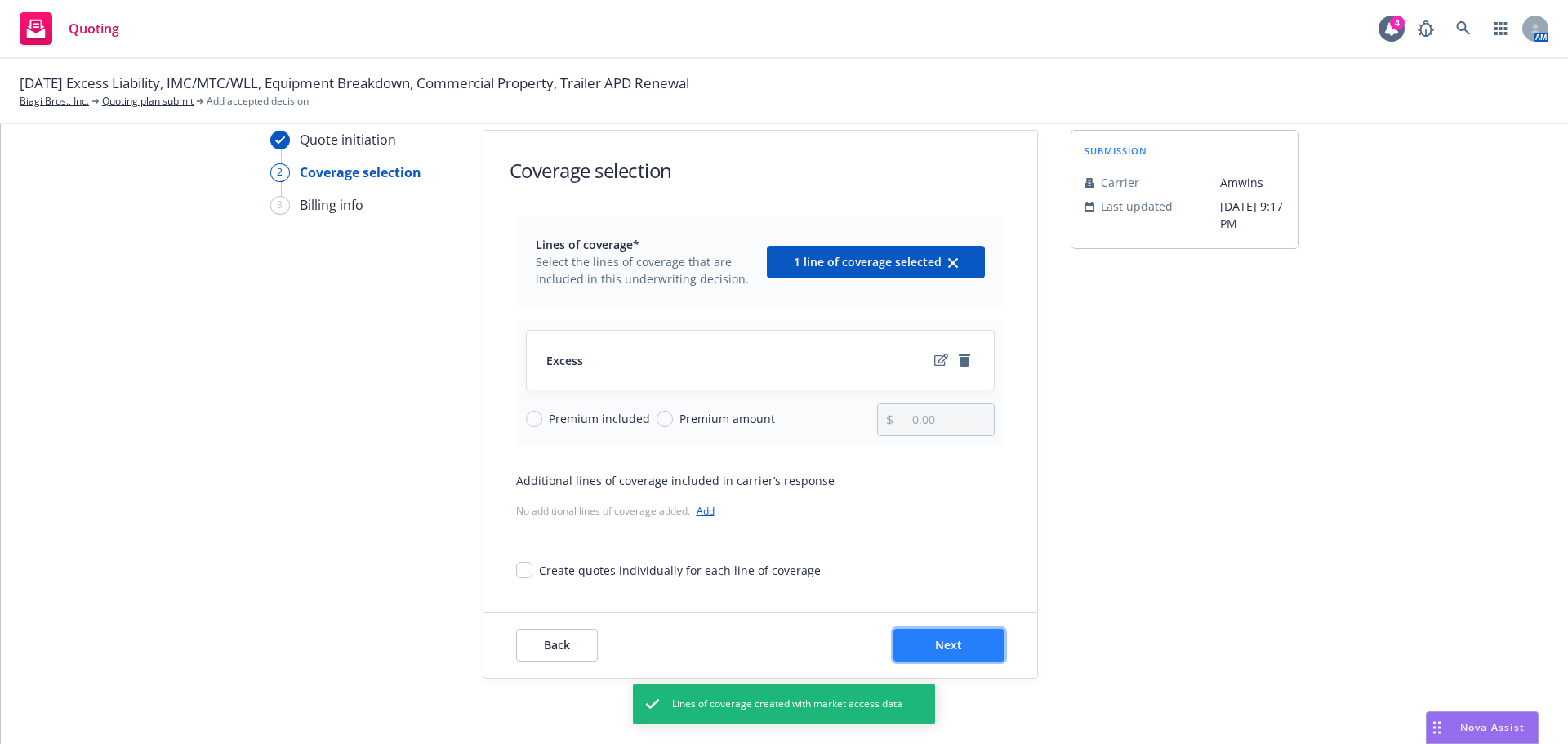
click at [957, 642] on button "Next" at bounding box center [948, 645] width 111 height 33
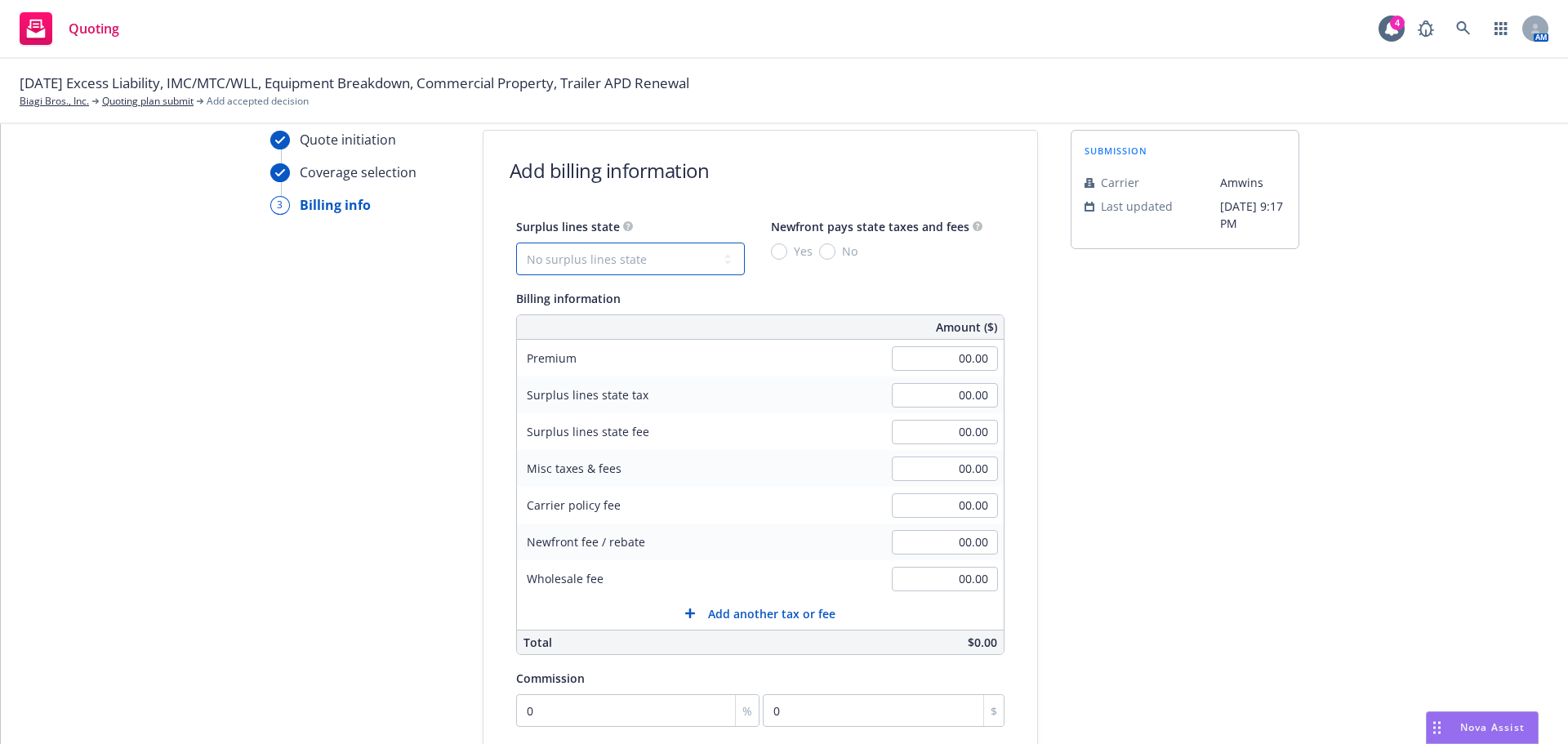
click at [604, 262] on select "No surplus lines state [US_STATE] [US_STATE] [US_STATE] [US_STATE] [US_STATE] […" at bounding box center [631, 259] width 229 height 33
click at [516, 243] on select "No surplus lines state [US_STATE] [US_STATE] [US_STATE] [US_STATE] [US_STATE] […" at bounding box center [631, 259] width 229 height 33
click at [628, 254] on select "No surplus lines state [US_STATE] [US_STATE] [US_STATE] [US_STATE] [US_STATE] […" at bounding box center [631, 259] width 229 height 33
select select "FL"
click at [516, 243] on select "No surplus lines state [US_STATE] [US_STATE] [US_STATE] [US_STATE] [US_STATE] […" at bounding box center [631, 259] width 229 height 33
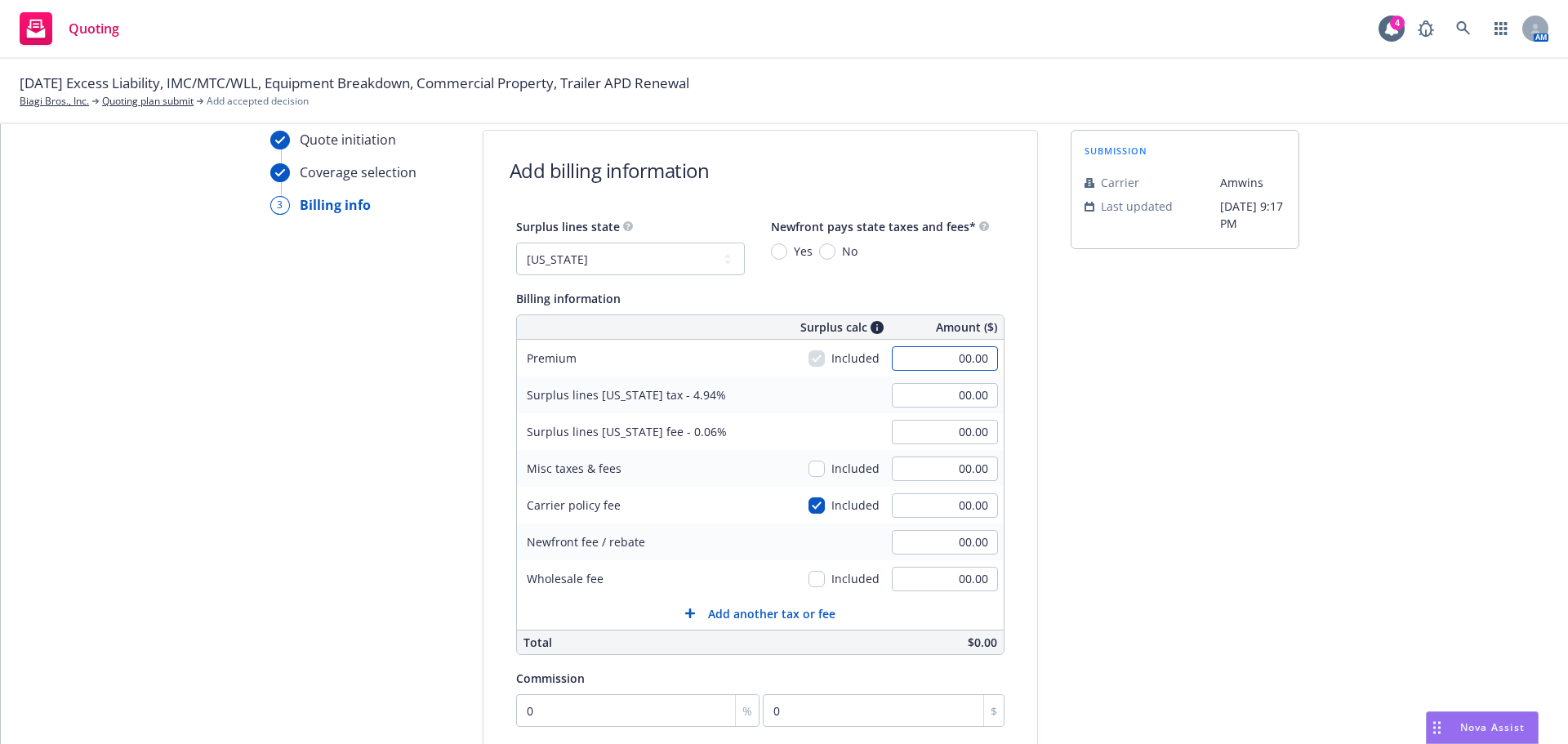
click at [897, 351] on input "00.00" at bounding box center [944, 358] width 106 height 24
type input "86,579.00"
type input "4,277.00"
type input "51.95"
click at [939, 573] on input "00.00" at bounding box center [944, 579] width 106 height 24
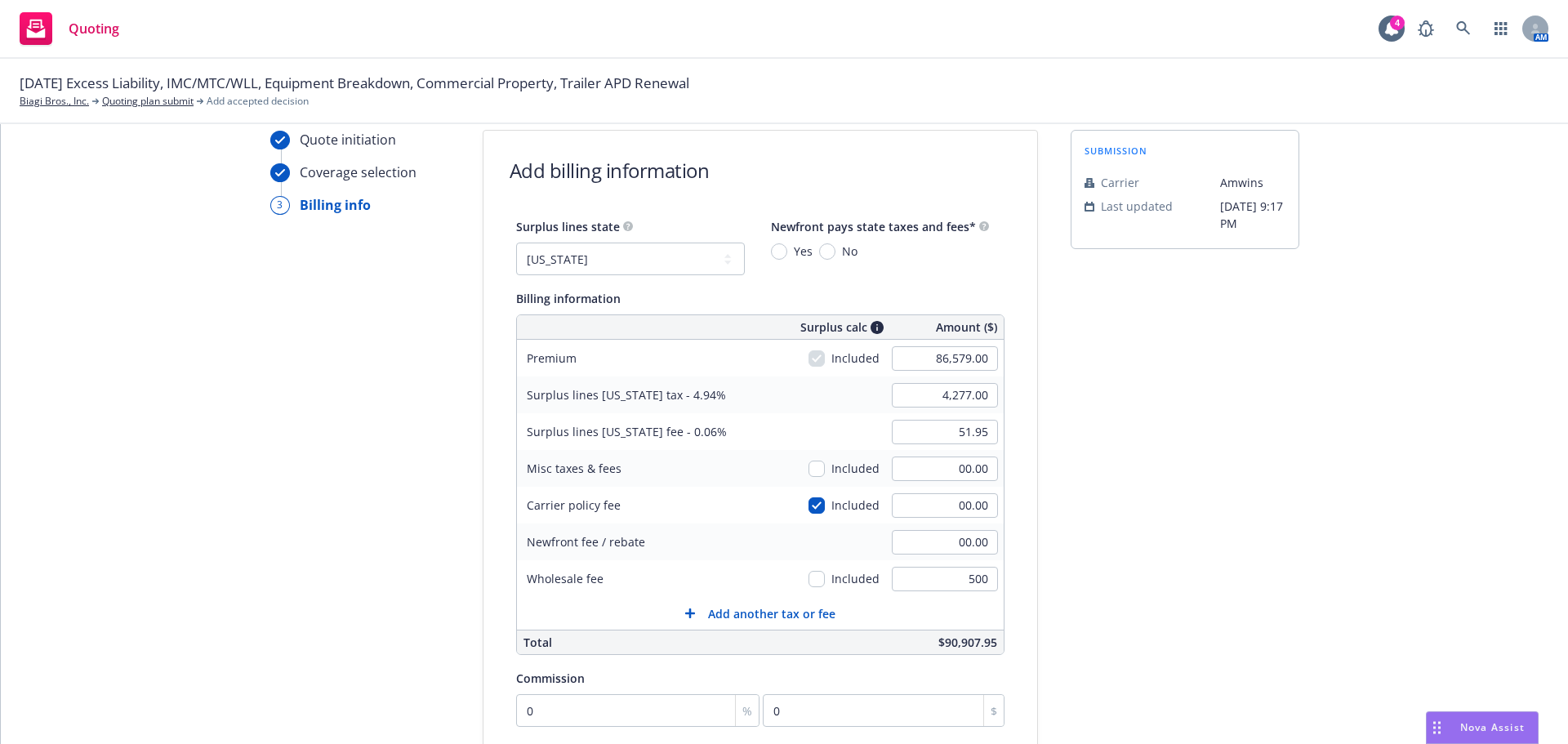
type input "500.00"
click at [809, 581] on input "checkbox" at bounding box center [817, 580] width 17 height 17
checkbox input "true"
type input "4,301.70"
type input "52.25"
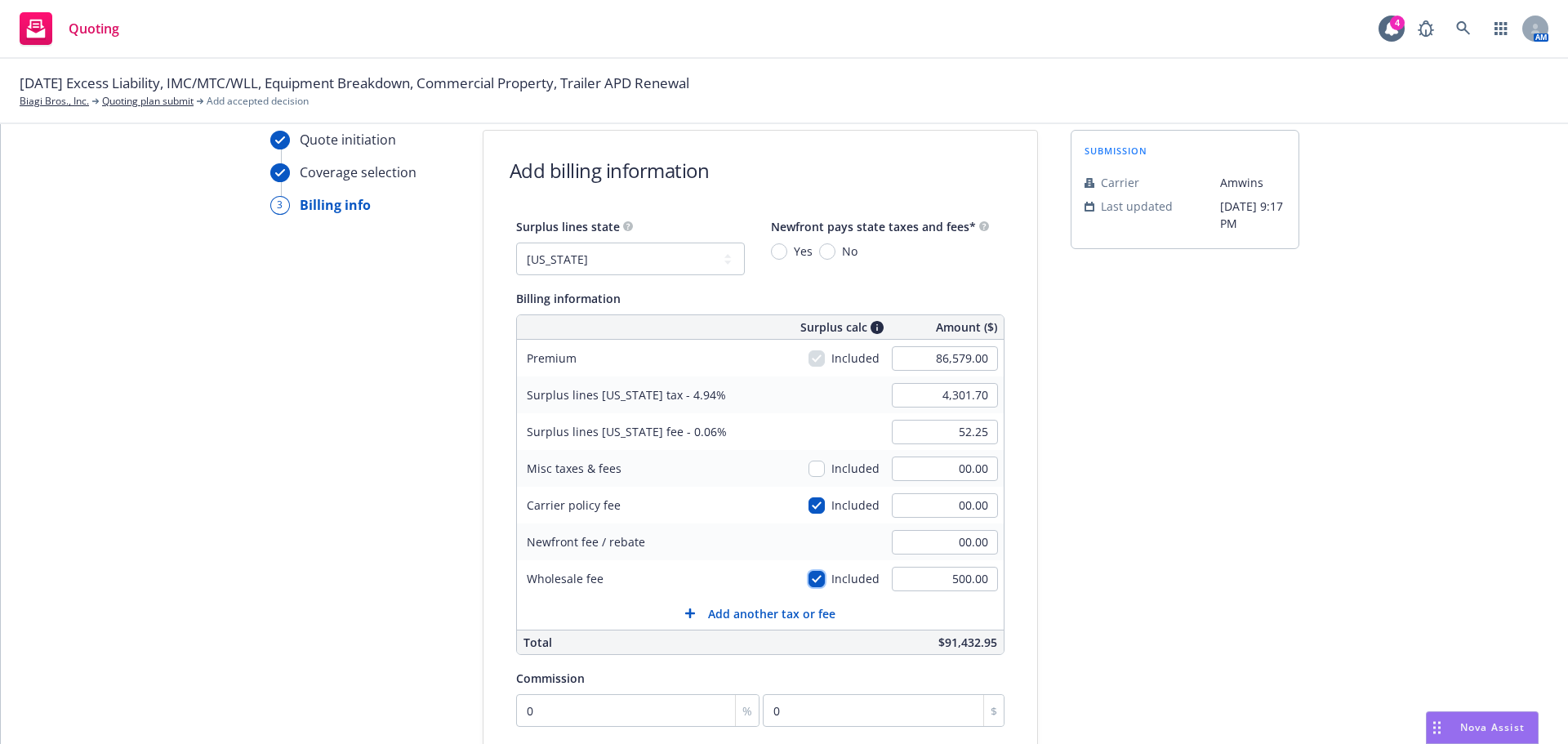
scroll to position [223, 0]
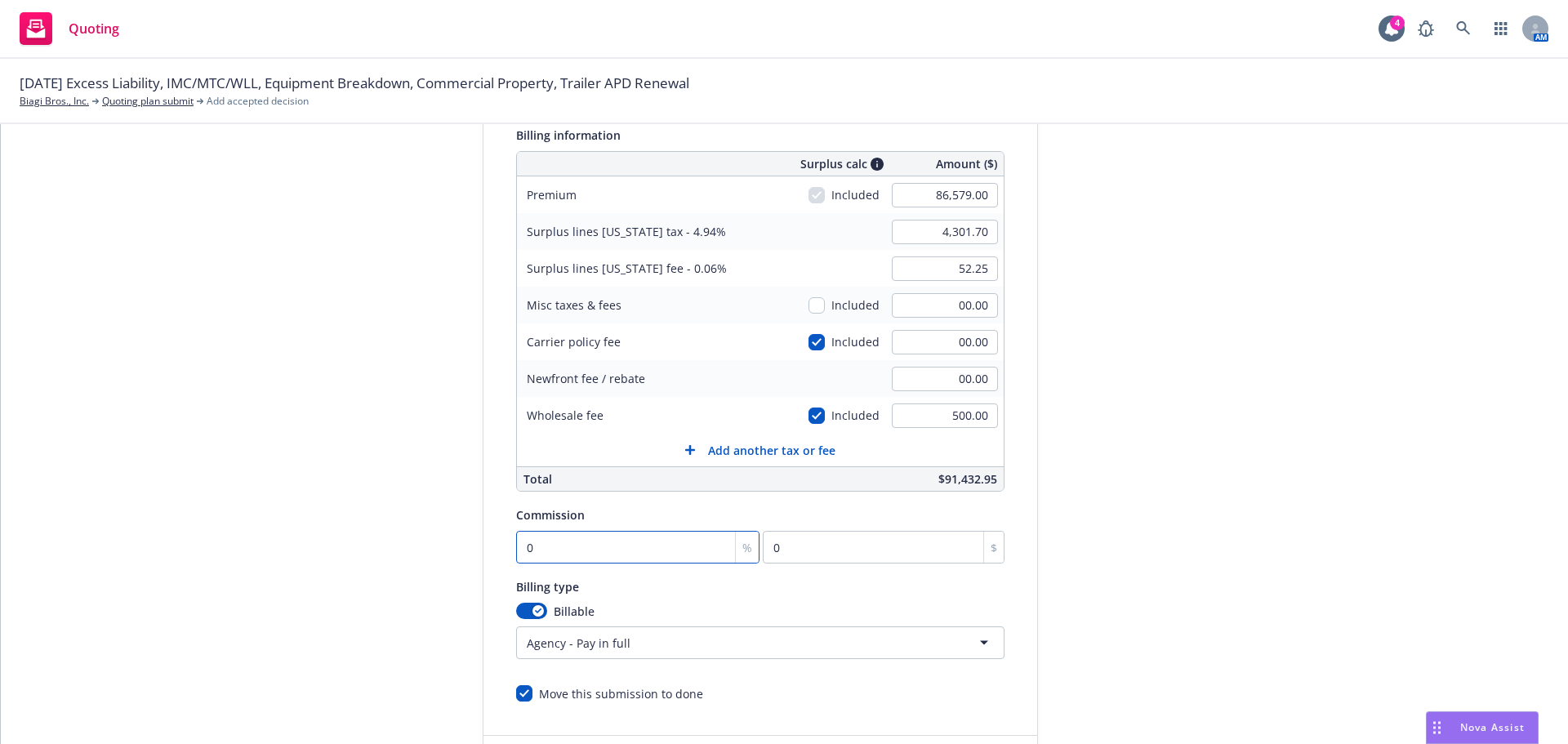
click at [565, 553] on input "0" at bounding box center [638, 547] width 244 height 33
type input "1"
type input "865.79"
type input "10"
type input "8657.9"
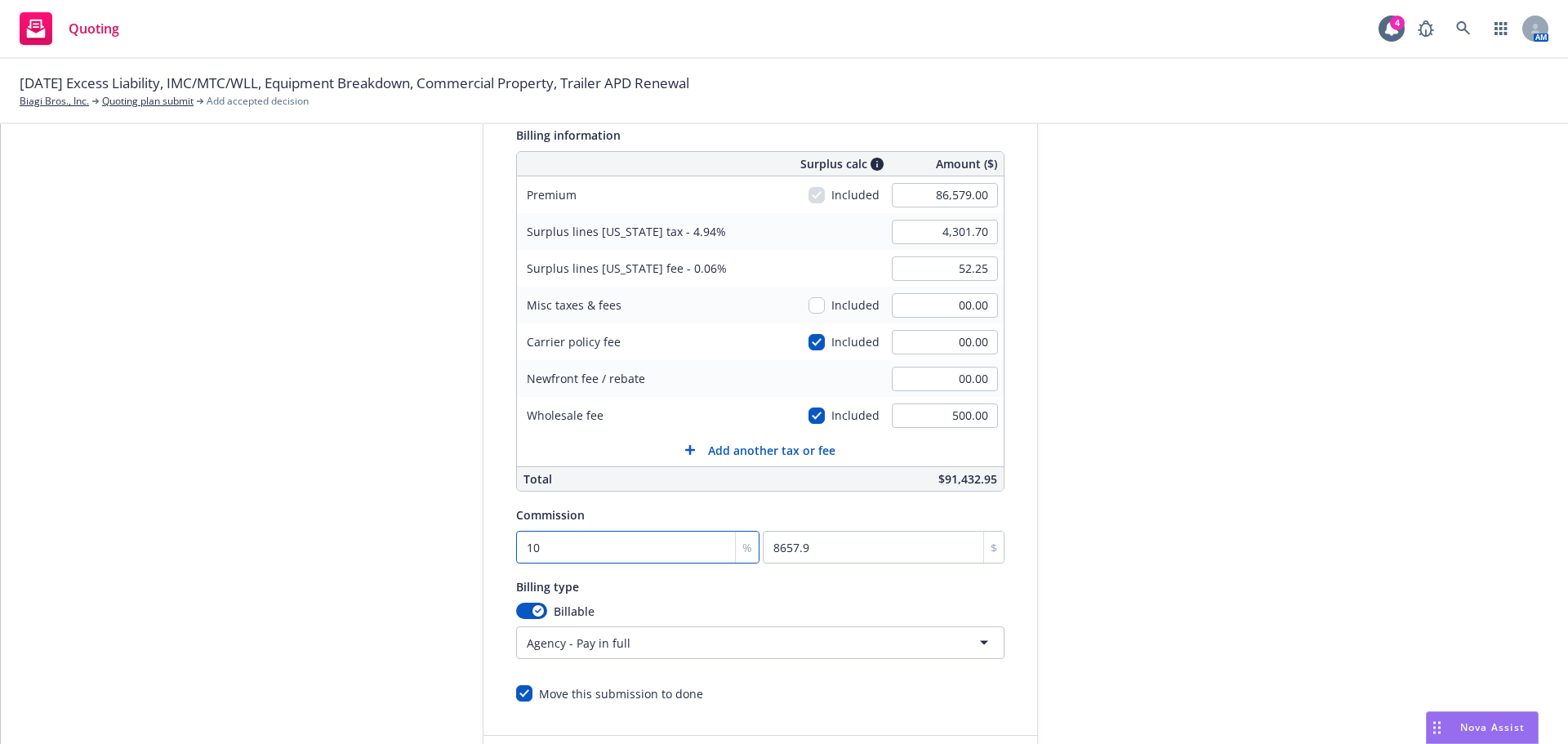
type input "10"
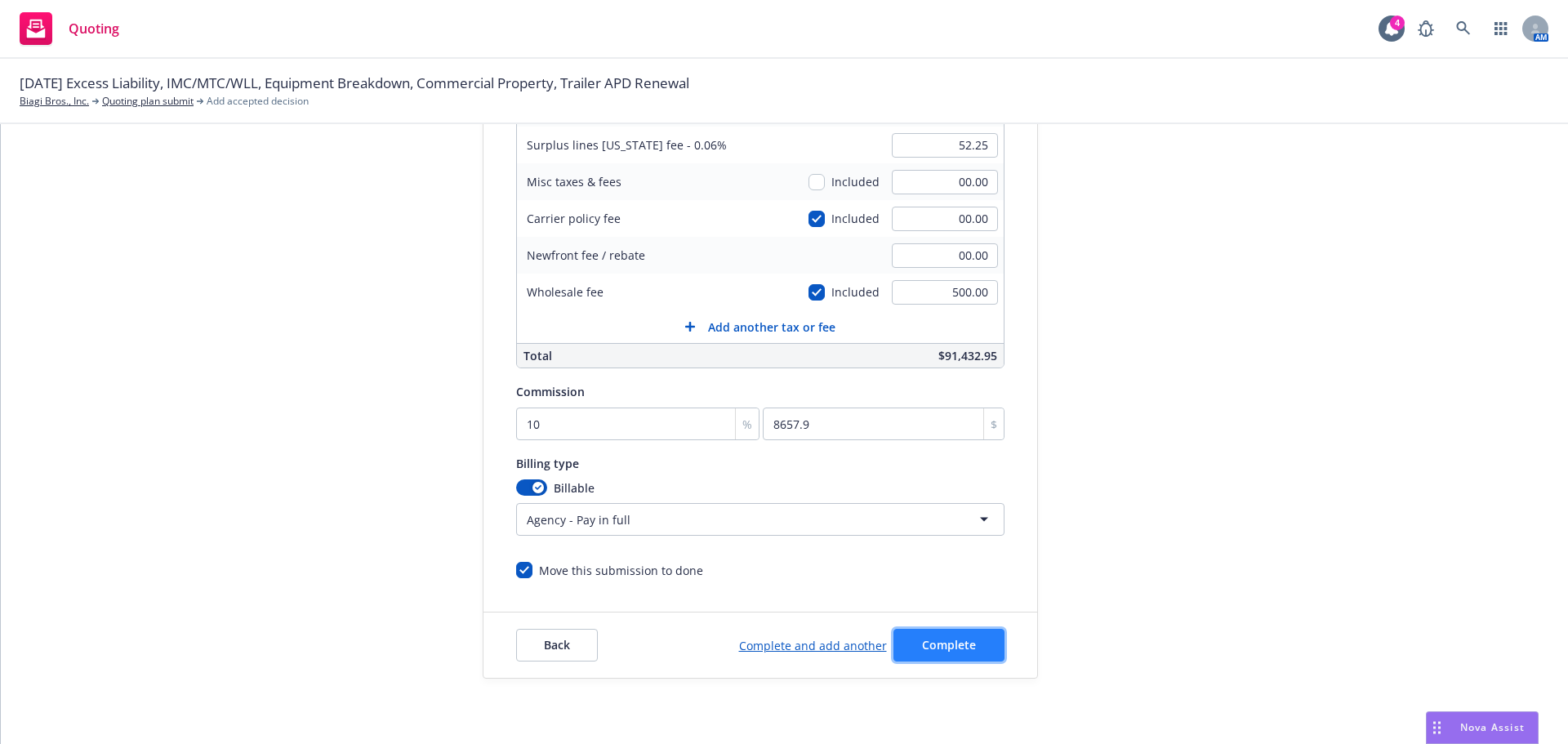
click at [927, 650] on span "Complete" at bounding box center [949, 645] width 54 height 16
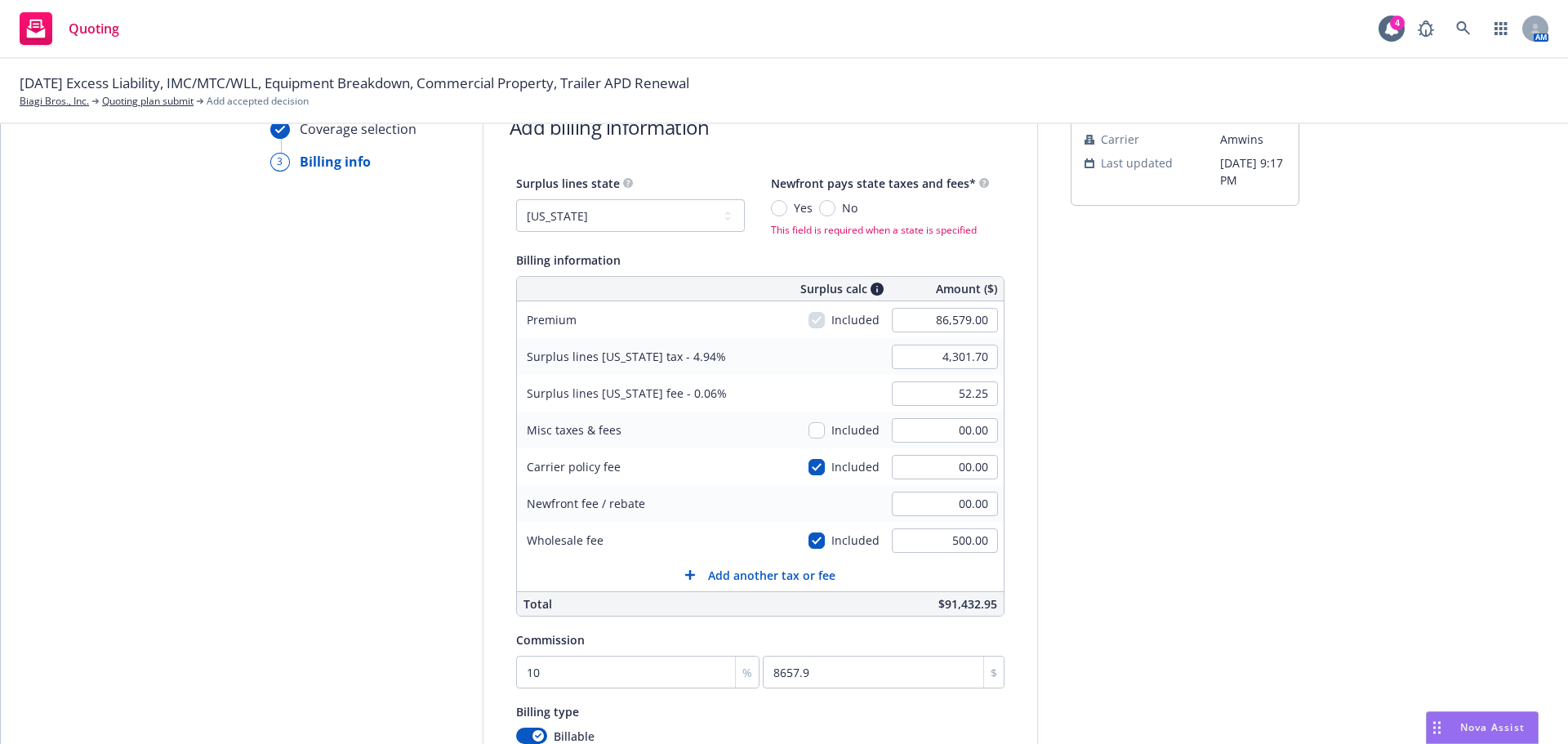
scroll to position [101, 0]
click at [821, 211] on input "No" at bounding box center [827, 210] width 17 height 17
radio input "true"
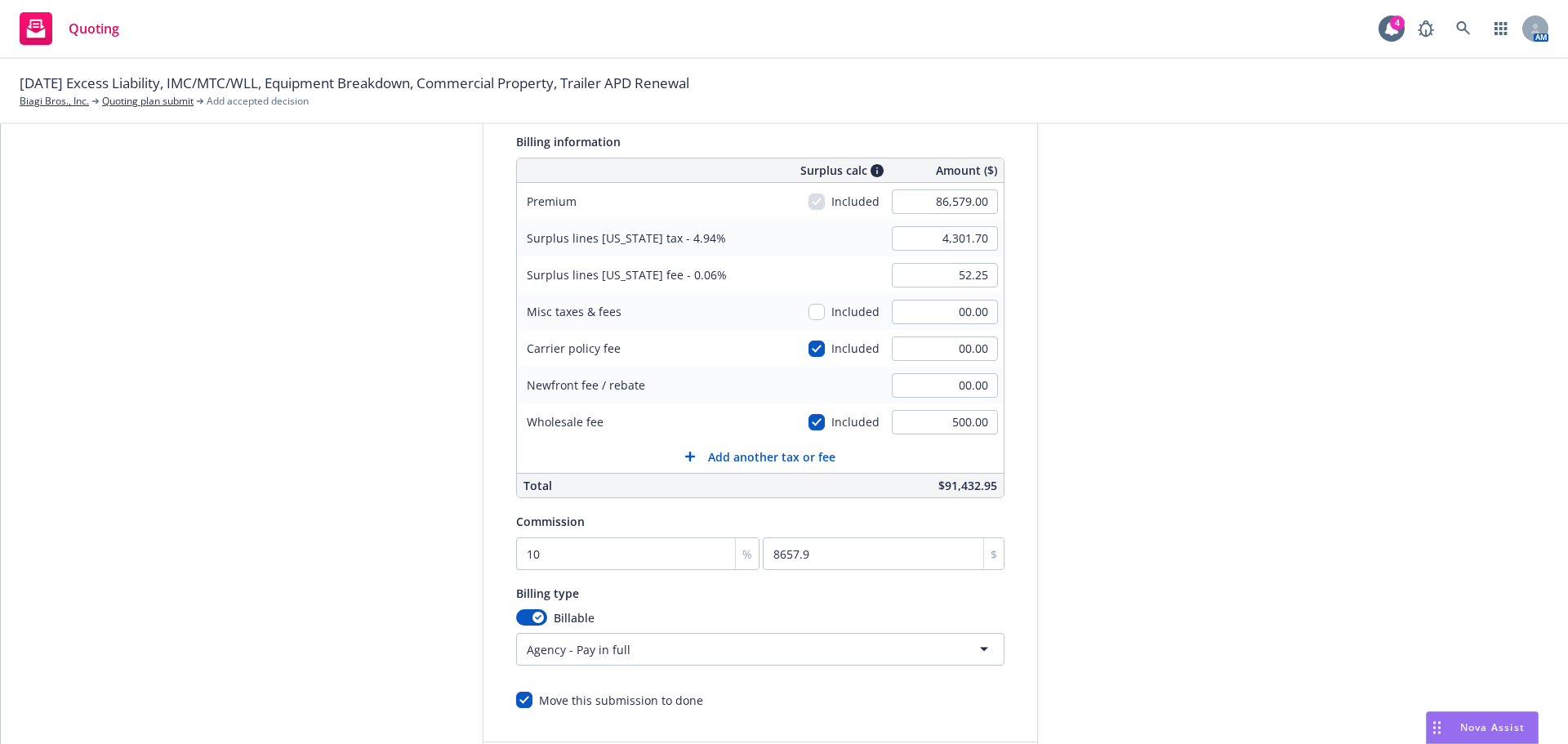
scroll to position [346, 0]
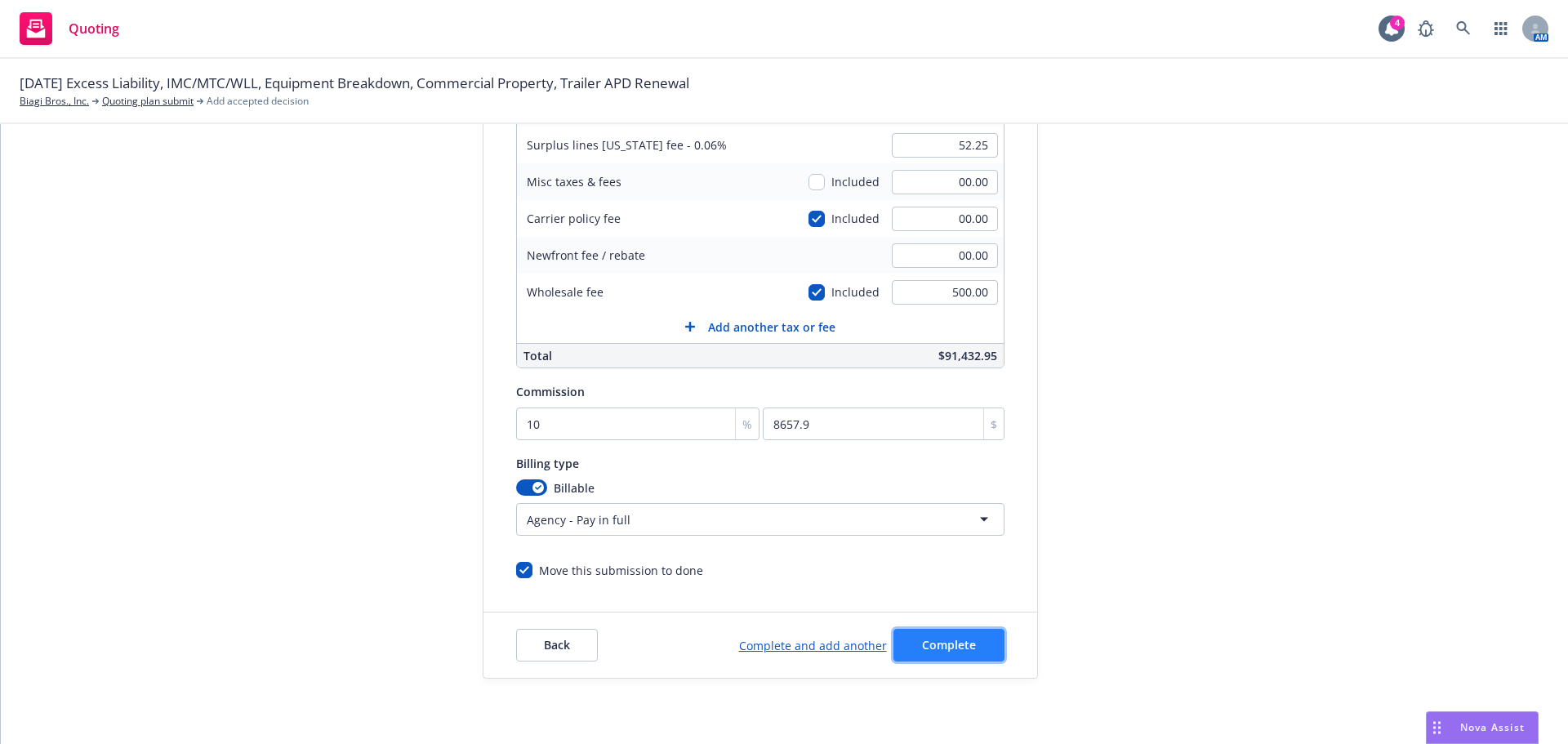
click at [953, 654] on button "Complete" at bounding box center [948, 645] width 111 height 33
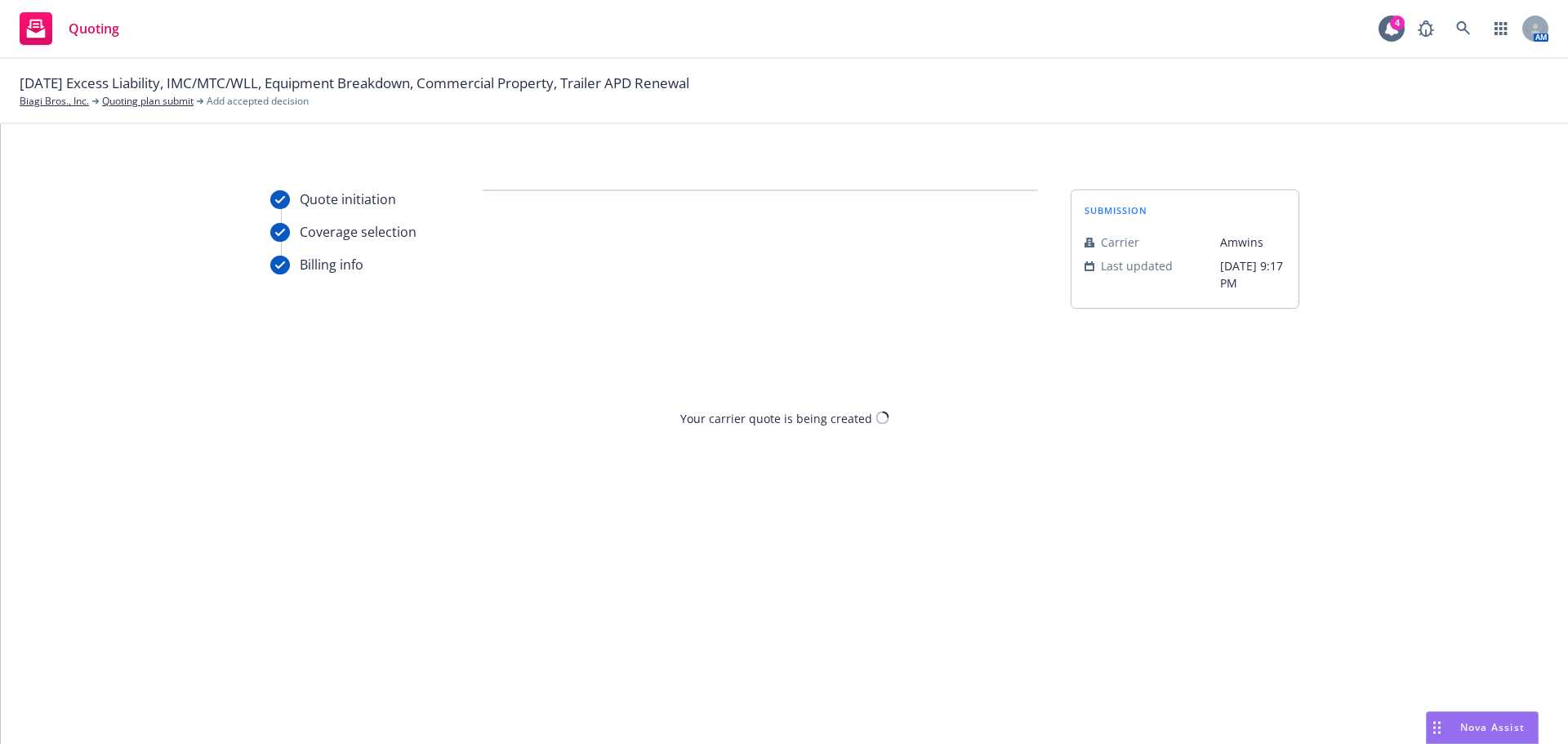
scroll to position [0, 0]
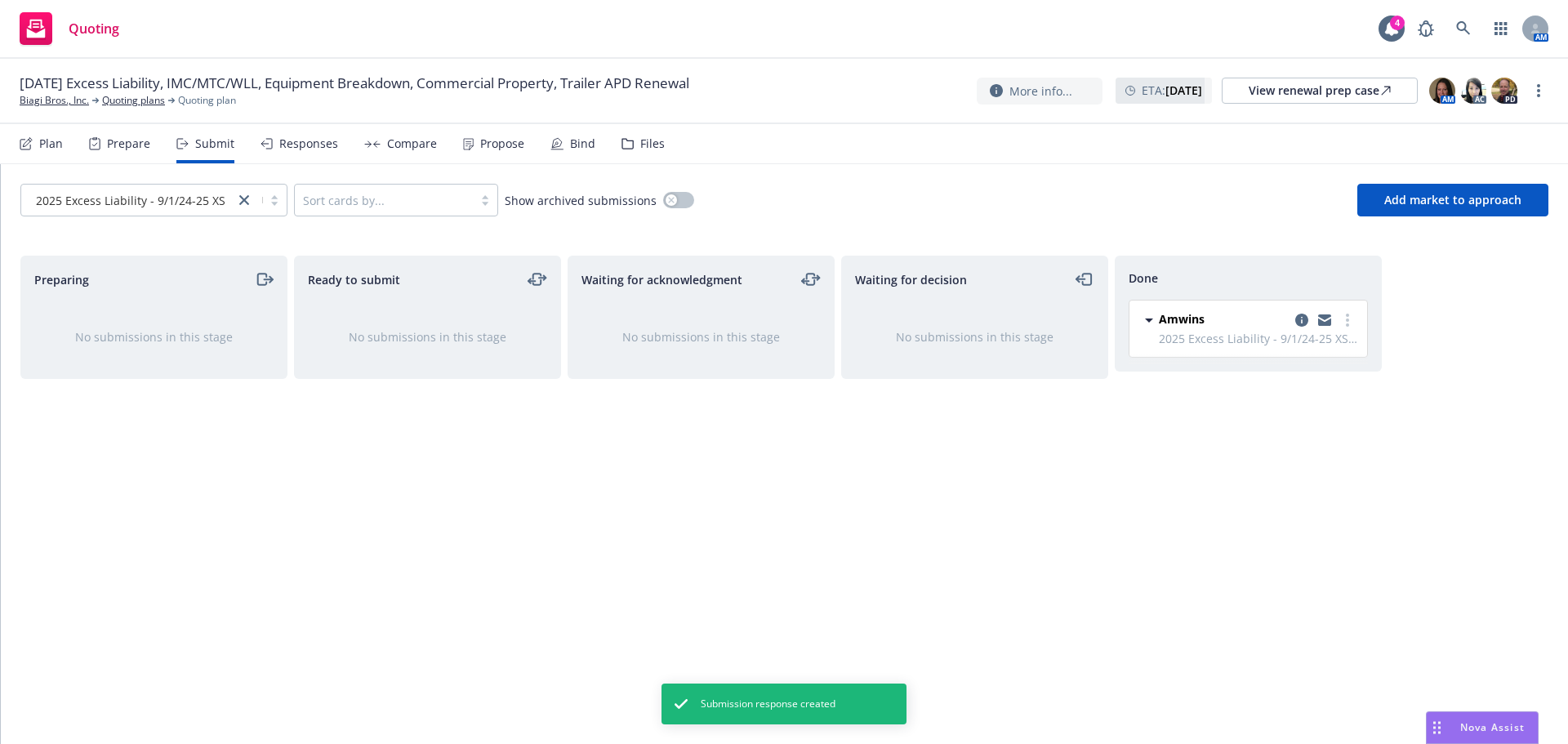
click at [311, 147] on div "Responses" at bounding box center [309, 144] width 59 height 13
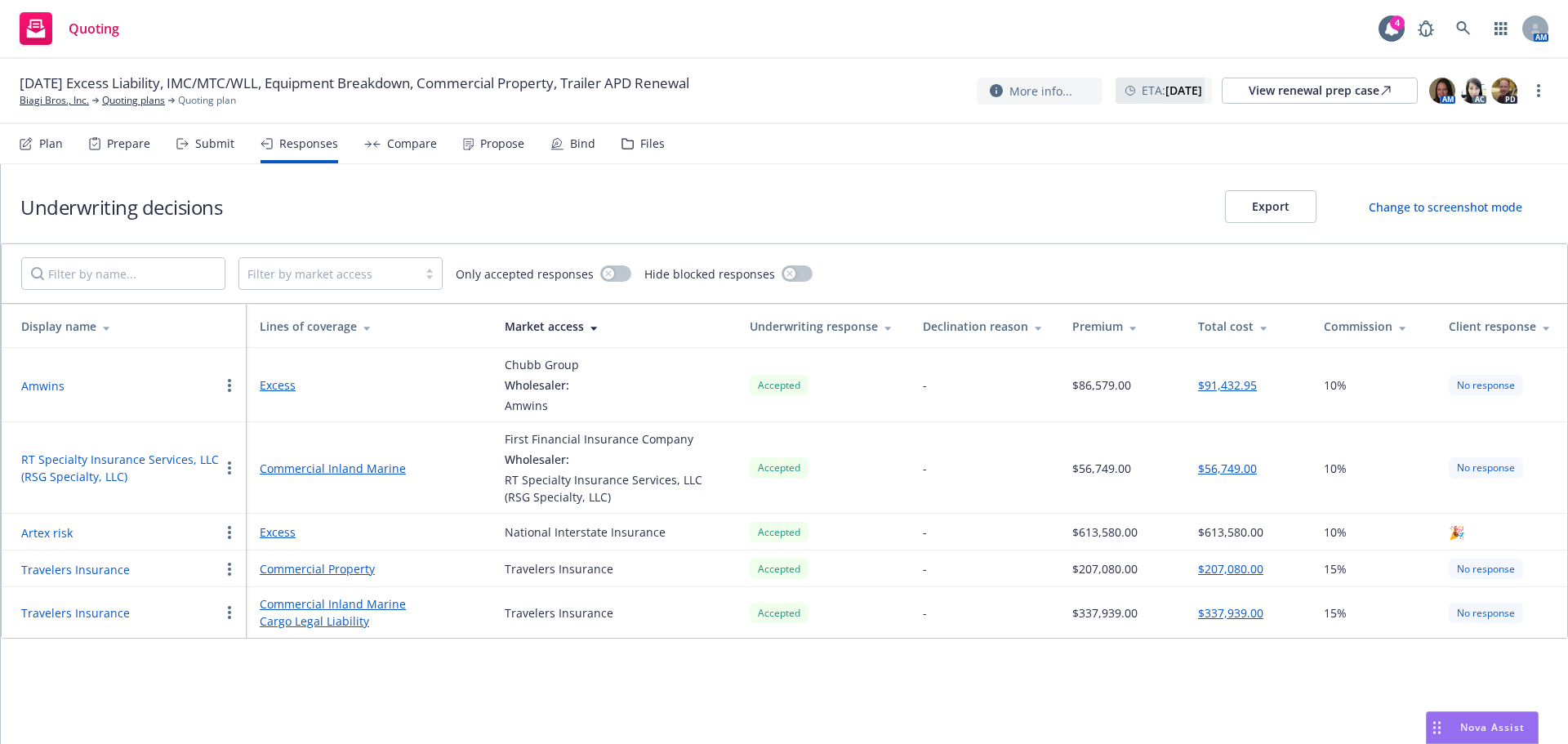
click at [51, 385] on button "Amwins" at bounding box center [43, 385] width 43 height 18
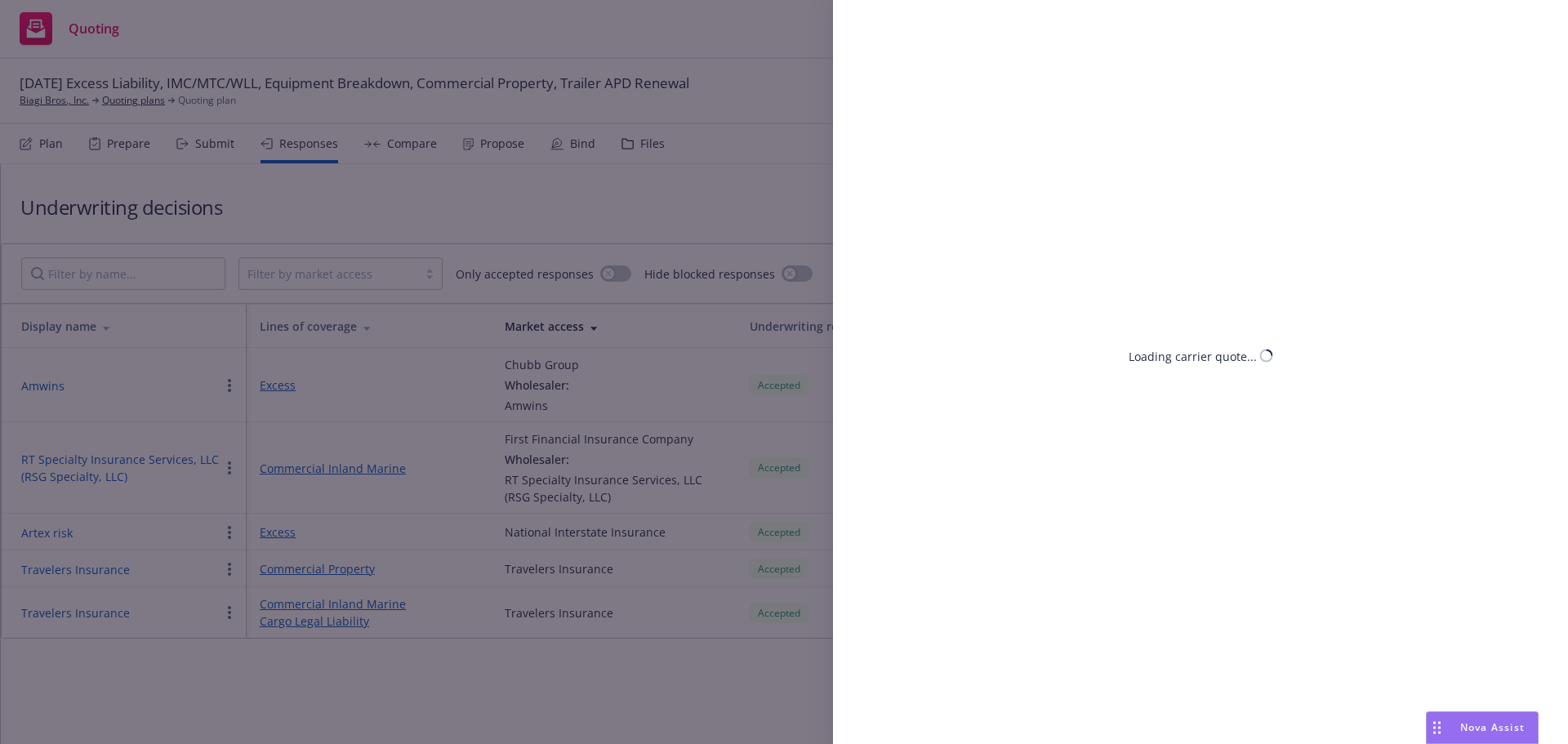
select select "FL"
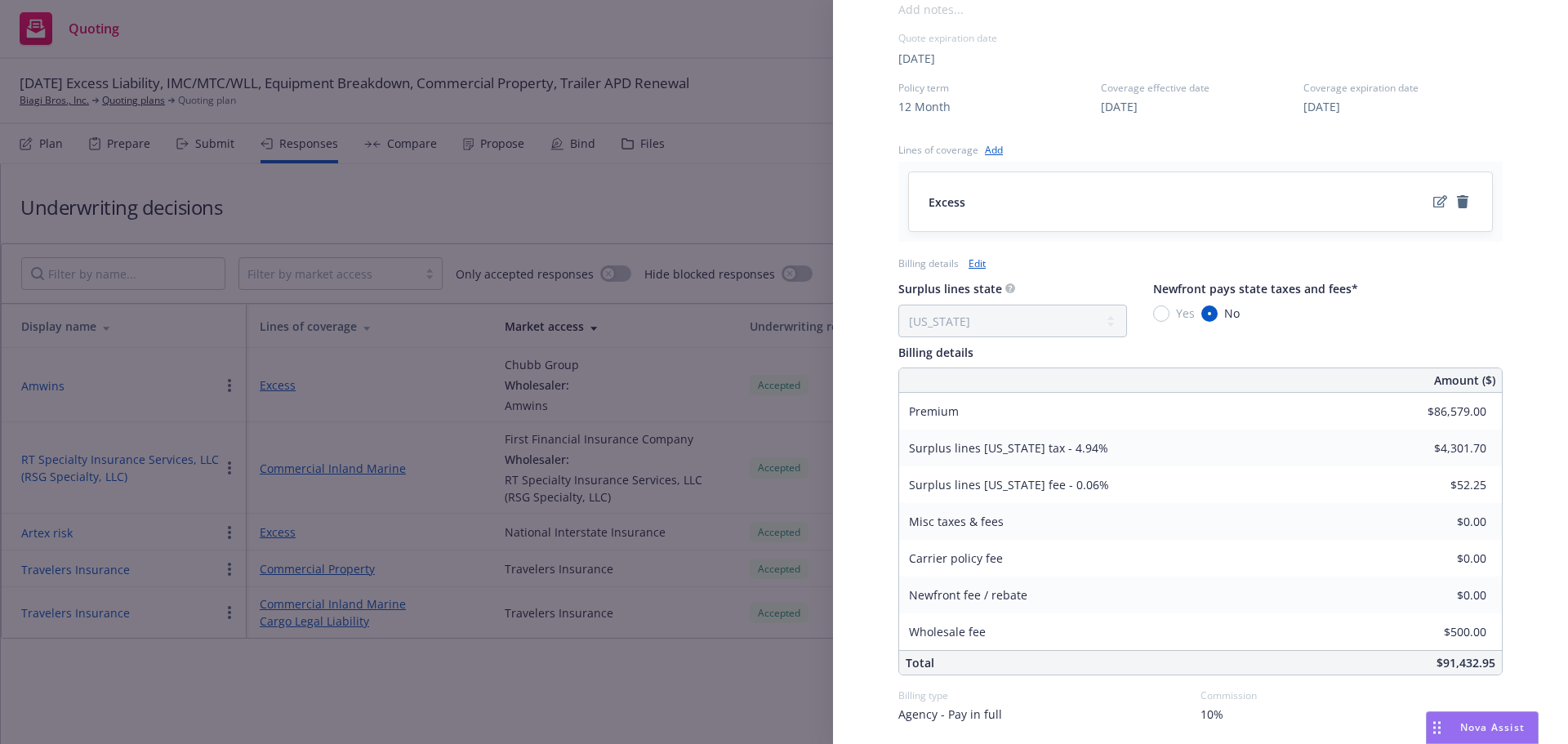
scroll to position [766, 0]
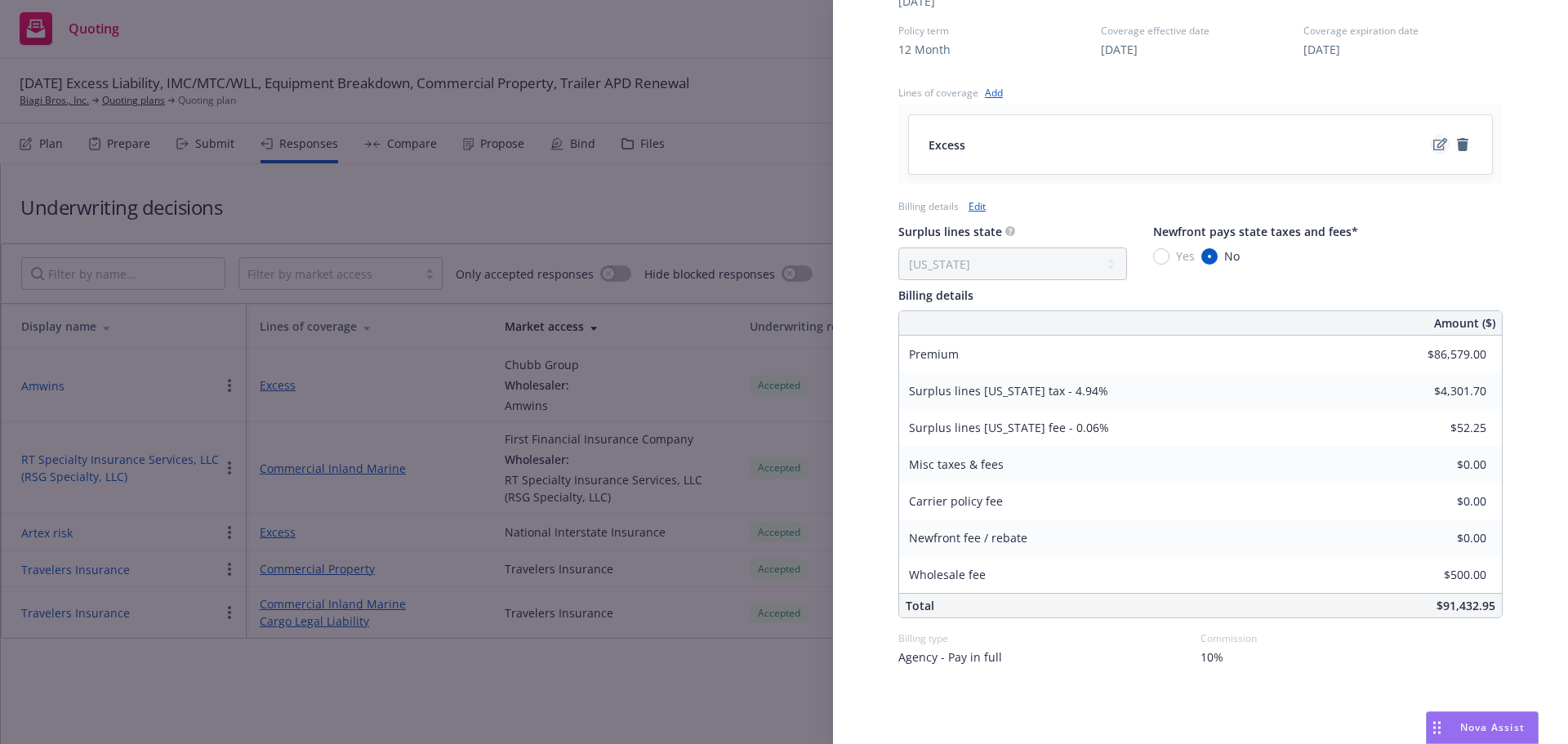
click at [1434, 147] on icon "edit" at bounding box center [1440, 144] width 14 height 13
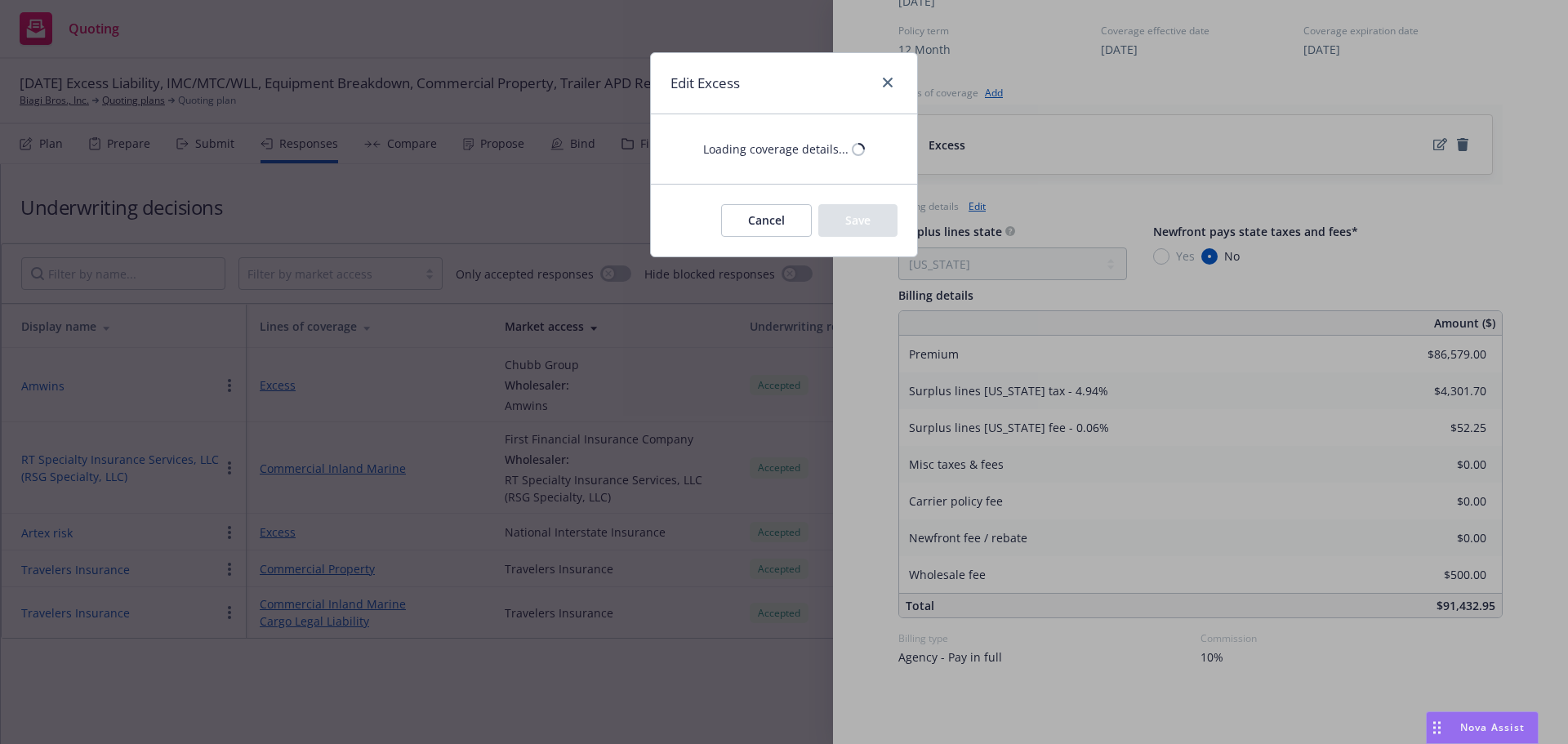
type textarea "x"
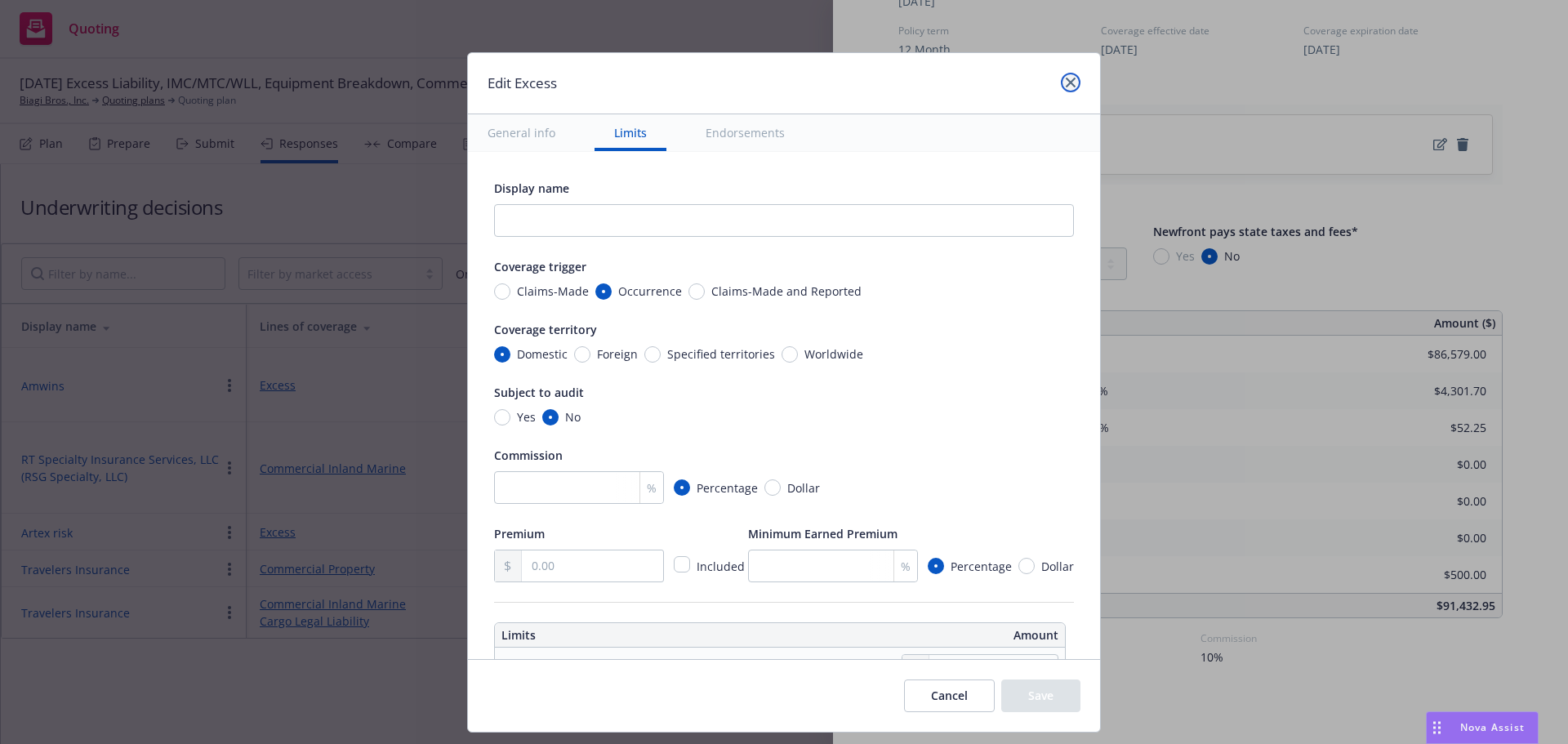
click at [1067, 88] on link "close" at bounding box center [1071, 83] width 20 height 20
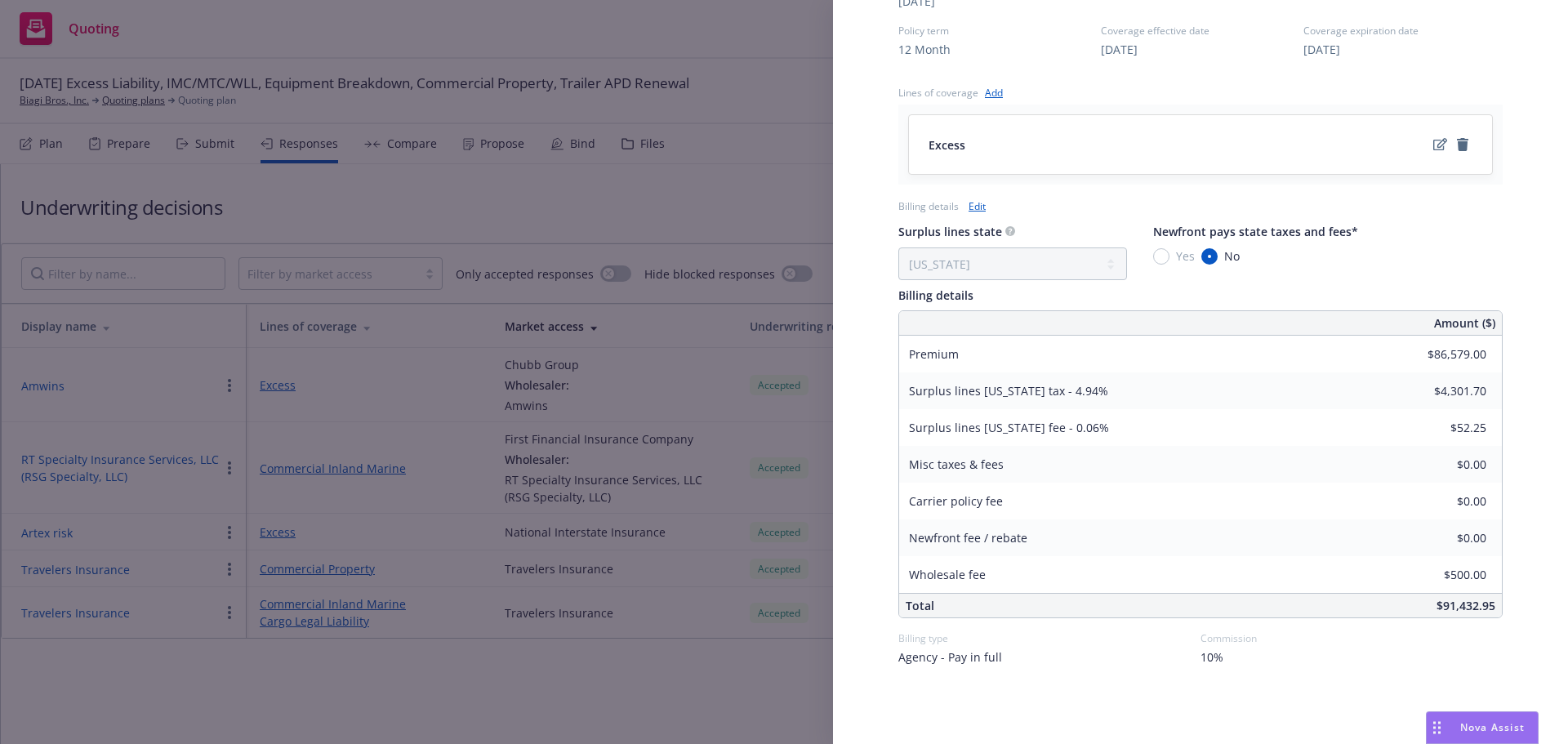
click at [977, 204] on link "Edit" at bounding box center [977, 206] width 18 height 18
select select "FL"
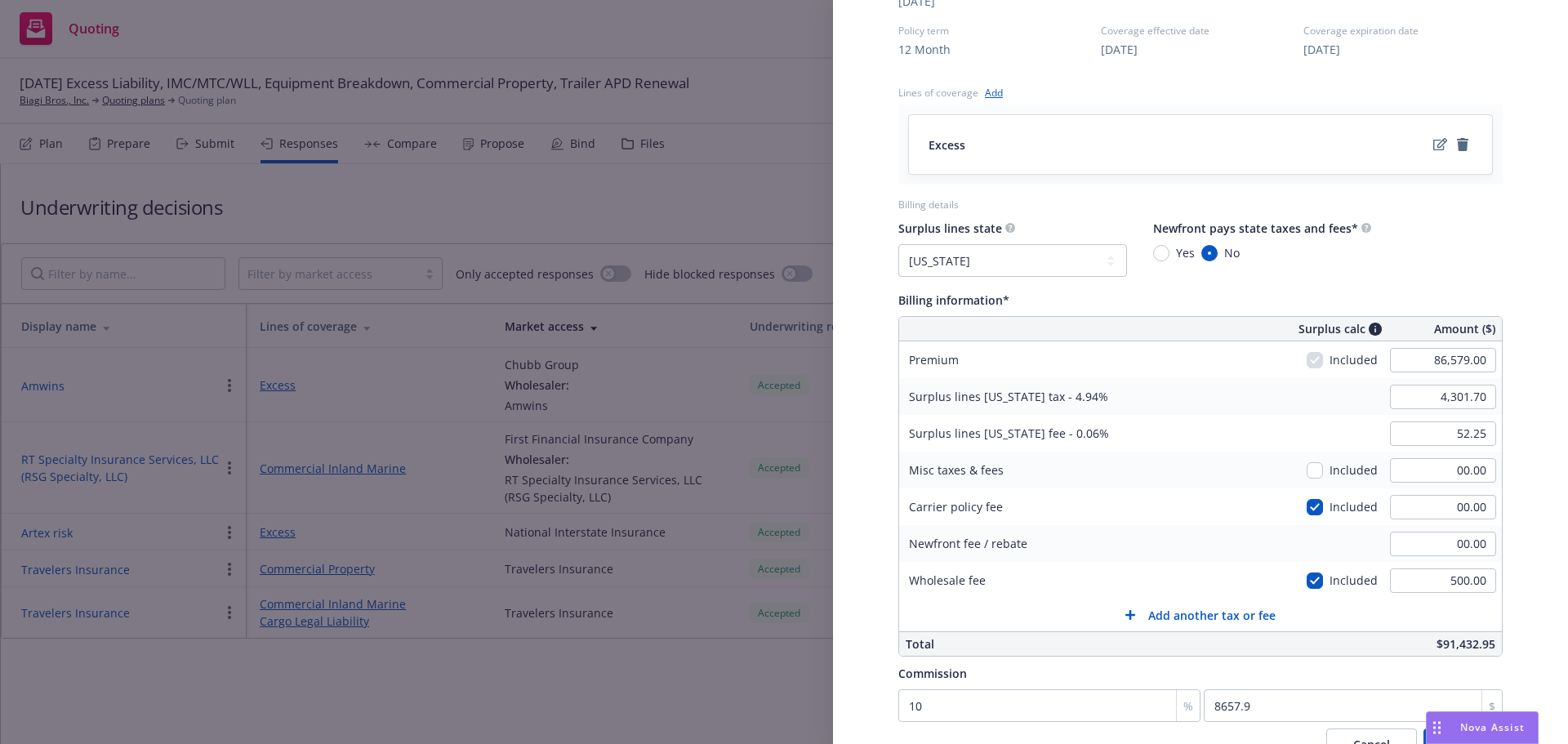
click at [1385, 351] on div "86,579.00" at bounding box center [1443, 359] width 118 height 36
click at [1425, 361] on input "86,579.00" at bounding box center [1443, 359] width 106 height 24
type input "90042"
click button "Cancel" at bounding box center [1371, 745] width 91 height 33
select select "FL"
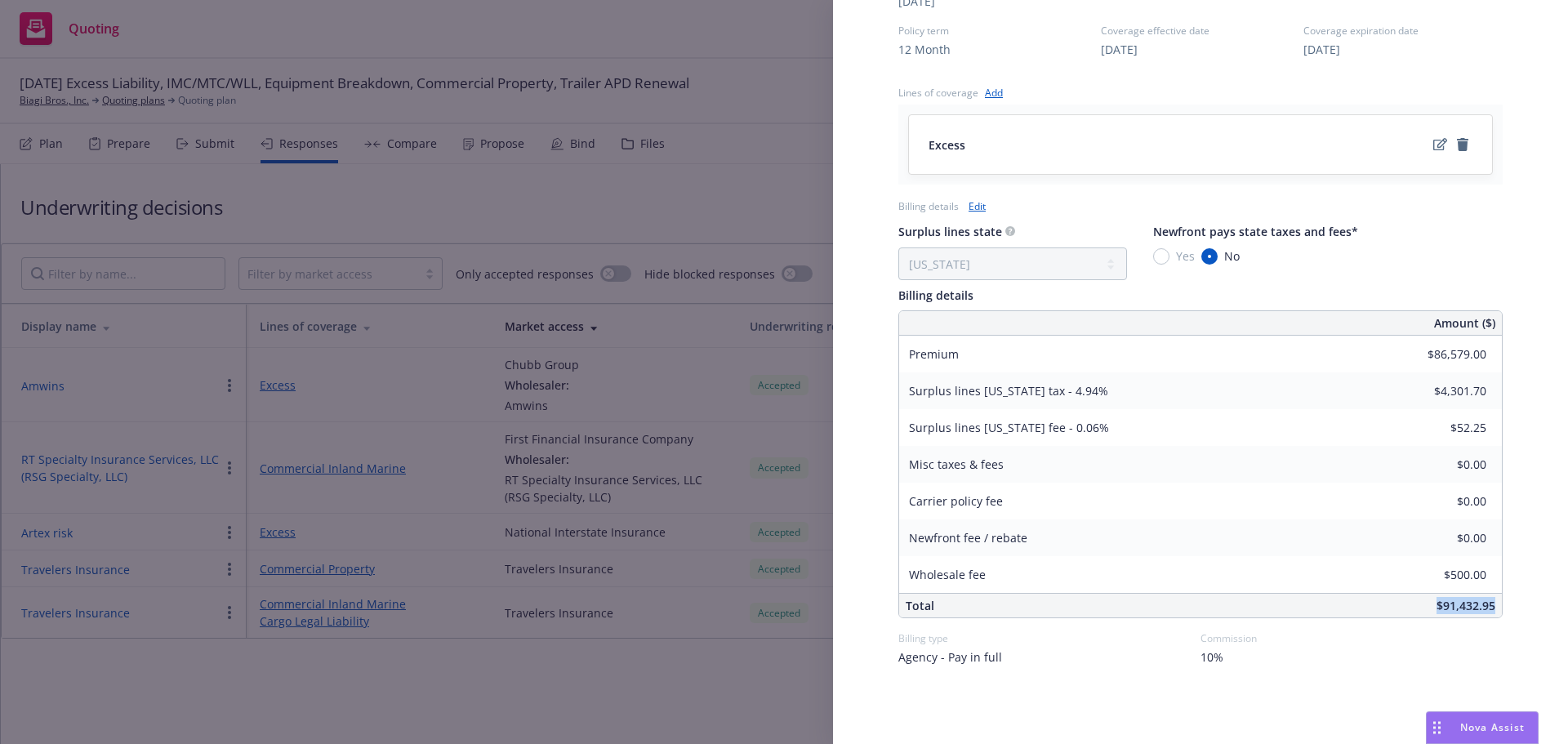
drag, startPoint x: 1420, startPoint y: 609, endPoint x: 1488, endPoint y: 600, distance: 68.6
click at [1488, 600] on div "$91,432.95" at bounding box center [1323, 606] width 358 height 23
click at [980, 205] on link "Edit" at bounding box center [977, 206] width 18 height 18
select select "FL"
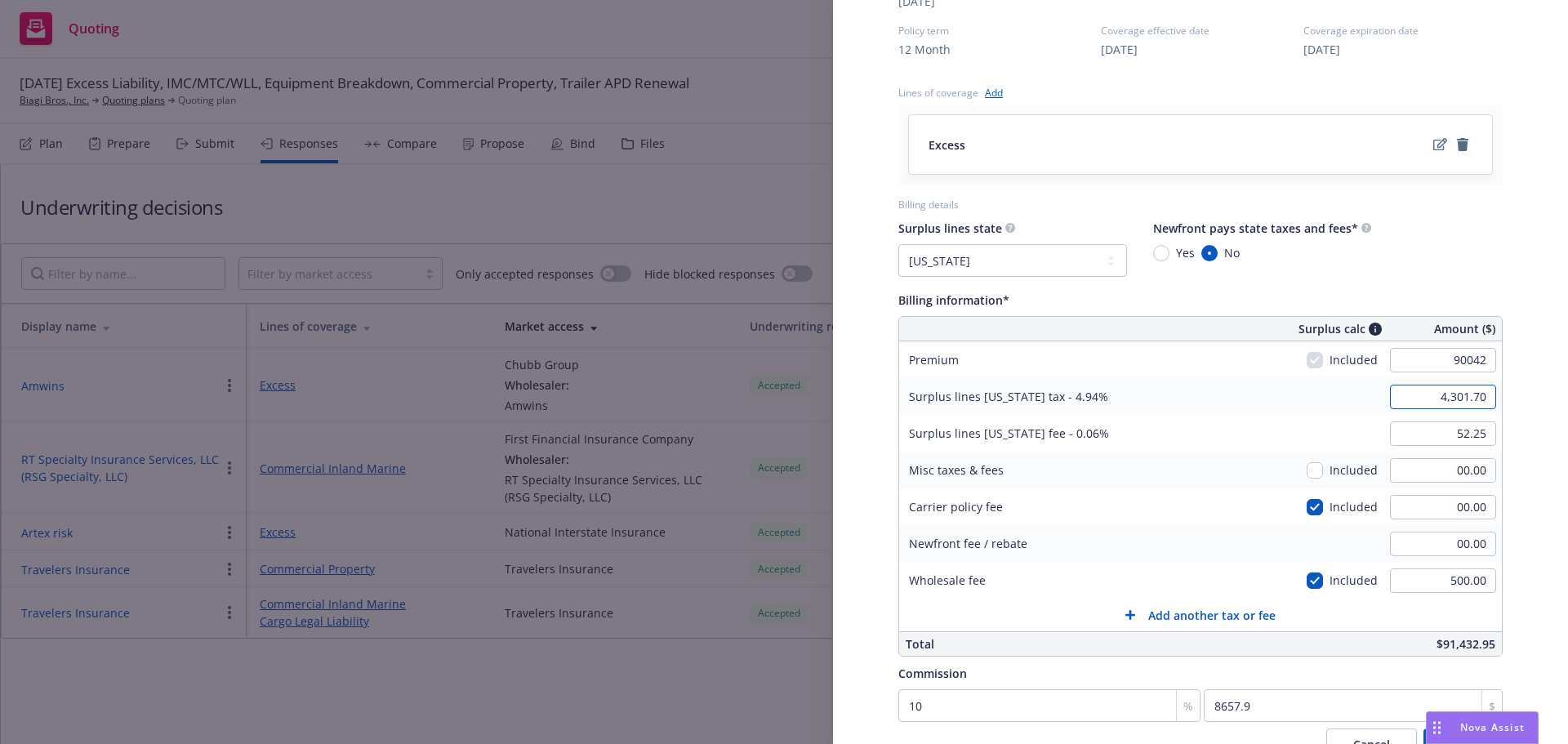
type input "90,042.00"
type input "4,472.77"
type input "54.33"
type input "9004.2"
drag, startPoint x: 1484, startPoint y: 644, endPoint x: 1424, endPoint y: 644, distance: 60.0
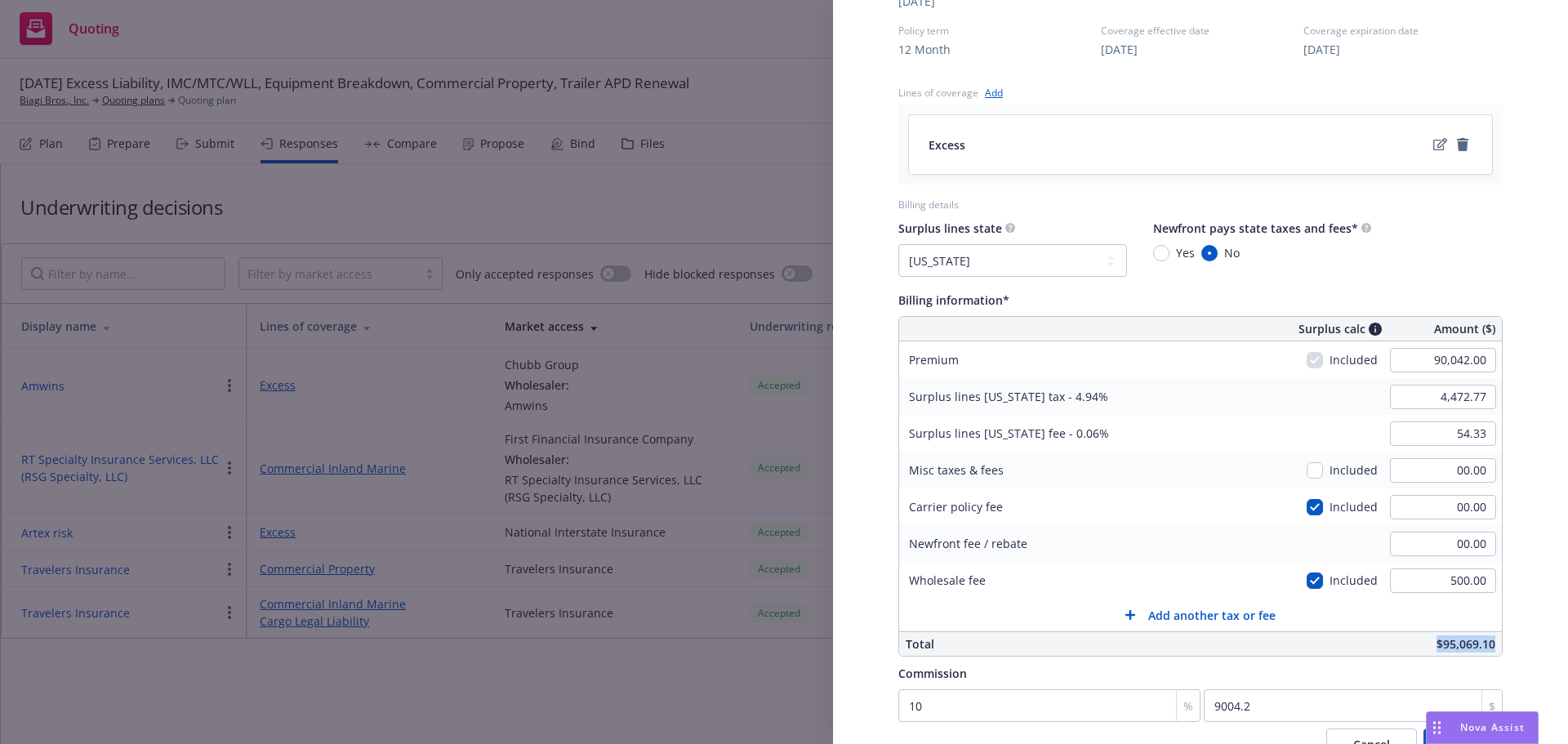
click at [1424, 644] on div "$95,069.10" at bounding box center [1323, 644] width 358 height 23
copy span "$95,069.10"
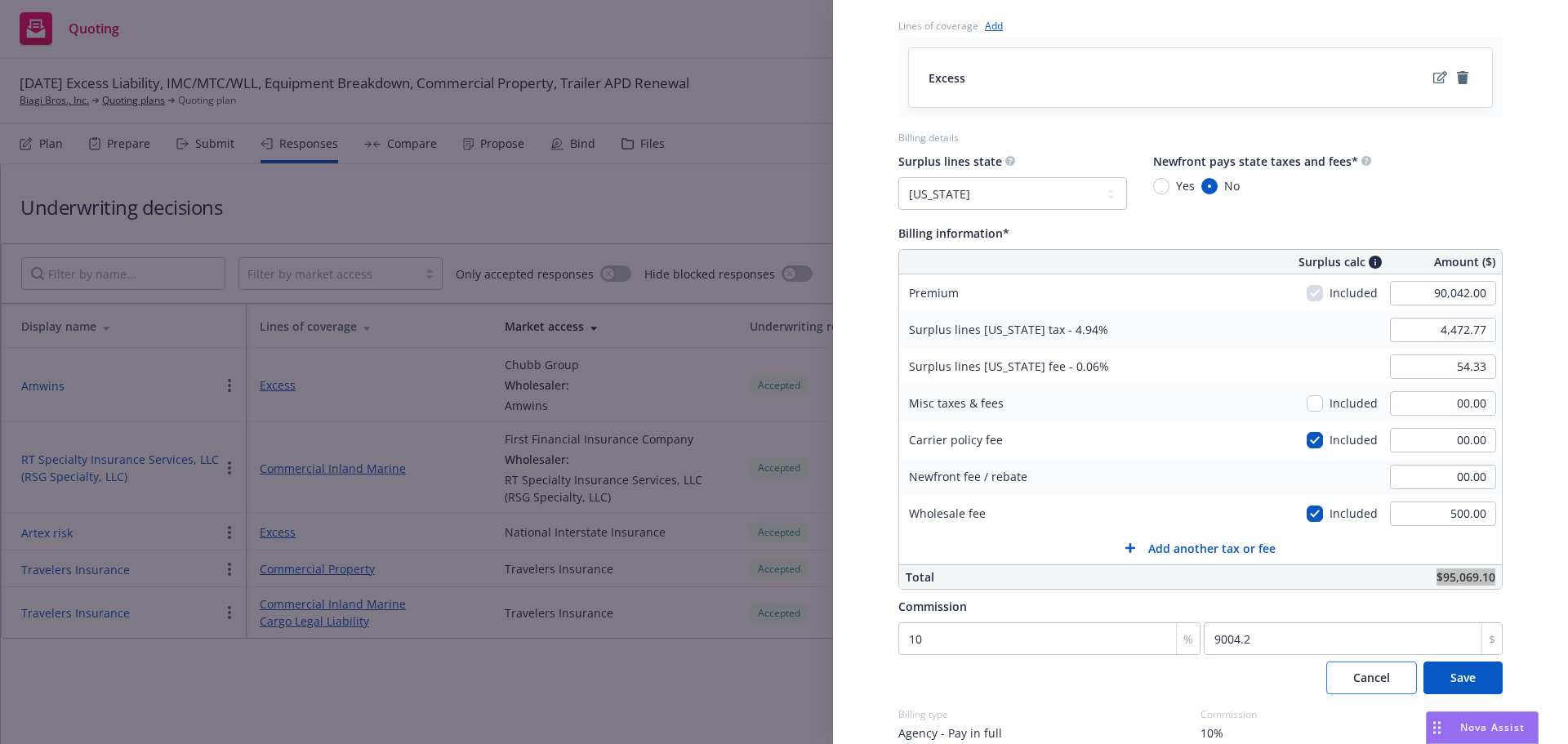
scroll to position [908, 0]
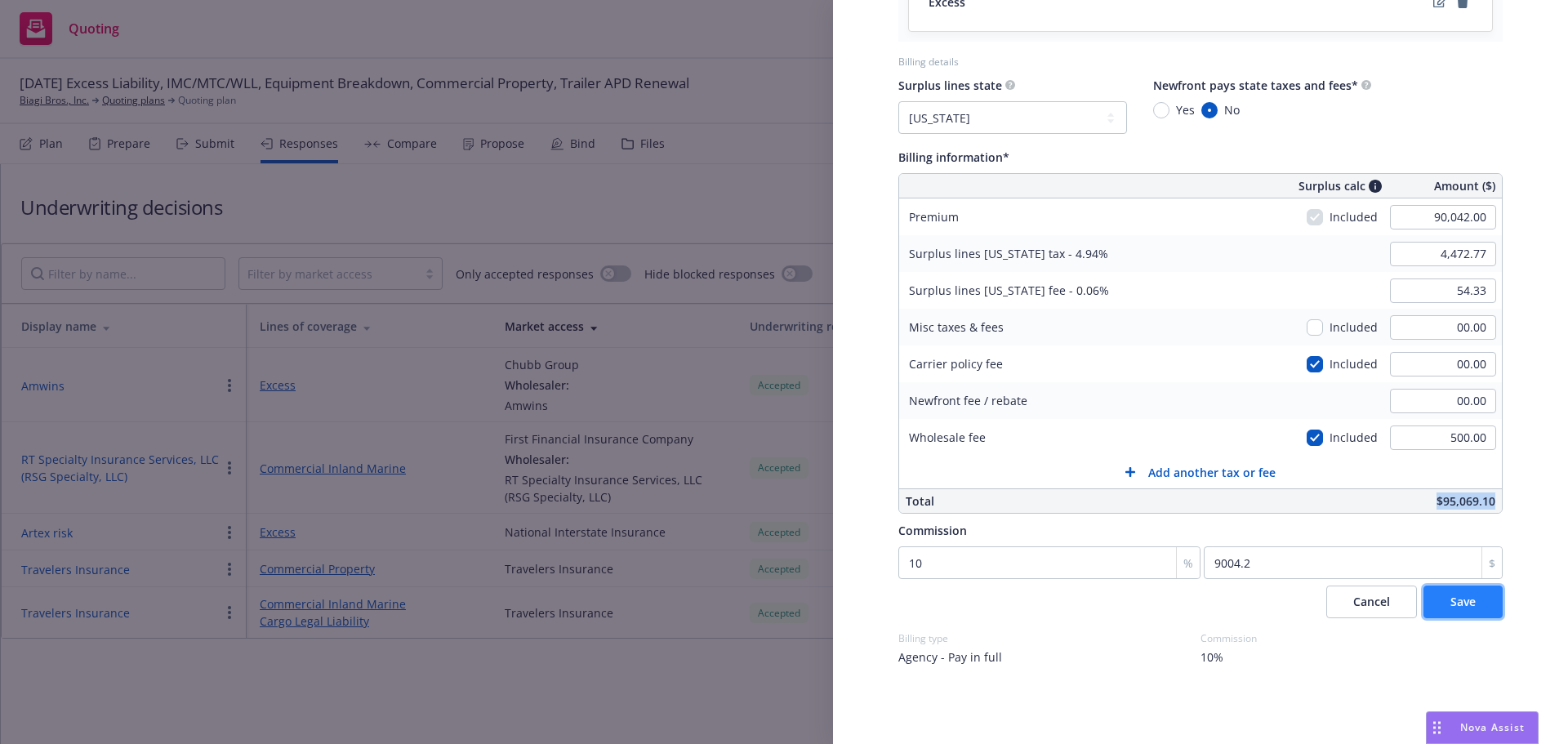
click at [1450, 605] on span "Save" at bounding box center [1463, 601] width 25 height 16
select select "FL"
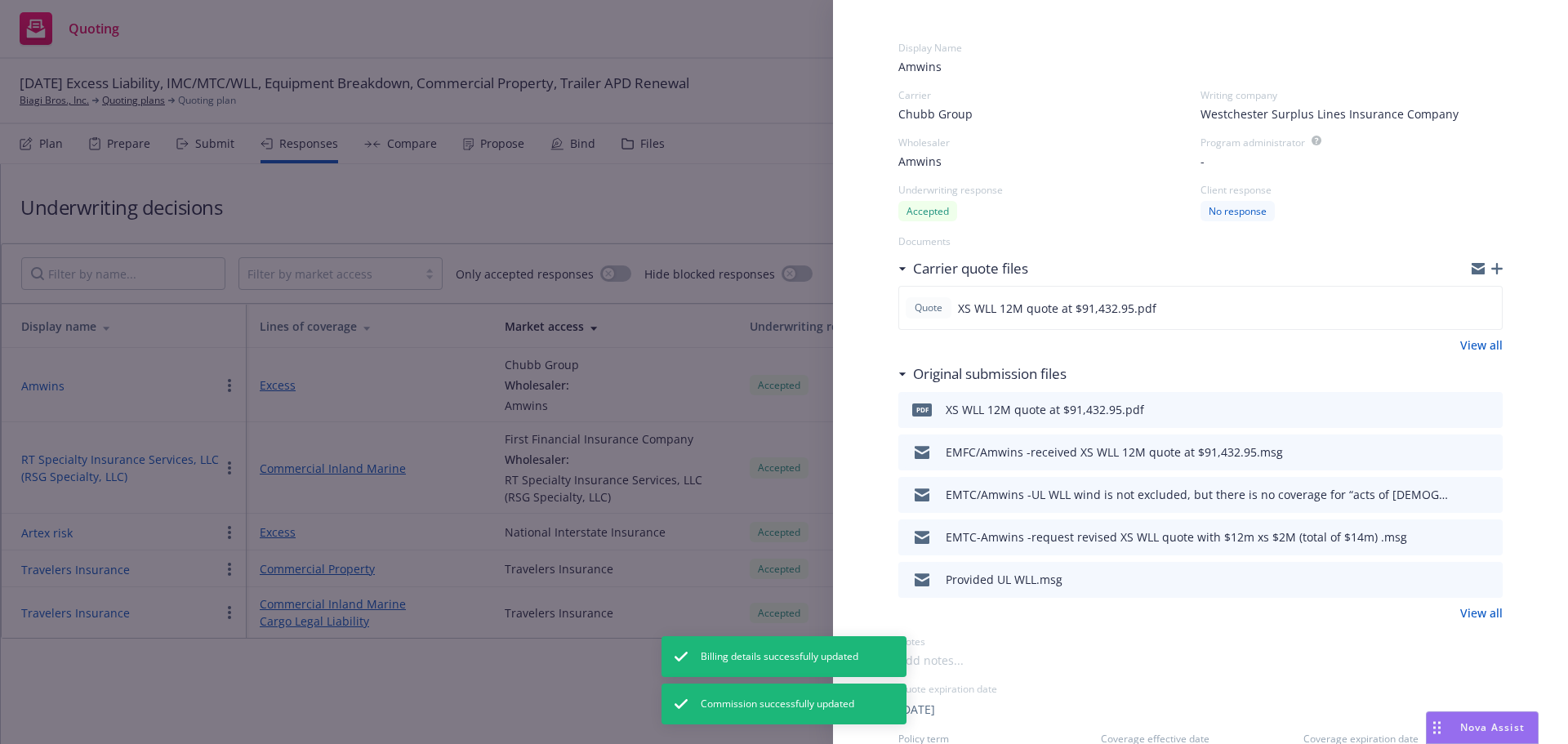
scroll to position [0, 0]
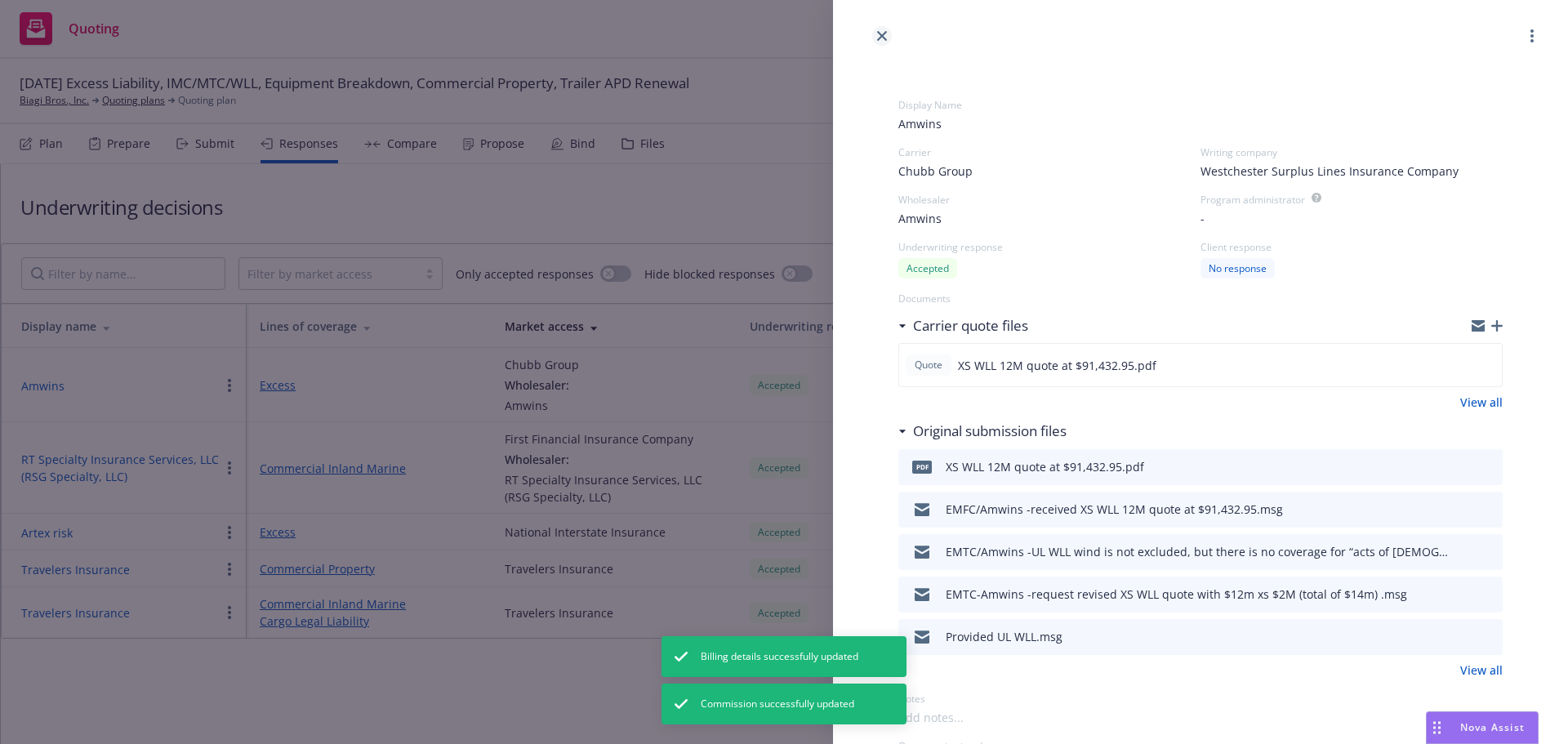
click at [889, 33] on link "close" at bounding box center [882, 36] width 20 height 20
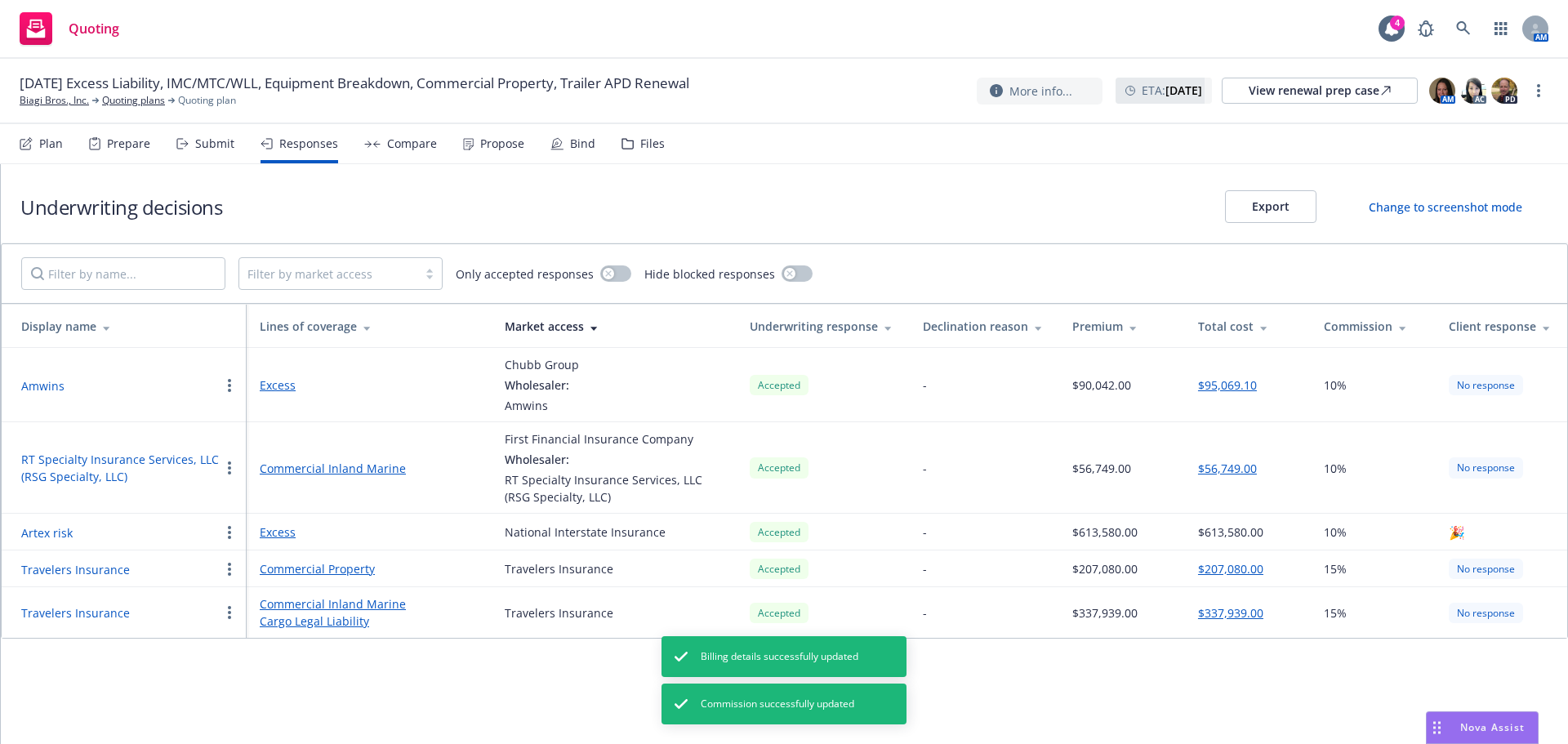
click at [35, 387] on button "Amwins" at bounding box center [43, 385] width 43 height 18
select select "FL"
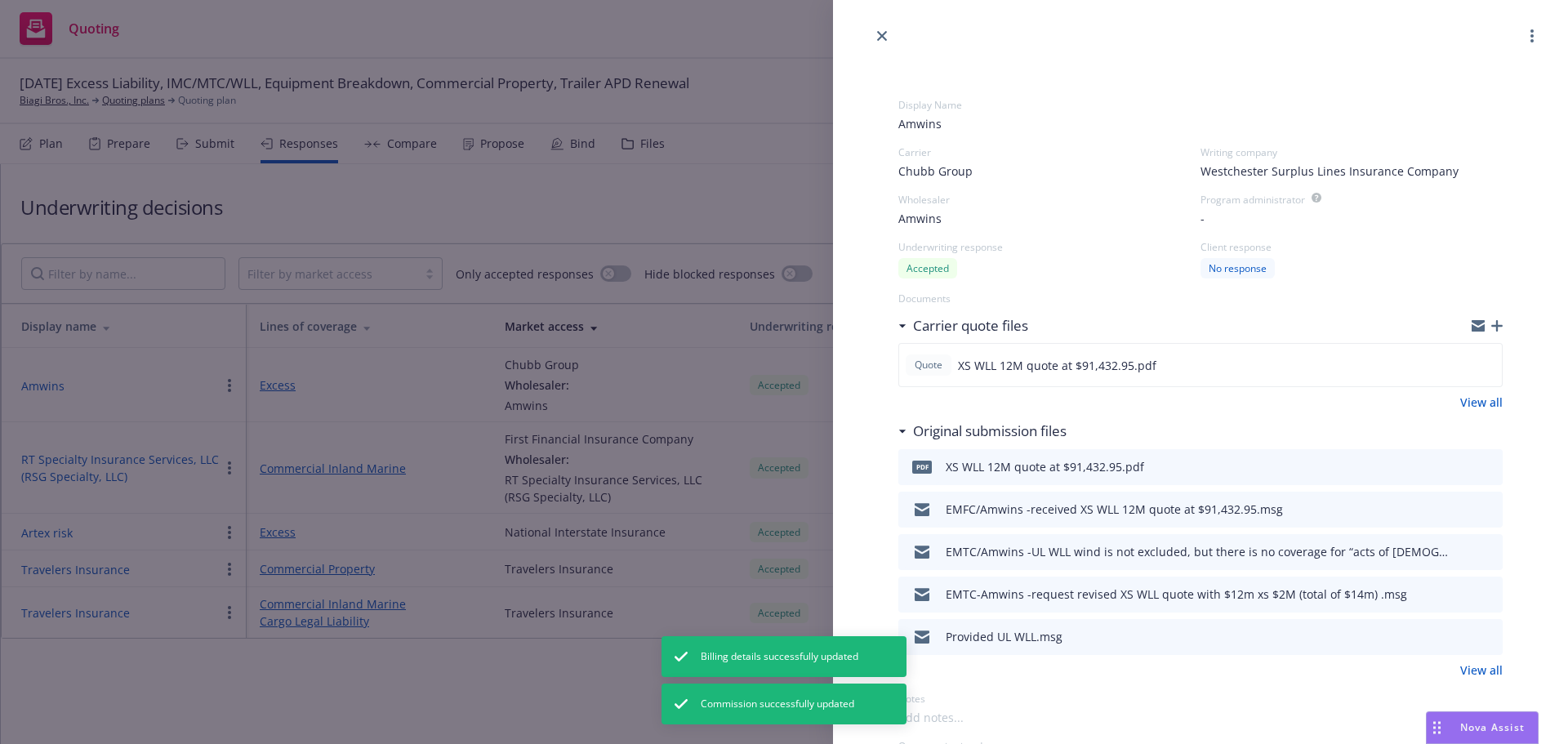
click at [1530, 39] on circle "button" at bounding box center [1532, 41] width 3 height 3
click at [1433, 103] on span "Edit display name" at bounding box center [1439, 101] width 138 height 16
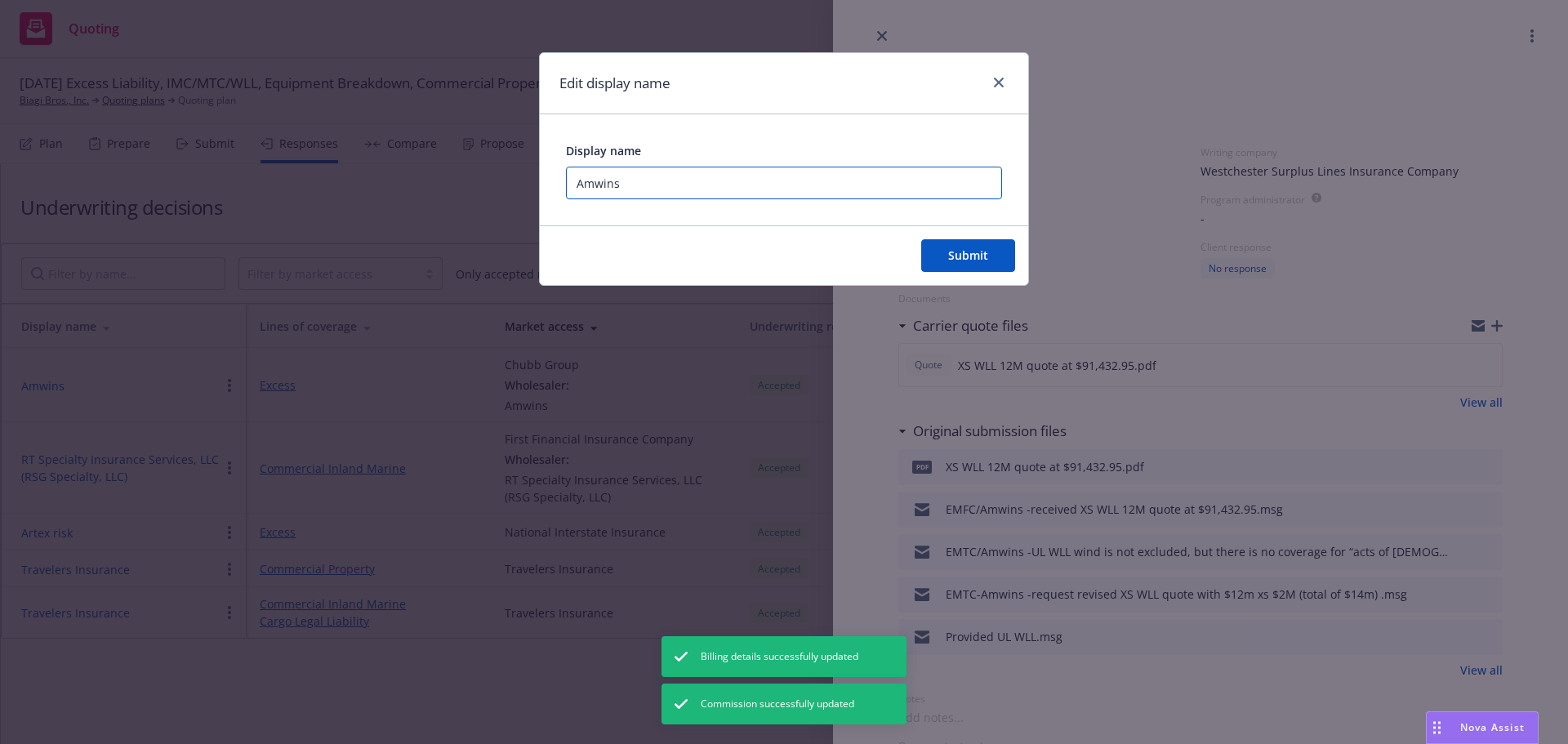
click at [778, 194] on input "Amwins" at bounding box center [784, 183] width 436 height 33
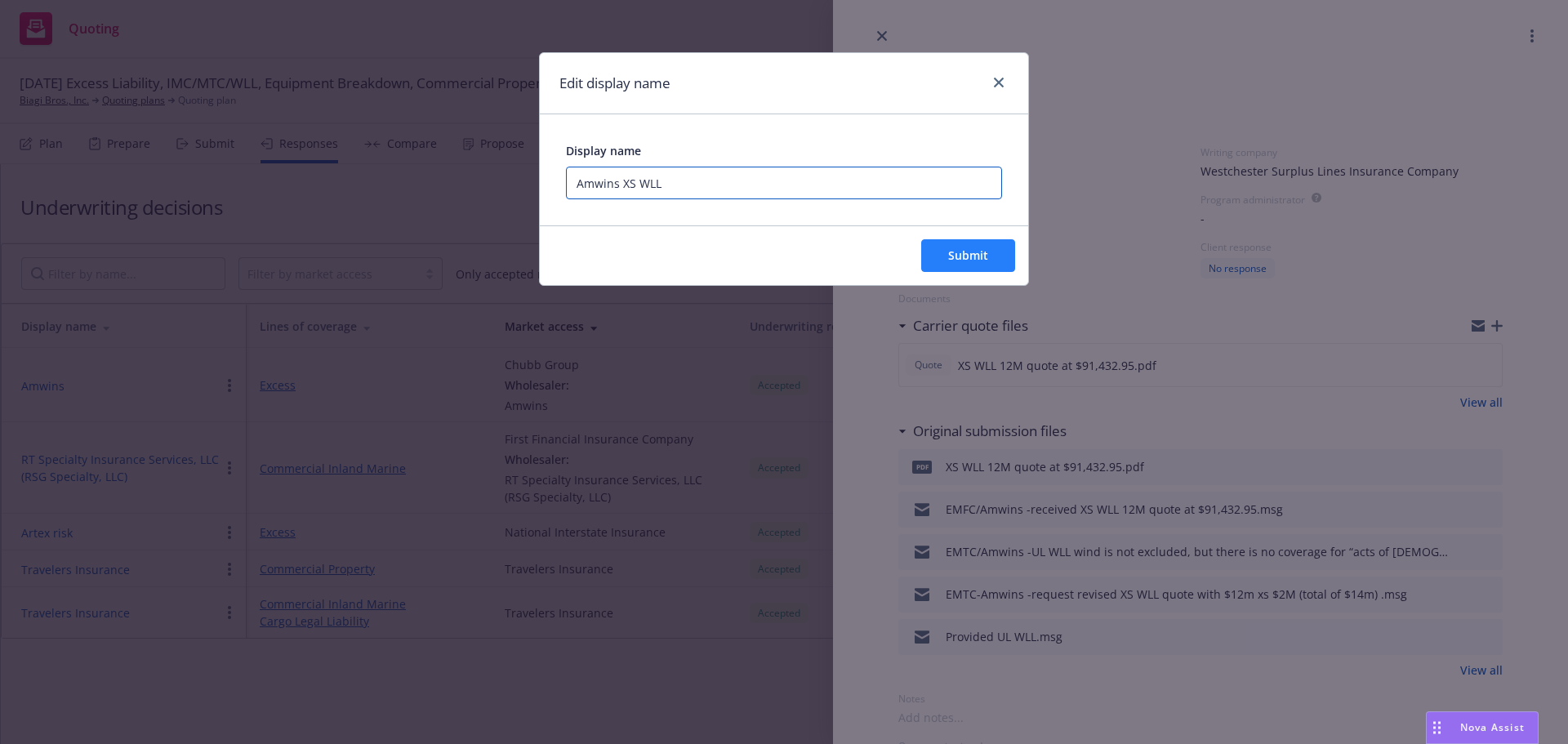
type input "Amwins XS WLL"
click at [970, 259] on span "Submit" at bounding box center [968, 255] width 40 height 16
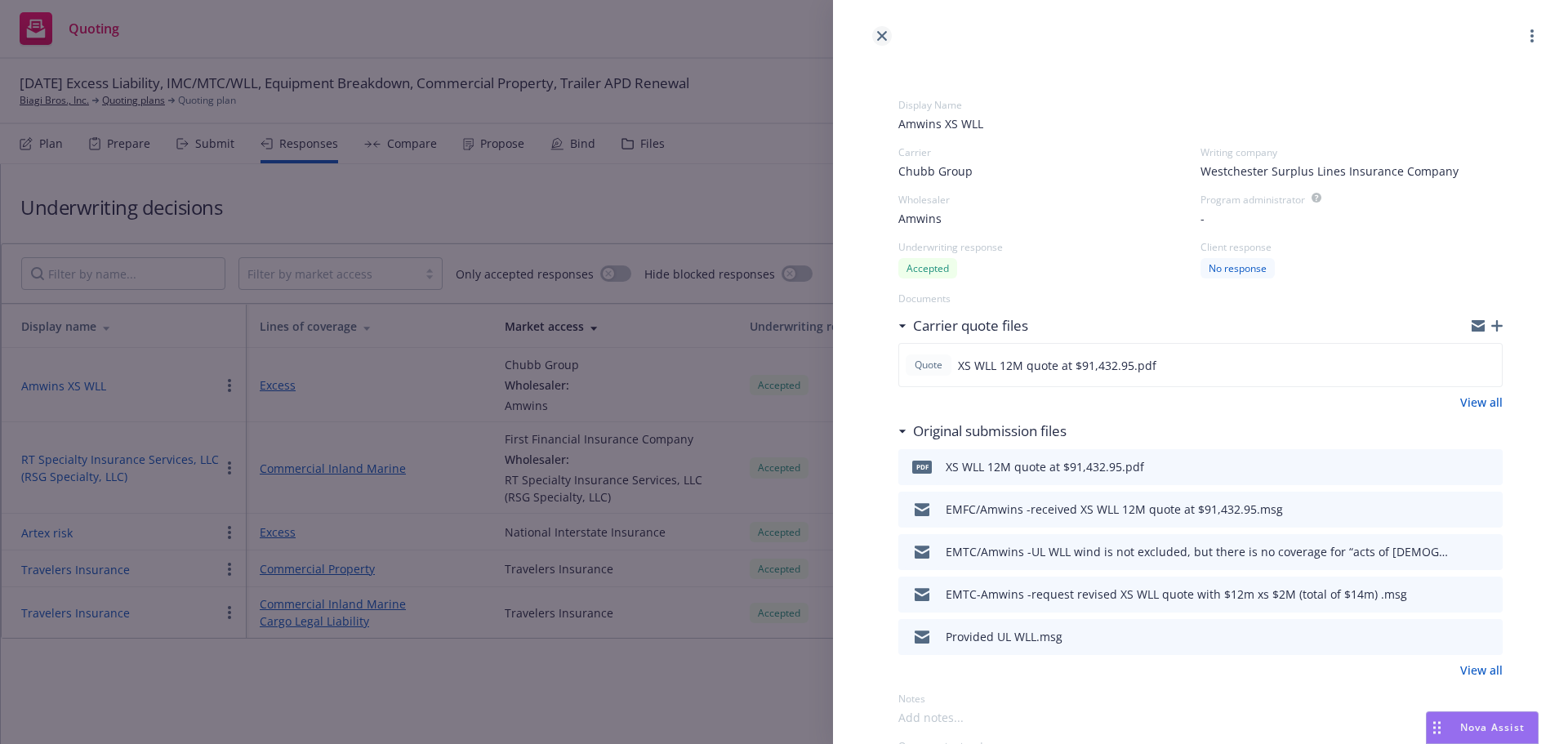
click at [874, 29] on link "close" at bounding box center [882, 36] width 20 height 20
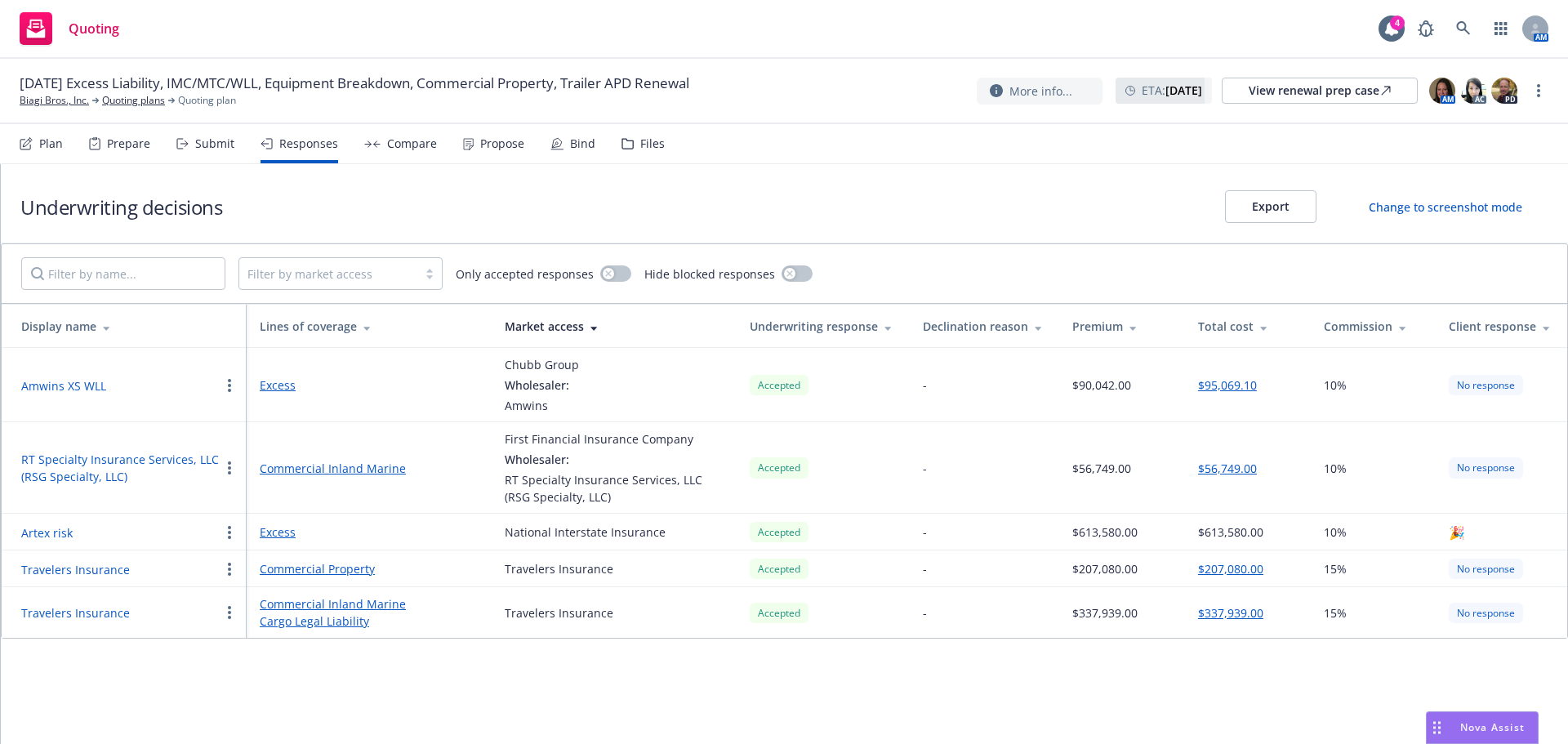
click at [628, 143] on div "Files" at bounding box center [643, 143] width 43 height 39
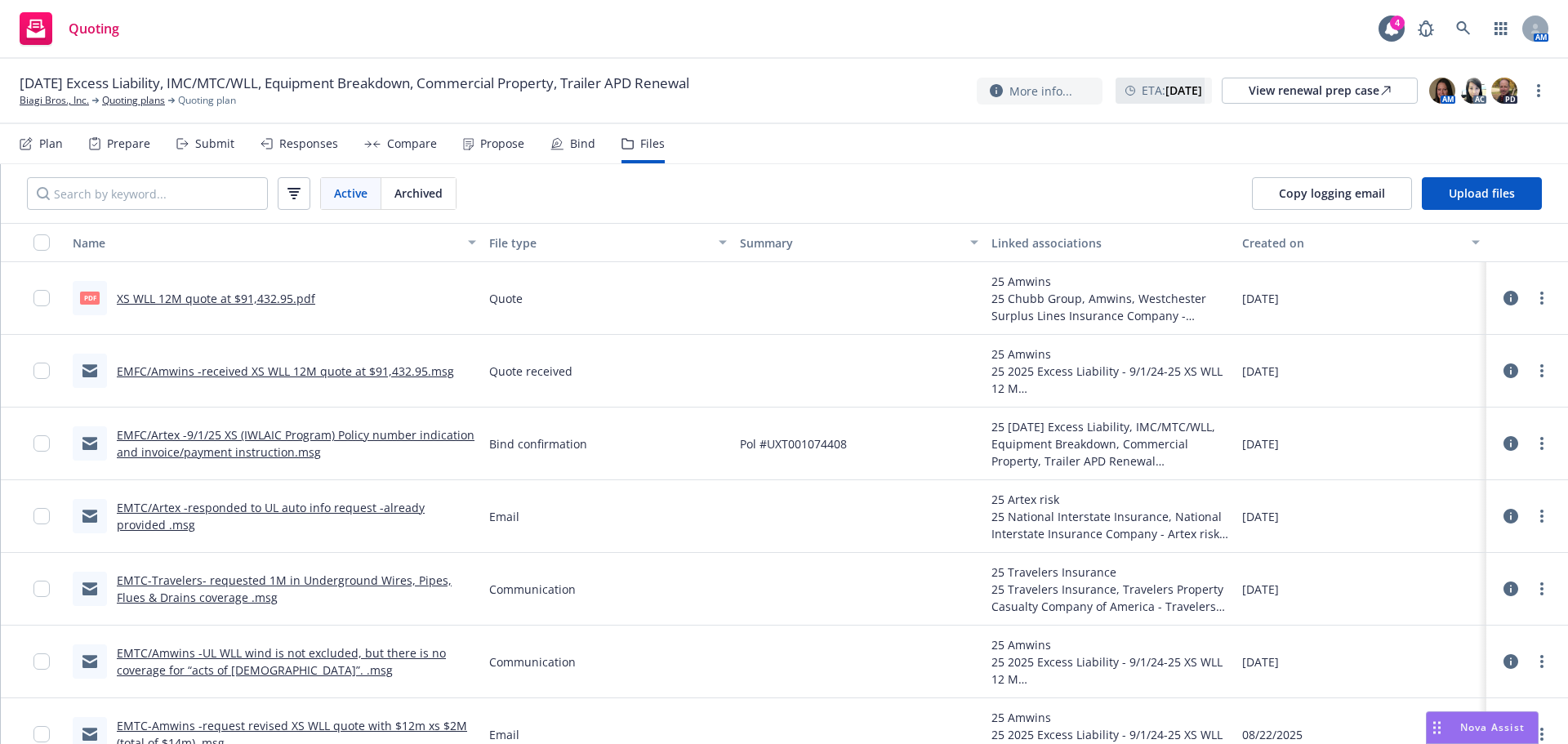
click at [1504, 299] on icon at bounding box center [1511, 299] width 15 height 15
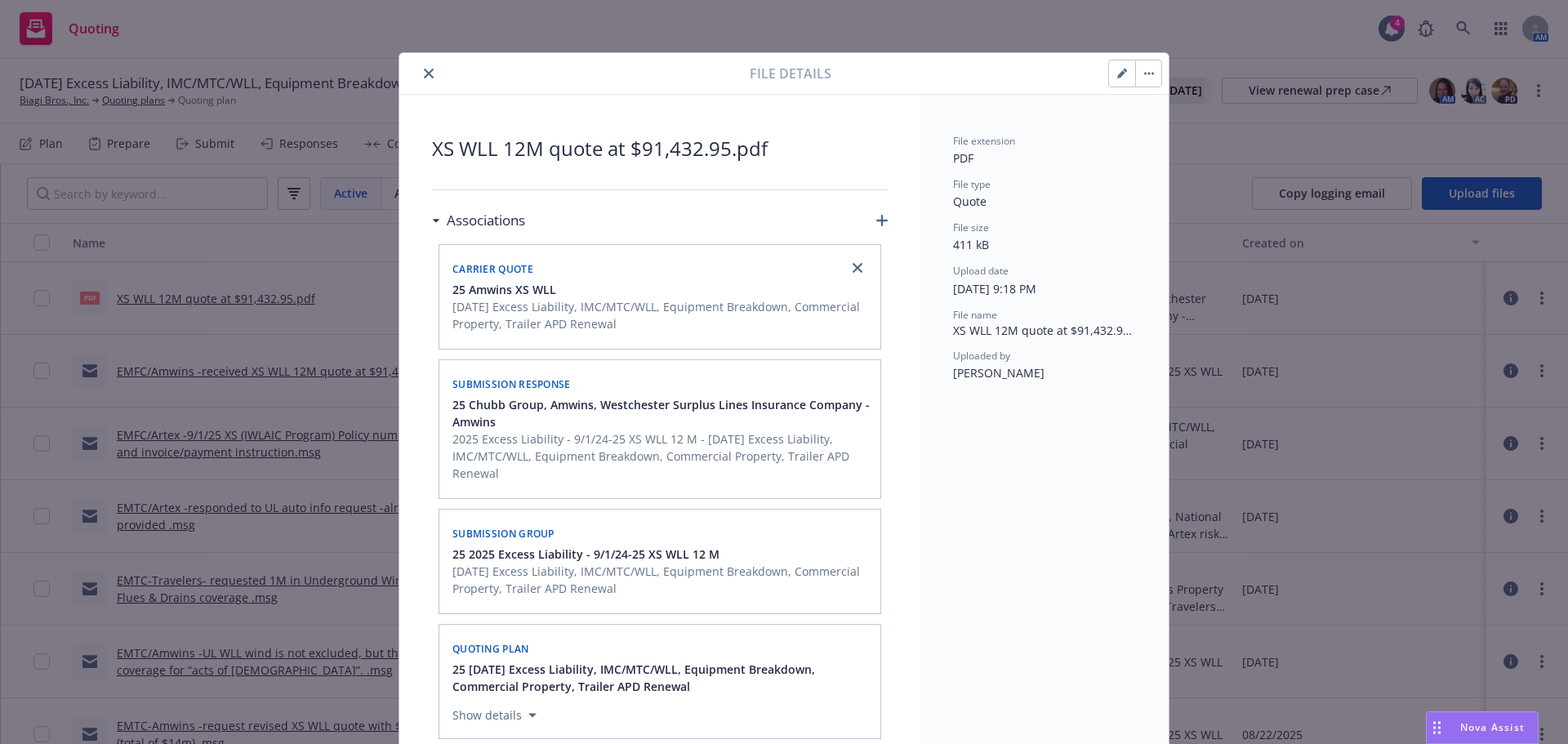
click at [1109, 74] on button "button" at bounding box center [1122, 73] width 26 height 26
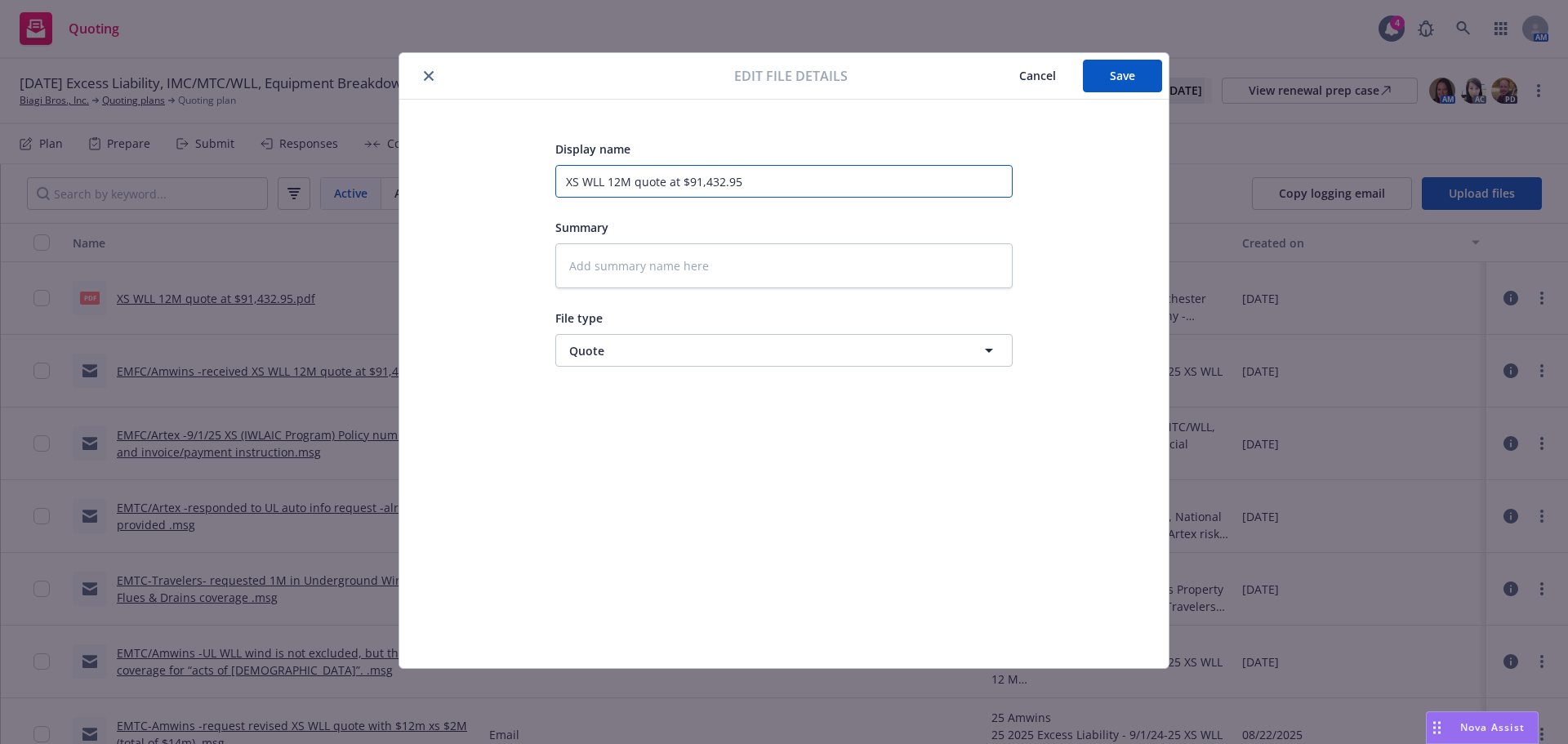
click at [756, 180] on input "XS WLL 12M quote at $91,432.95" at bounding box center [784, 181] width 457 height 33
type textarea "x"
type input "XS WLL 12M quote at $91,432.95"
type textarea "x"
type input "XS WLL 12M quote at $91,432.95 w"
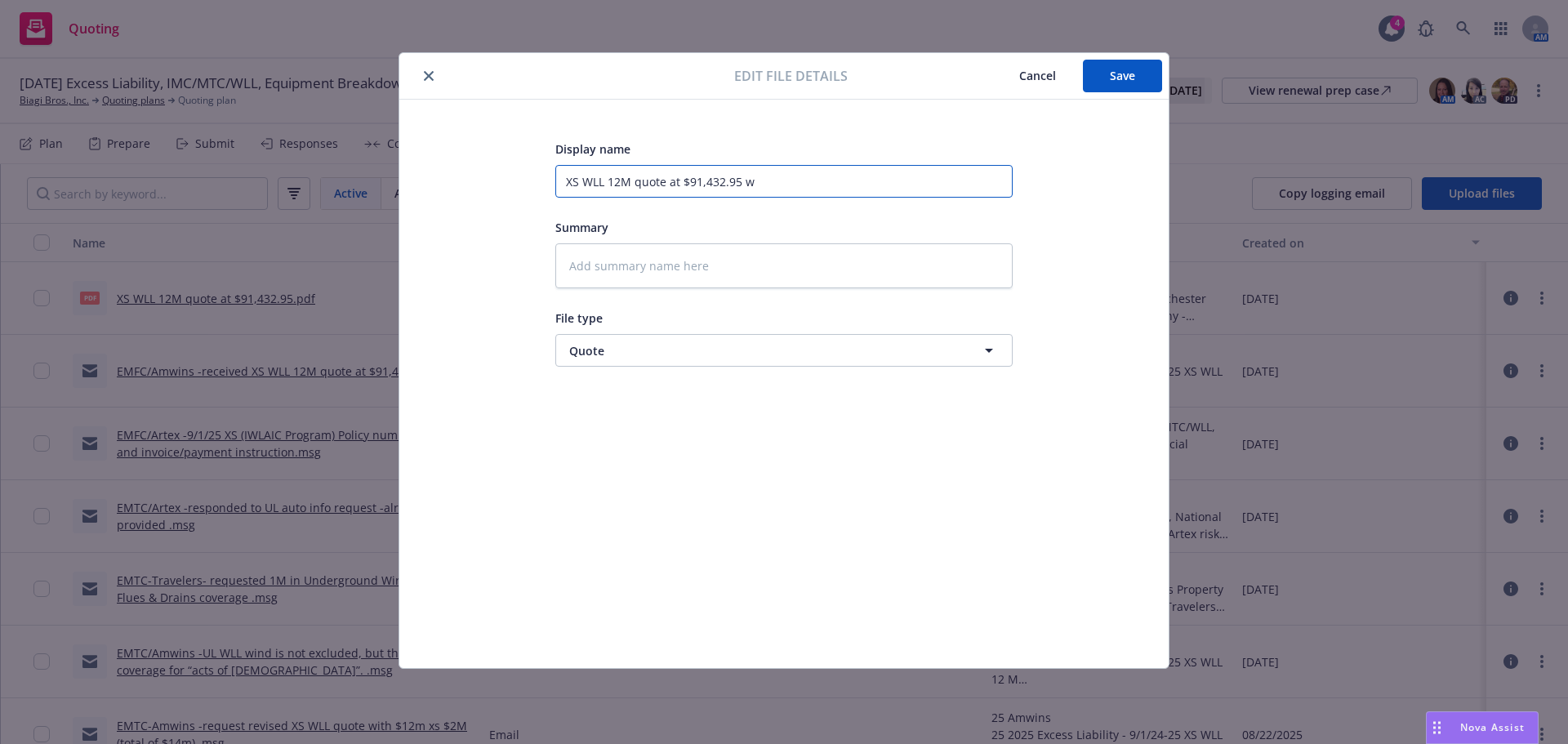
type textarea "x"
type input "XS WLL 12M quote at $91,432.95 wo"
type textarea "x"
type input "XS WLL 12M quote at $91,432.95 wo"
type textarea "x"
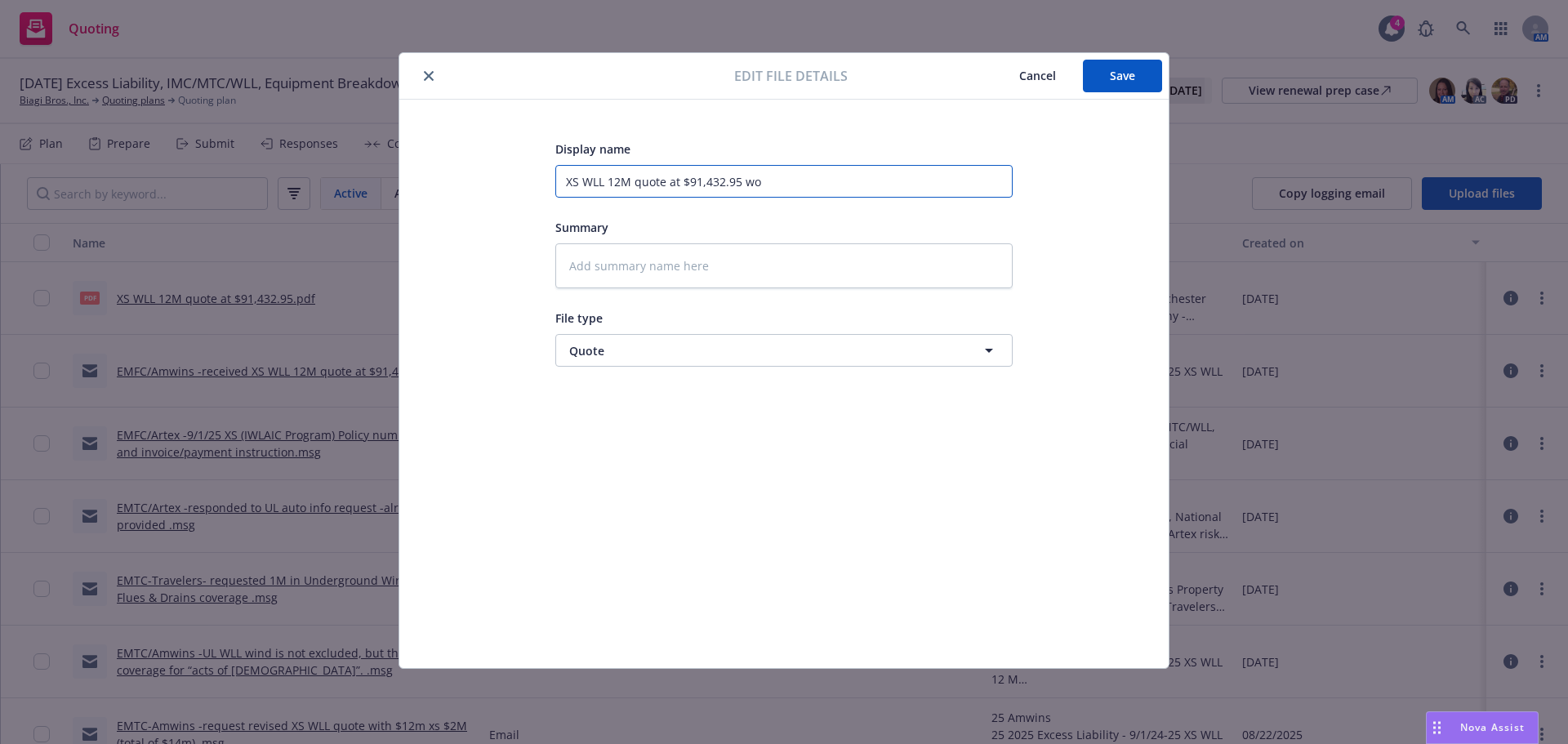
type input "XS WLL 12M quote at $91,432.95 wo T"
type textarea "x"
type input "XS WLL 12M quote at $91,432.95 wo Tr"
type textarea "x"
type input "XS WLL 12M quote at $91,432.95 wo TrI"
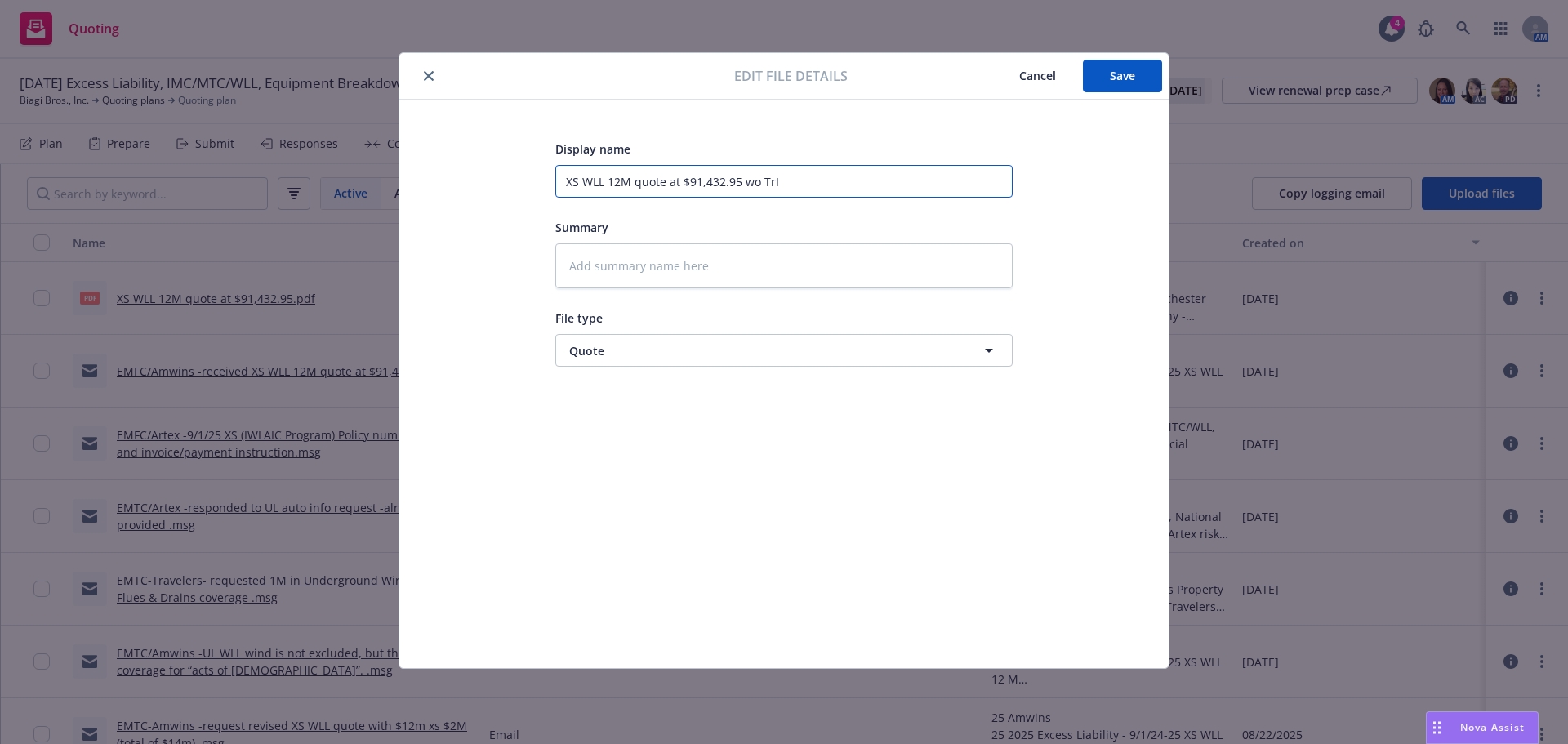
type textarea "x"
type input "XS WLL 12M quote at $91,432.95 wo TrIA"
type textarea "x"
type input "XS WLL 12M quote at $91,432.95 wo TrI"
type textarea "x"
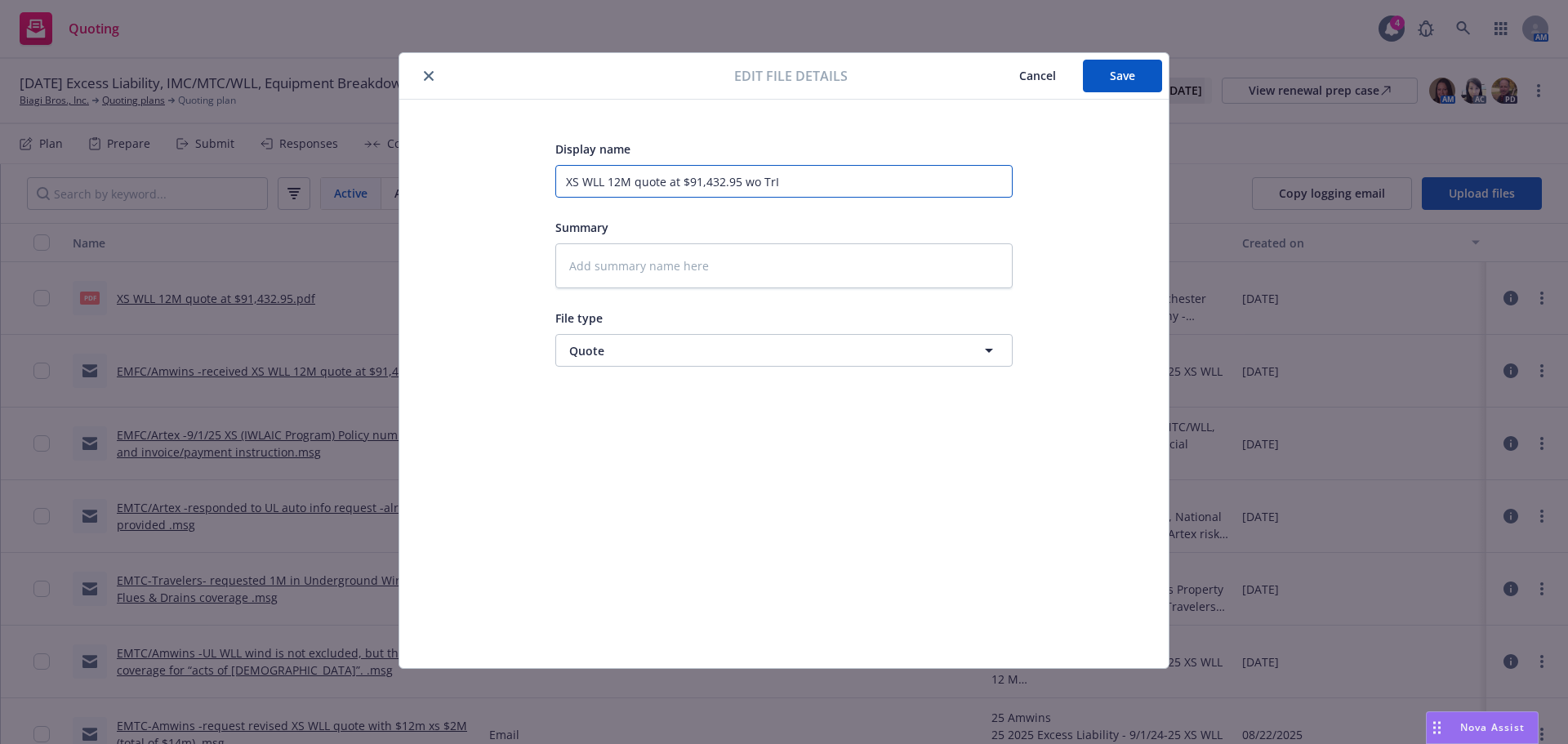
type input "XS WLL 12M quote at $91,432.95 wo Tr"
type textarea "x"
type input "XS WLL 12M quote at $91,432.95 wo T"
type textarea "x"
type input "XS WLL 12M quote at $91,432.95 wo TR"
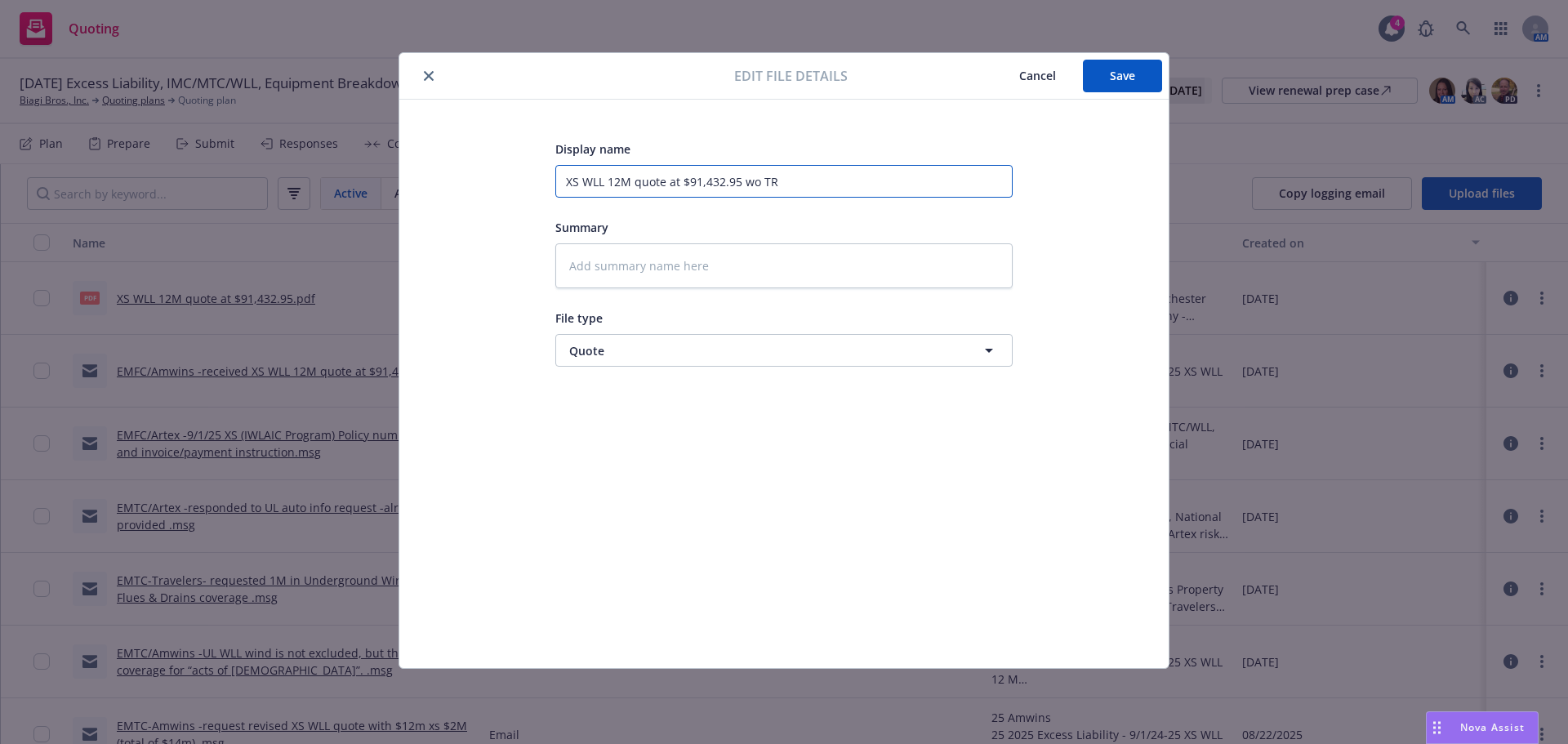
type textarea "x"
type input "XS WLL 12M quote at $91,432.95 wo TRI"
type textarea "x"
type input "XS WLL 12M quote at $91,432.95 wo TRIA"
type textarea "x"
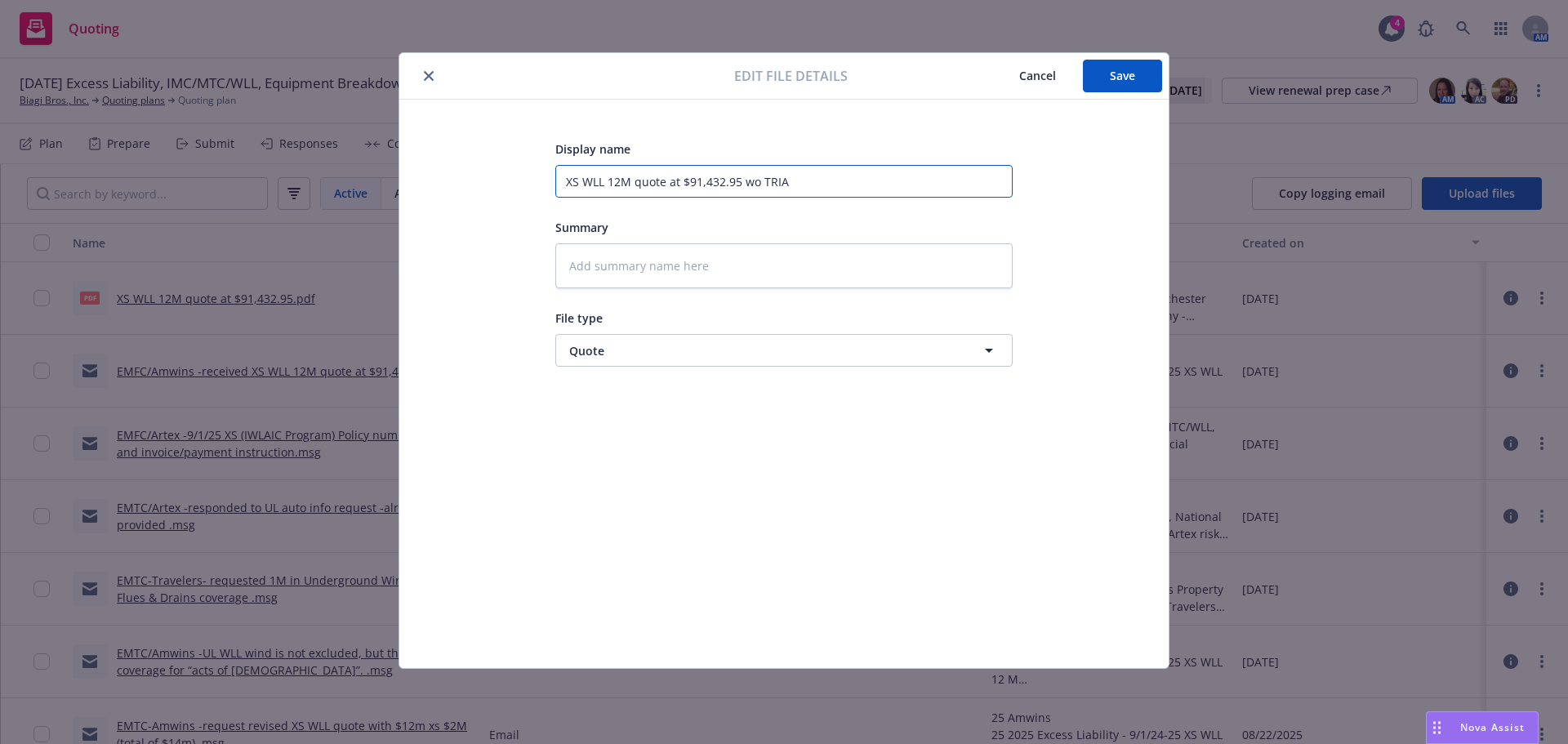
type input "XS WLL 12M quote at $91,432.95 wo TRIA"
click at [684, 183] on input "XS WLL 12M quote at $91,432.95 wo TRIA" at bounding box center [784, 181] width 457 height 33
type textarea "x"
type input "XS WLL 12M quote at 9$91,432.95 wo TRIA"
type textarea "x"
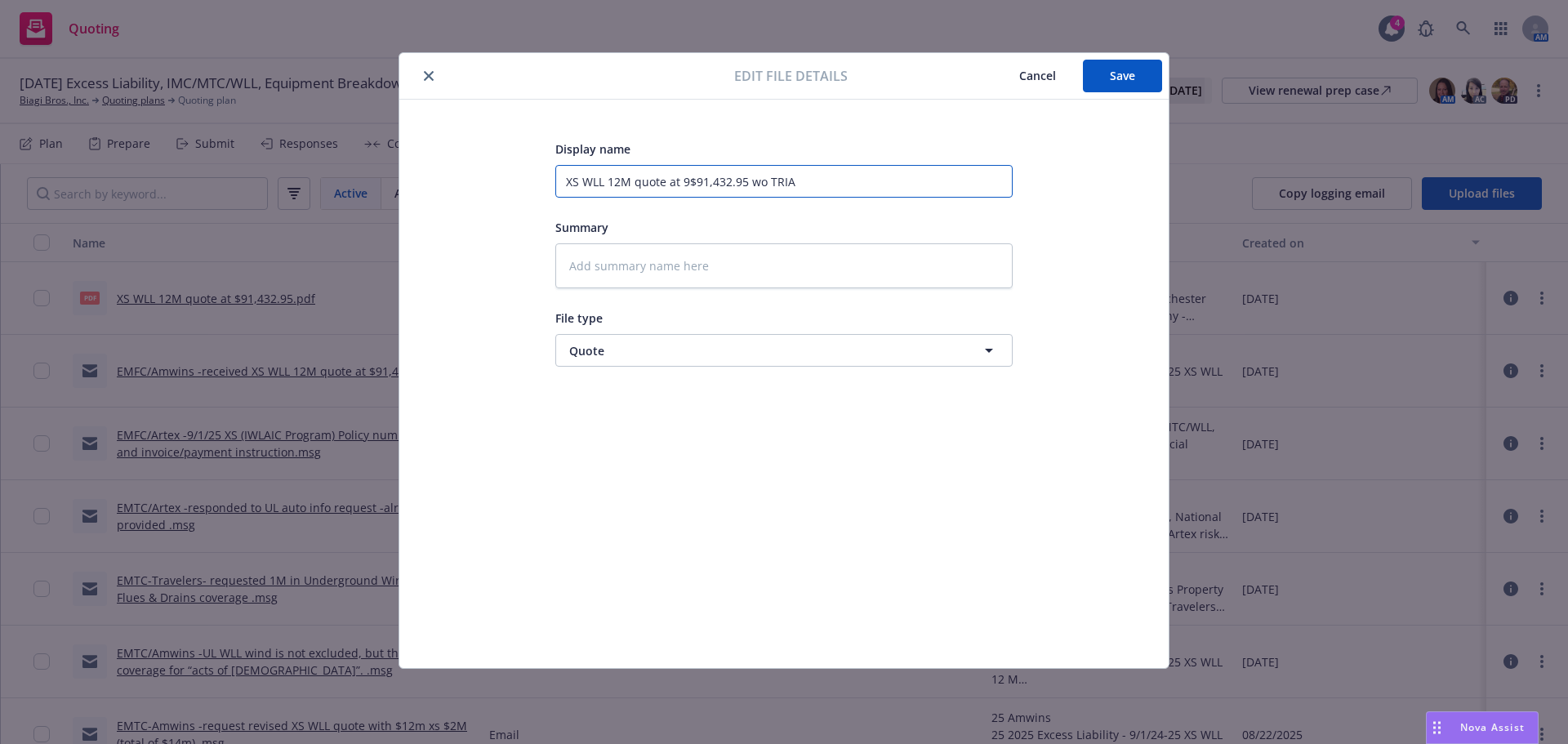
type input "XS WLL 12M quote at 95$91,432.95 wo TRIA"
type textarea "x"
type input "XS WLL 12M quote at 95,$91,432.95 wo TRIA"
type textarea "x"
type input "XS WLL 12M quote at 95,0$91,432.95 wo TRIA"
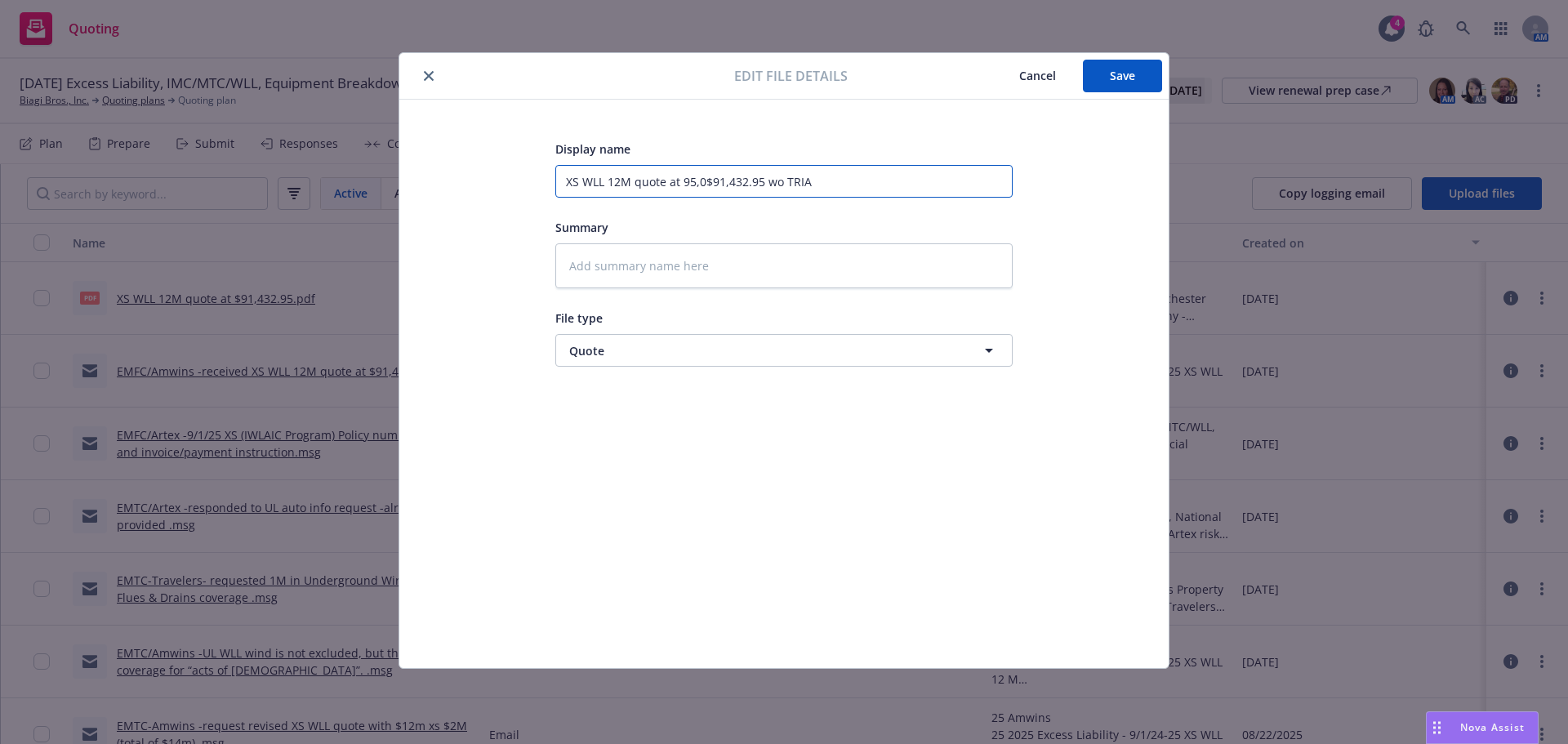
type textarea "x"
type input "XS WLL 12M quote at 95,06$91,432.95 wo TRIA"
type textarea "x"
type input "XS WLL 12M quote at 95,069$91,432.95 wo TRIA"
type textarea "x"
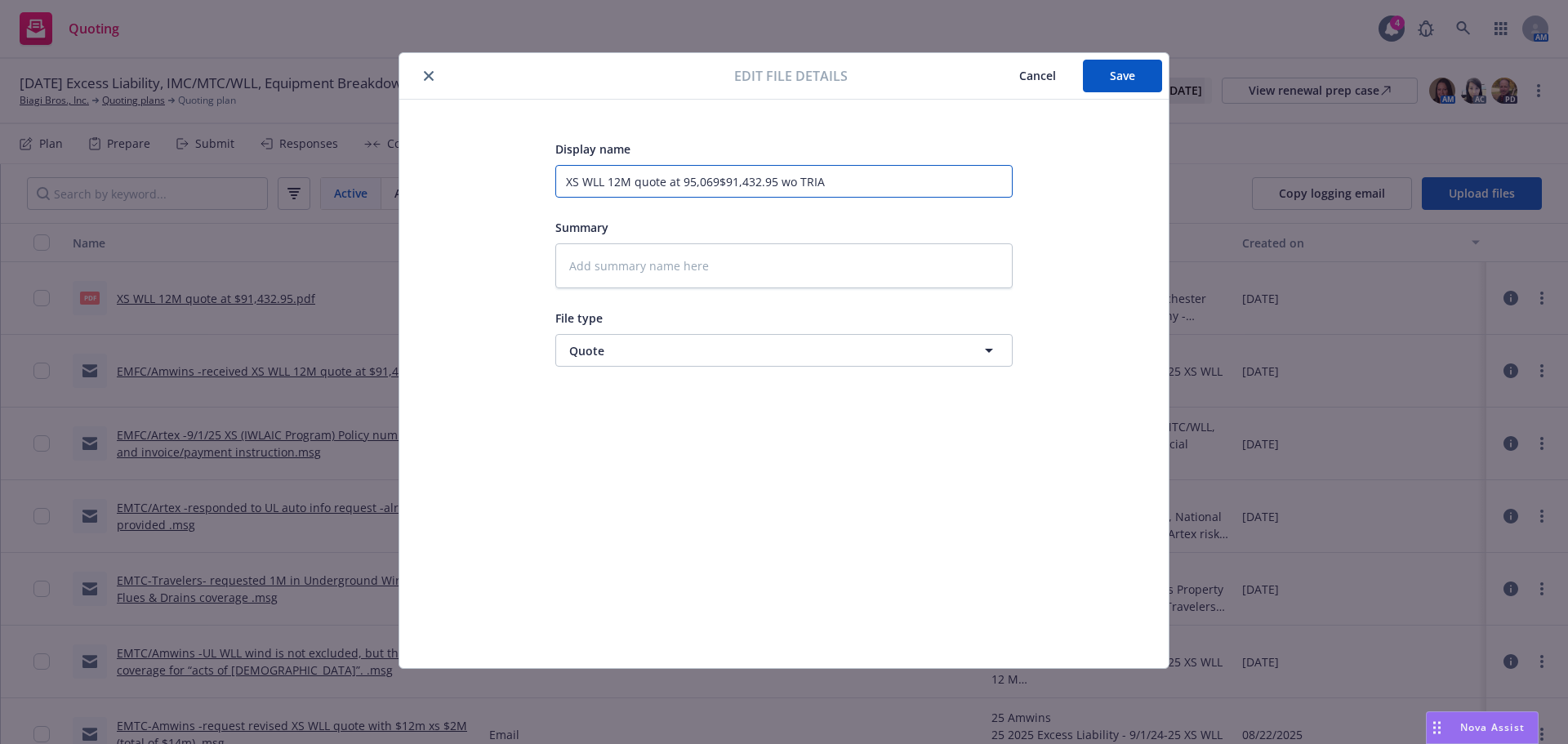
type input "XS WLL 12M quote at 95,069.$91,432.95 wo TRIA"
type textarea "x"
type input "XS WLL 12M quote at 95,069.1$91,432.95 wo TRIA"
type textarea "x"
type input "XS WLL 12M quote at 95,069.10$91,432.95 wo TRIA"
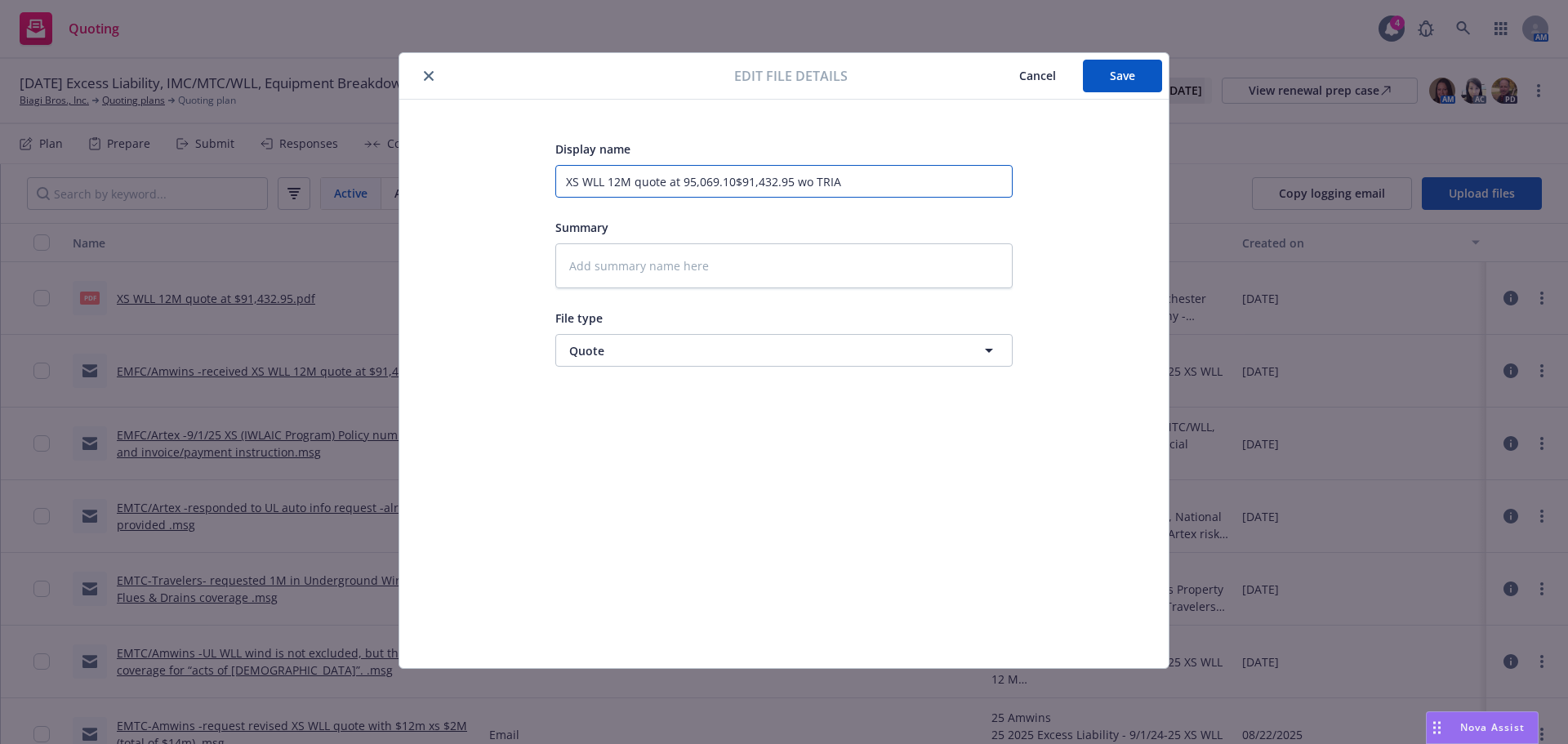
type textarea "x"
type input "XS WLL 12M quote at 95,069.10 $91,432.95 wo TRIA"
type textarea "x"
type input "XS WLL 12M quote at 95,069.10 w$91,432.95 wo TRIA"
type textarea "x"
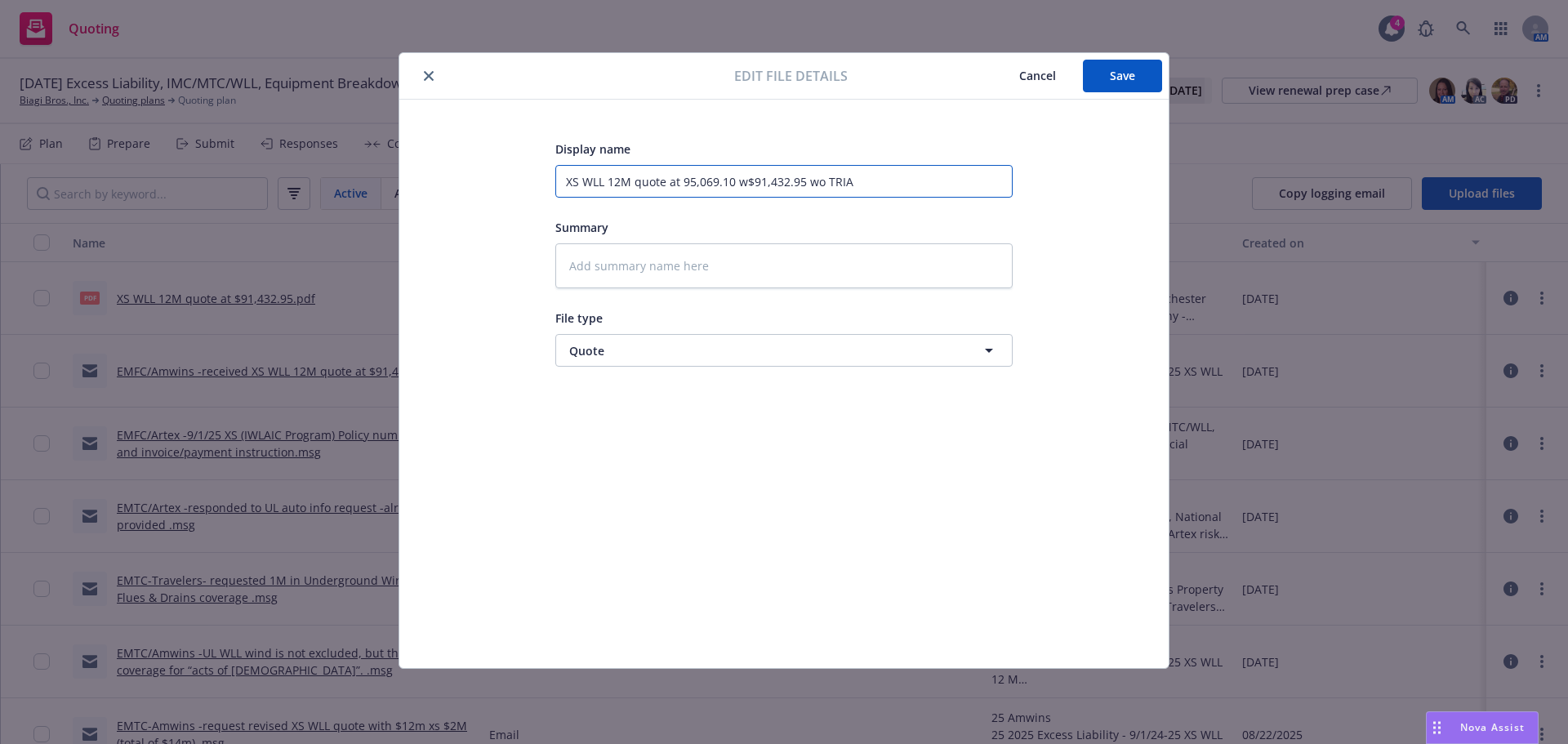
type input "XS WLL 12M quote at 95,069.10 w $91,432.95 wo TRIA"
type textarea "x"
type input "XS WLL 12M quote at 95,069.10 w T$91,432.95 wo TRIA"
type textarea "x"
type input "XS WLL 12M quote at 95,069.10 w Tr$91,432.95 wo TRIA"
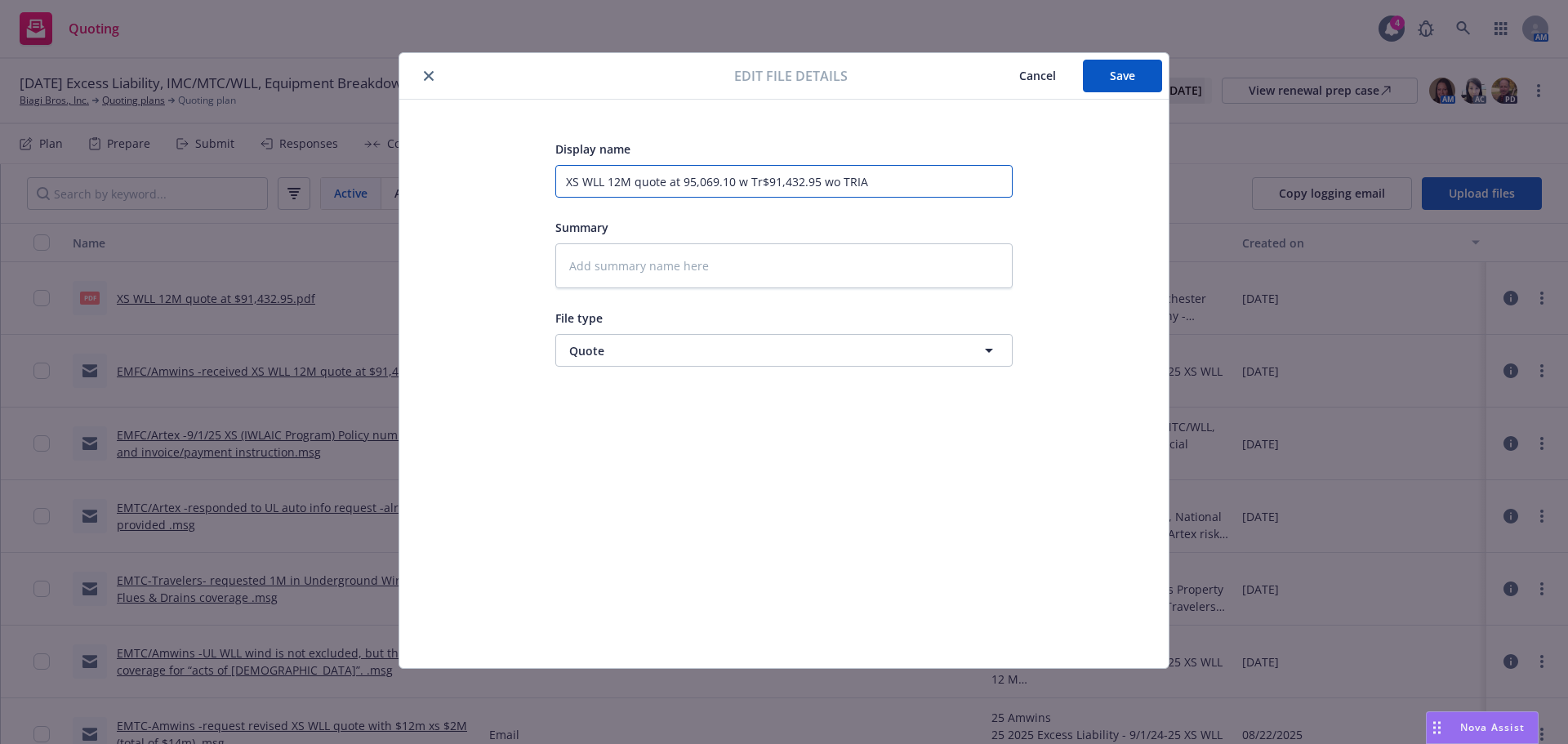
type textarea "x"
type input "XS WLL 12M quote at 95,069.10 w T$91,432.95 wo TRIA"
type textarea "x"
type input "XS WLL 12M quote at 95,069.10 w TR$91,432.95 wo TRIA"
type textarea "x"
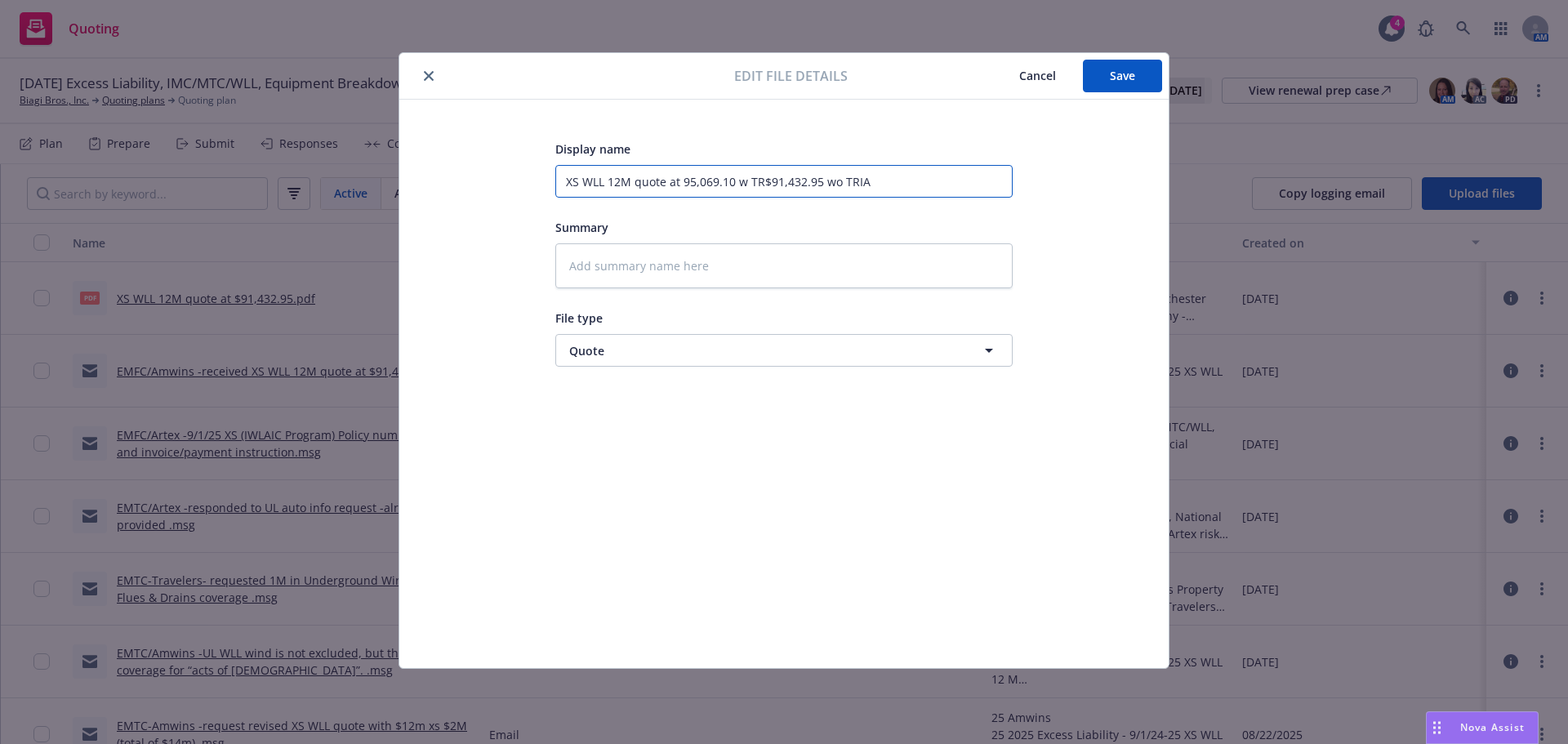
type input "XS WLL 12M quote at 95,069.10 w TRa$91,432.95 wo TRIA"
click at [907, 184] on input "XS WLL 12M quote at 95,069.10 w TRIA ($91,432.95 wo TRIA" at bounding box center [784, 181] width 457 height 33
click at [1114, 78] on span "Save" at bounding box center [1123, 75] width 25 height 16
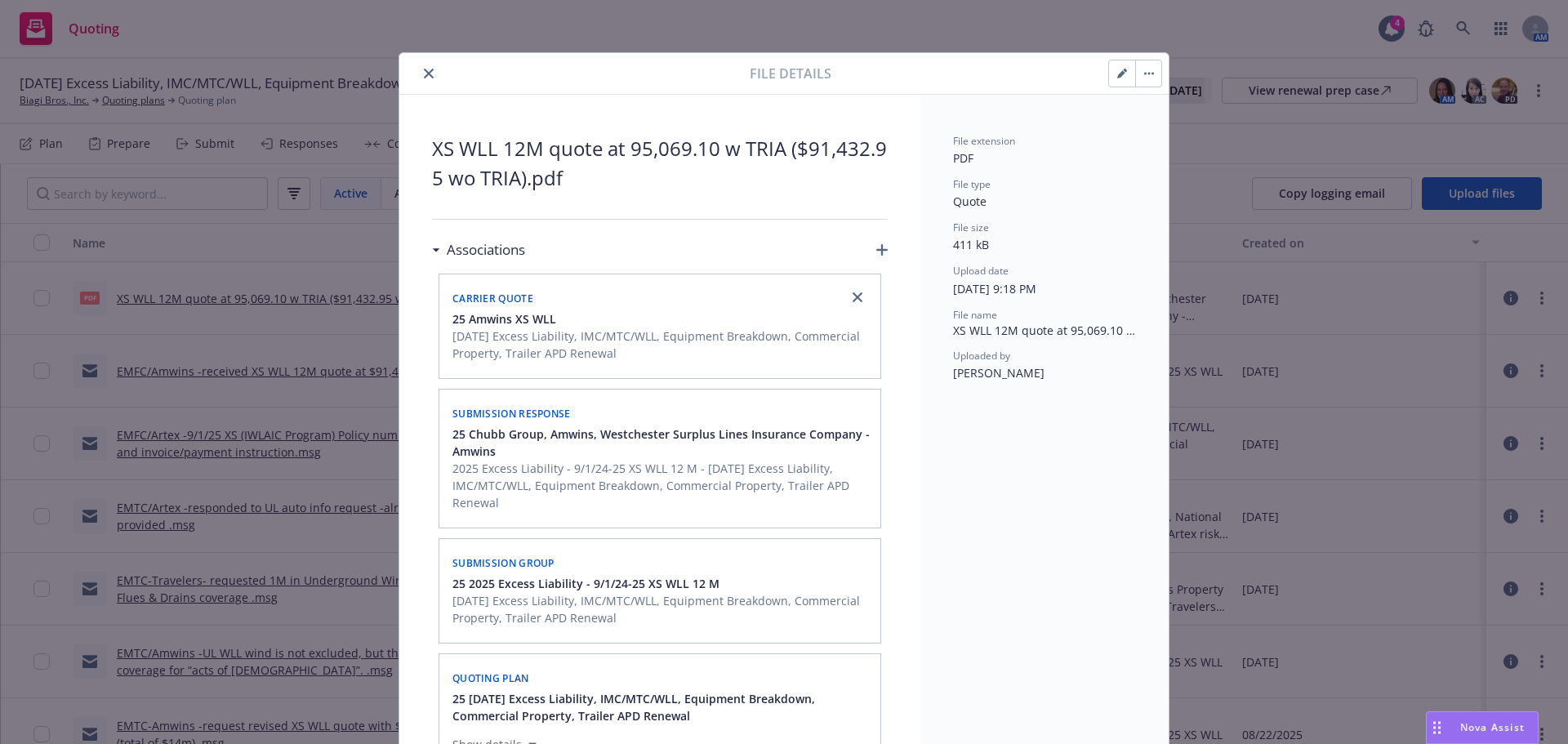
click at [425, 75] on icon "close" at bounding box center [429, 73] width 10 height 10
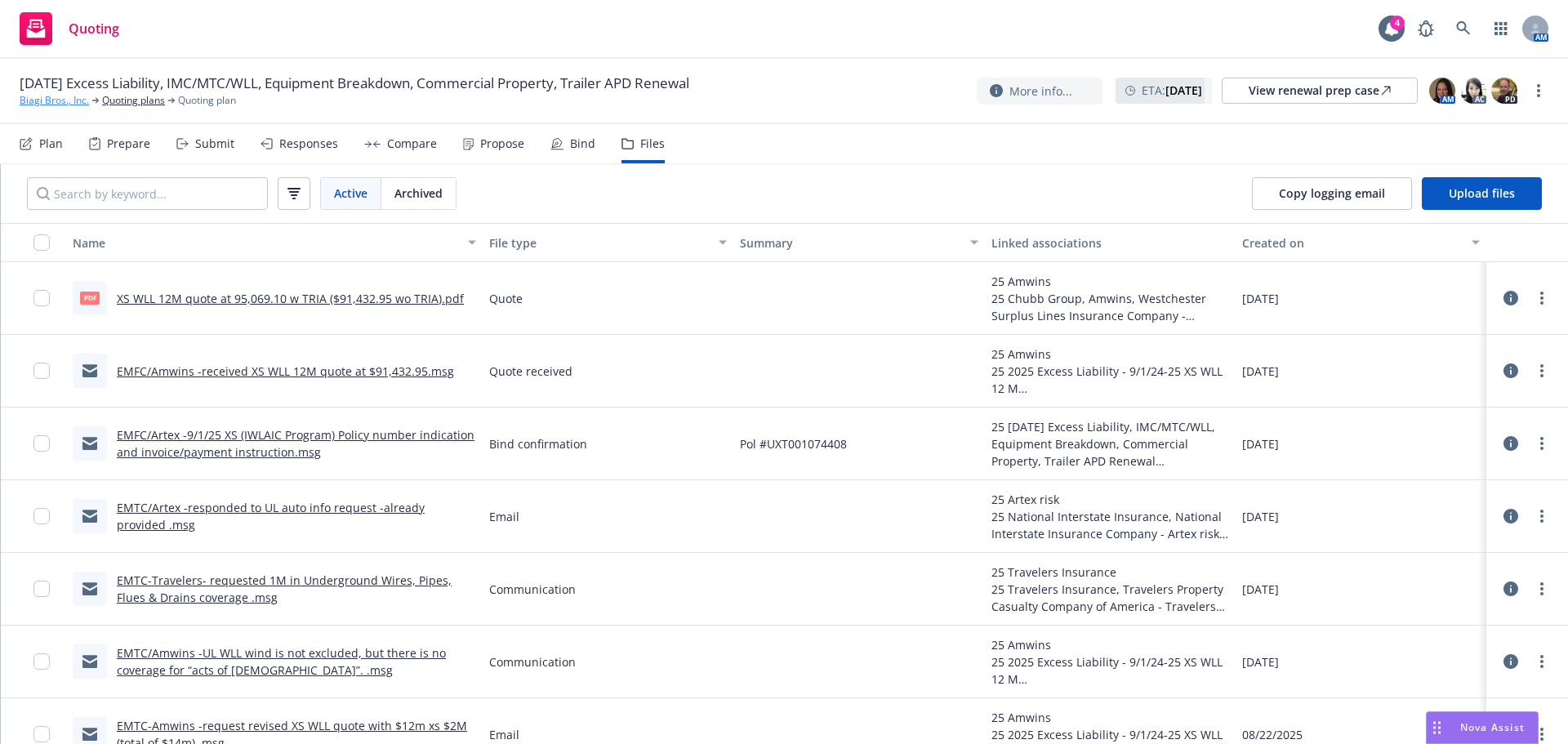
click at [68, 102] on link "Biagi Bros., Inc." at bounding box center [54, 101] width 69 height 15
